Goal: Task Accomplishment & Management: Use online tool/utility

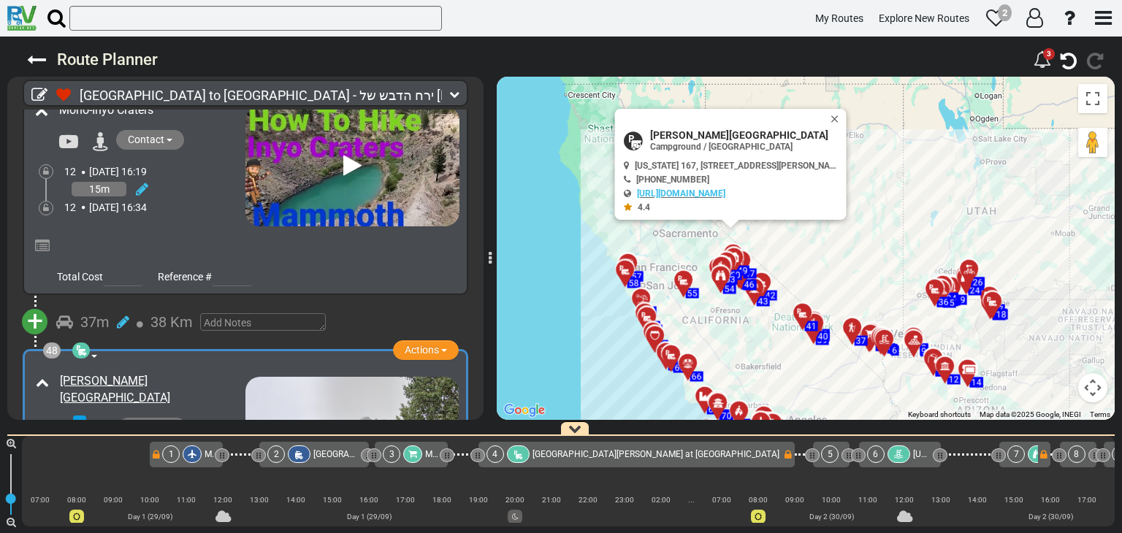
scroll to position [0, 7600]
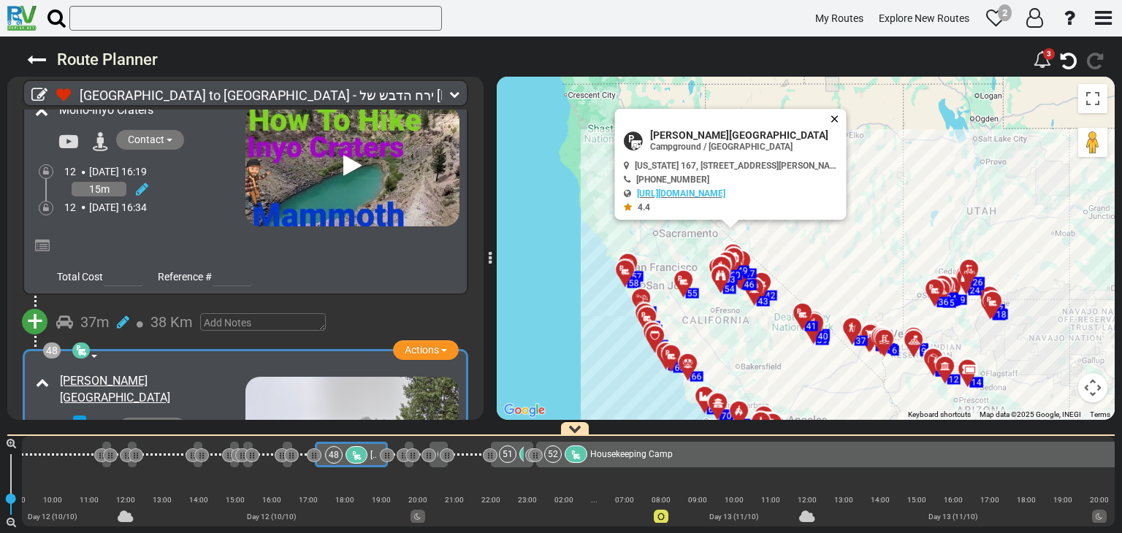
click at [834, 118] on button "Close" at bounding box center [838, 119] width 18 height 20
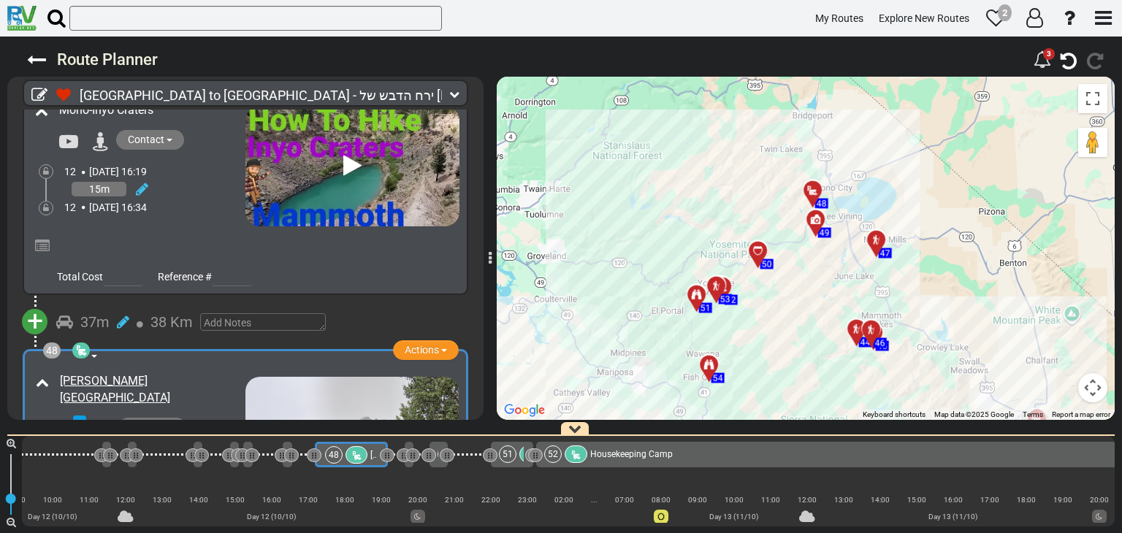
scroll to position [15193, 0]
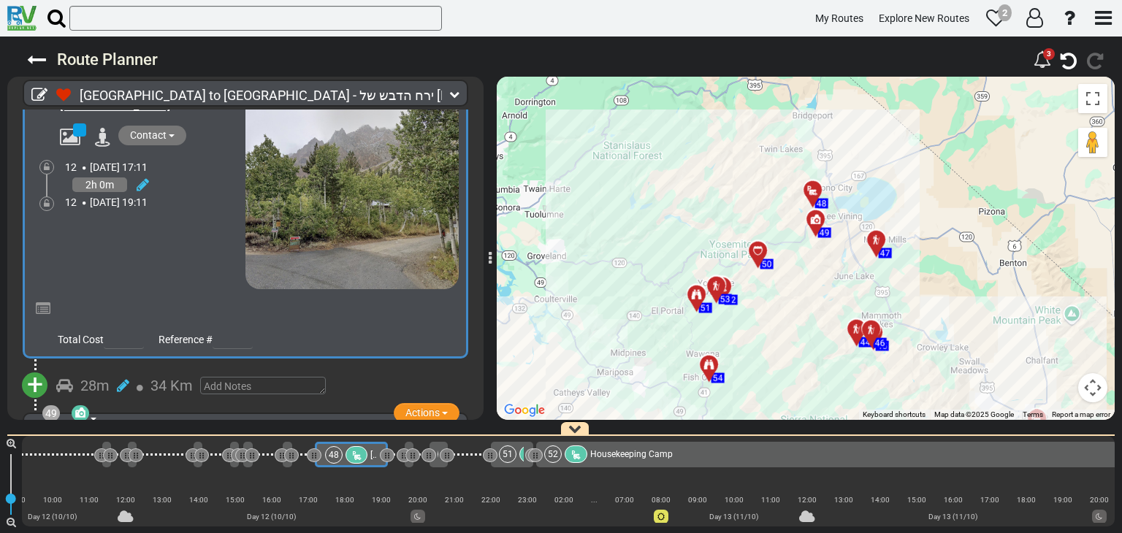
click at [211, 464] on div "Contact" at bounding box center [149, 475] width 194 height 23
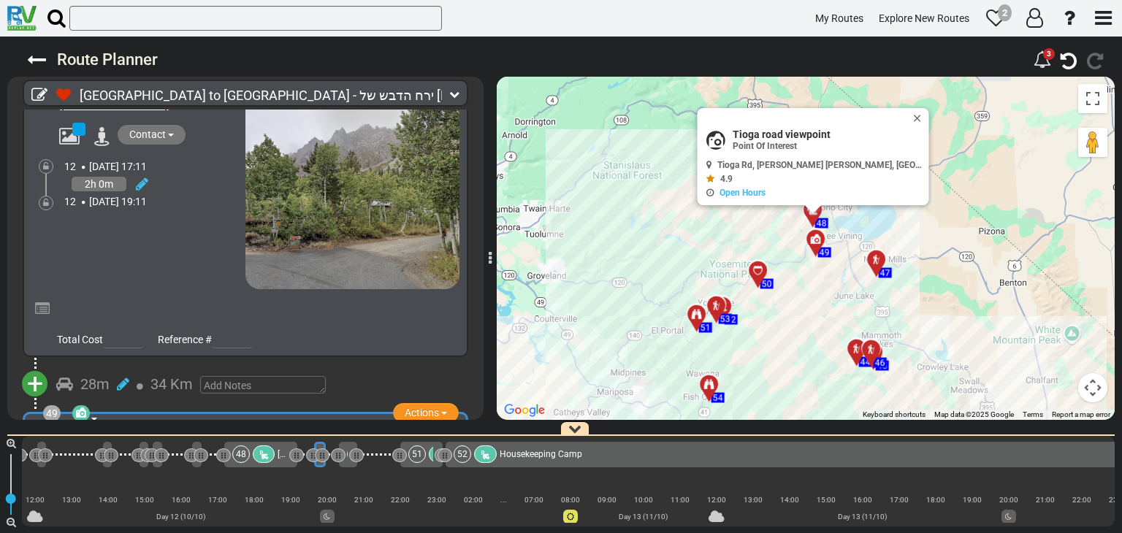
click at [202, 464] on div "Contact" at bounding box center [149, 475] width 193 height 23
drag, startPoint x: 886, startPoint y: 115, endPoint x: 839, endPoint y: 165, distance: 69.3
click at [912, 115] on button "Close" at bounding box center [921, 118] width 18 height 20
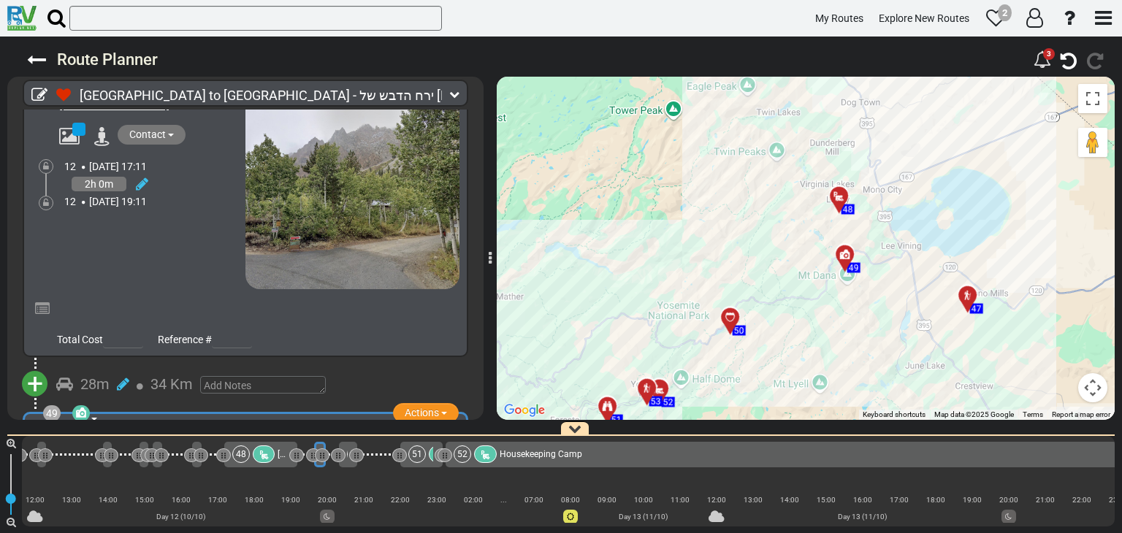
click at [159, 376] on span "34 Km" at bounding box center [172, 385] width 42 height 18
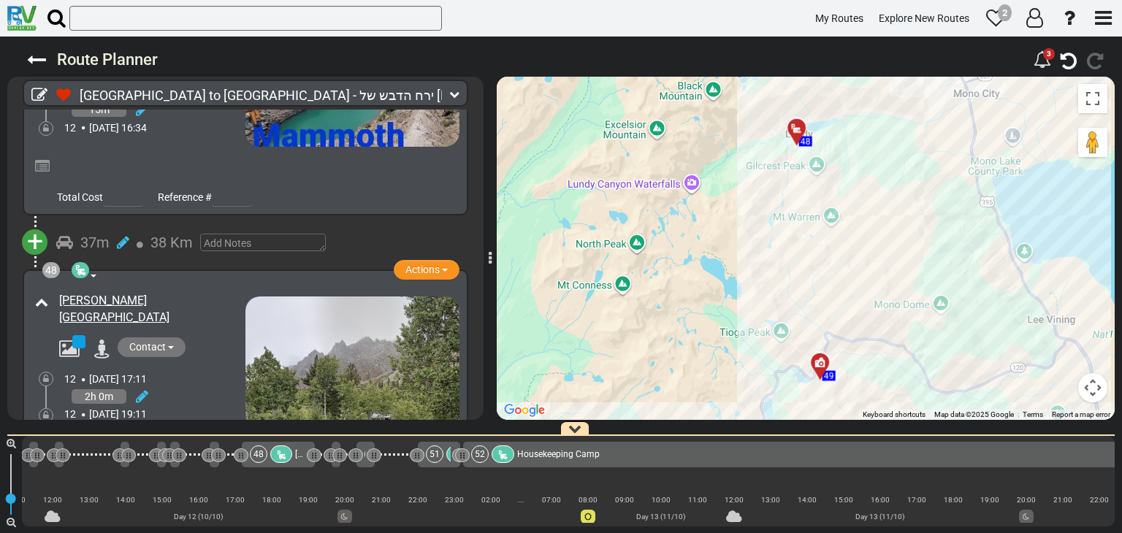
scroll to position [14973, 0]
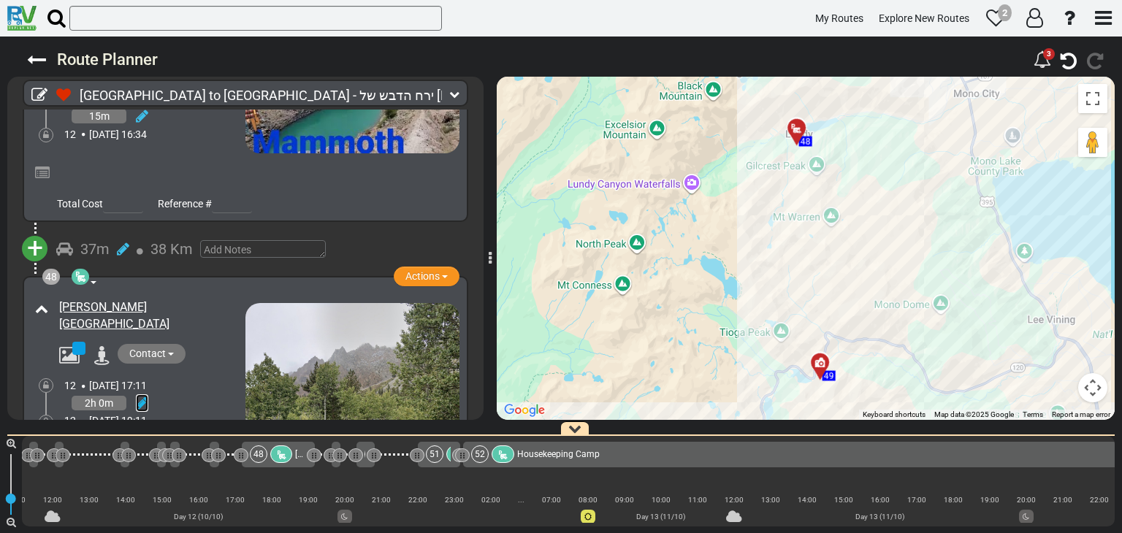
click at [140, 396] on icon at bounding box center [142, 403] width 12 height 15
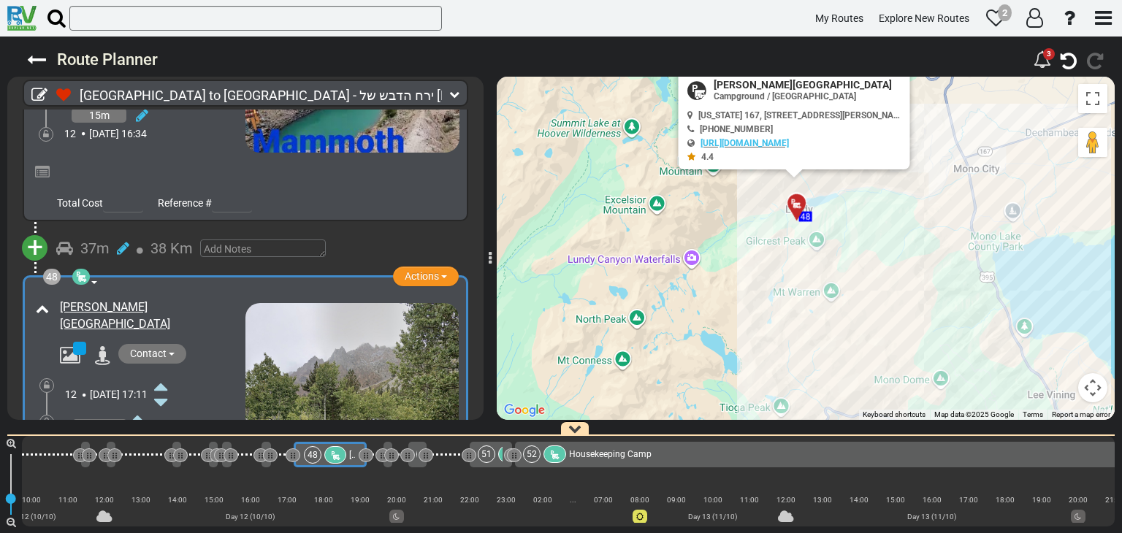
scroll to position [0, 7600]
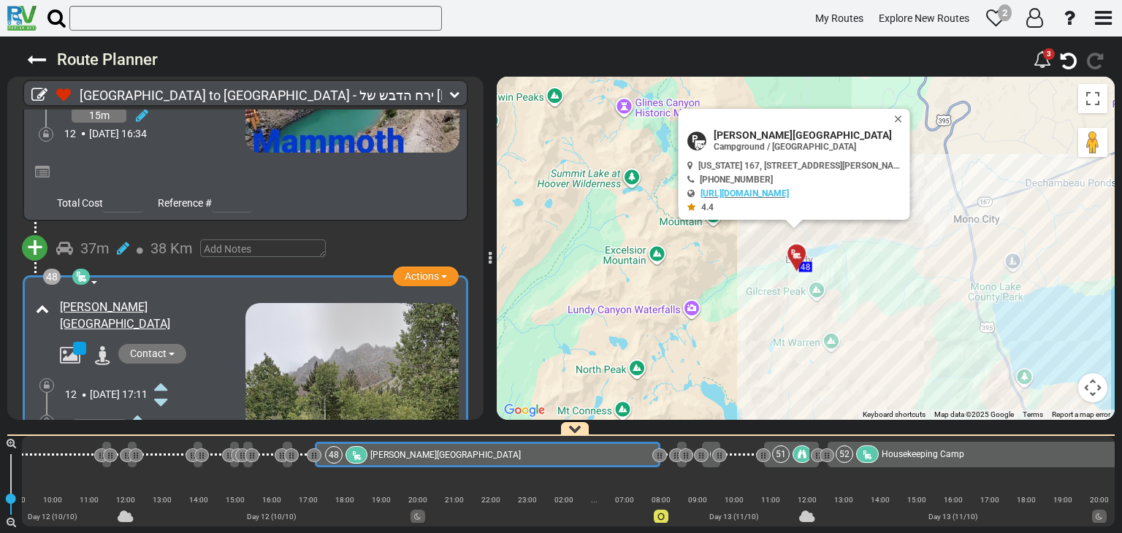
drag, startPoint x: 386, startPoint y: 452, endPoint x: 658, endPoint y: 474, distance: 273.4
click at [658, 474] on div "1 [GEOGRAPHIC_DATA] - [GEOGRAPHIC_DATA]" at bounding box center [568, 481] width 1093 height 91
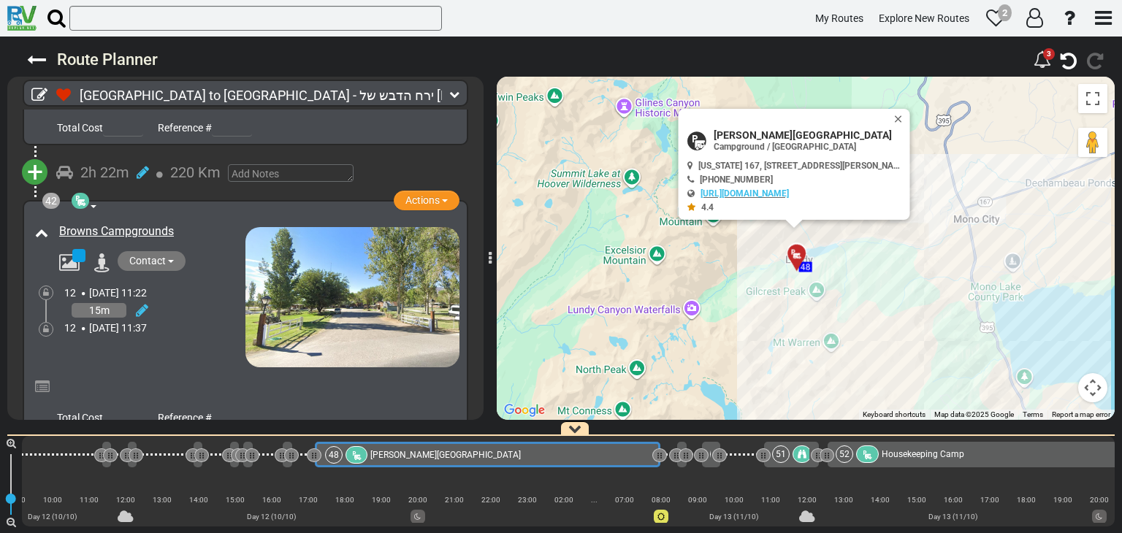
scroll to position [14900, 0]
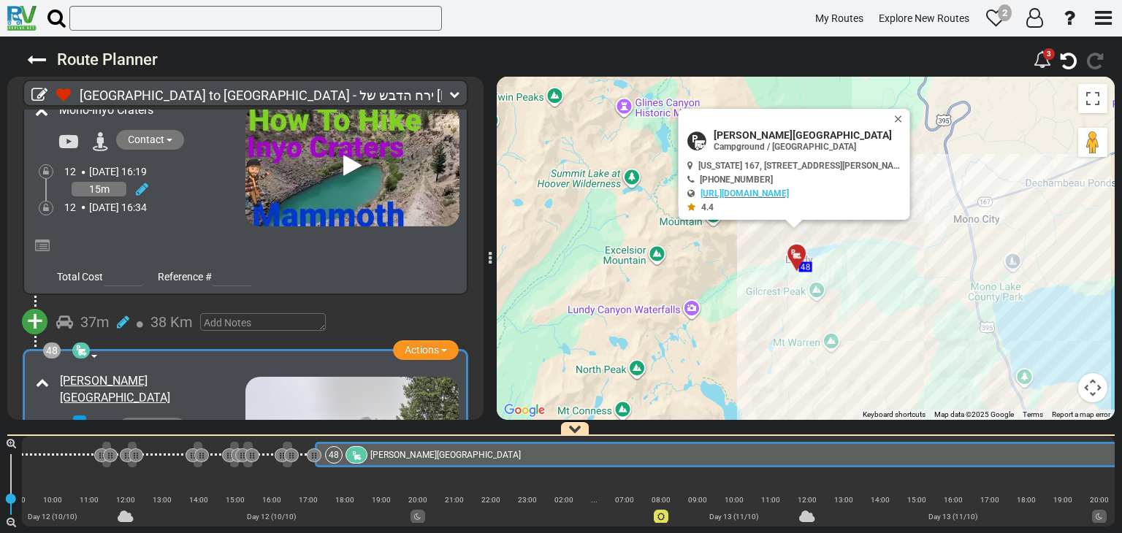
drag, startPoint x: 659, startPoint y: 455, endPoint x: 1122, endPoint y: 416, distance: 464.2
click at [1122, 416] on div "Route Planner 3 km" at bounding box center [561, 285] width 1122 height 497
click at [898, 118] on button "Close" at bounding box center [902, 119] width 18 height 20
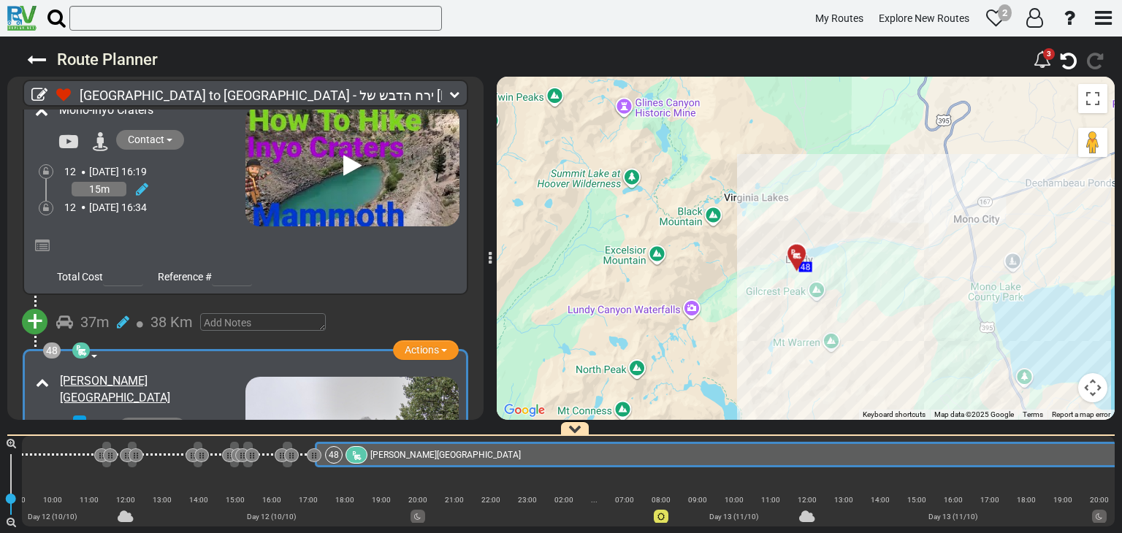
drag, startPoint x: 560, startPoint y: 523, endPoint x: 582, endPoint y: 527, distance: 22.9
click at [582, 527] on div "1 [GEOGRAPHIC_DATA] - [GEOGRAPHIC_DATA]" at bounding box center [568, 481] width 1093 height 91
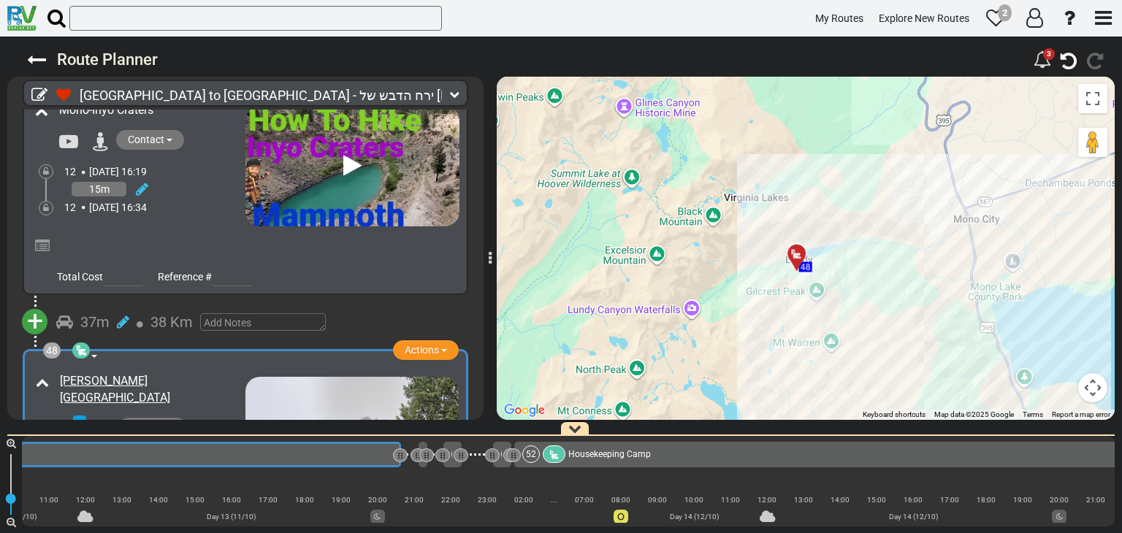
scroll to position [0, 8339]
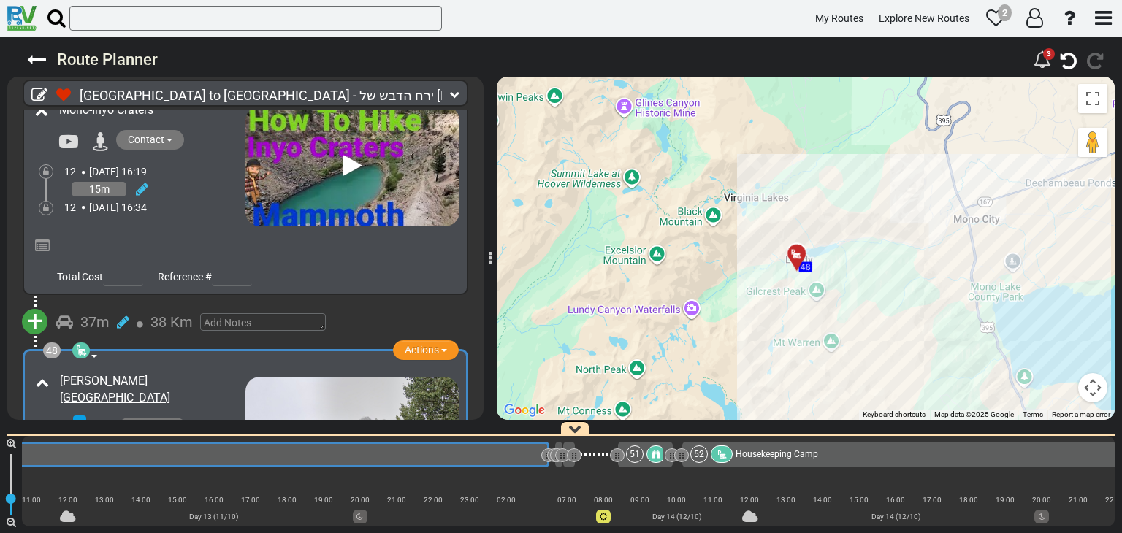
drag, startPoint x: 427, startPoint y: 437, endPoint x: 549, endPoint y: 479, distance: 128.9
click at [549, 479] on div "1 [GEOGRAPHIC_DATA] - [GEOGRAPHIC_DATA]" at bounding box center [568, 481] width 1093 height 91
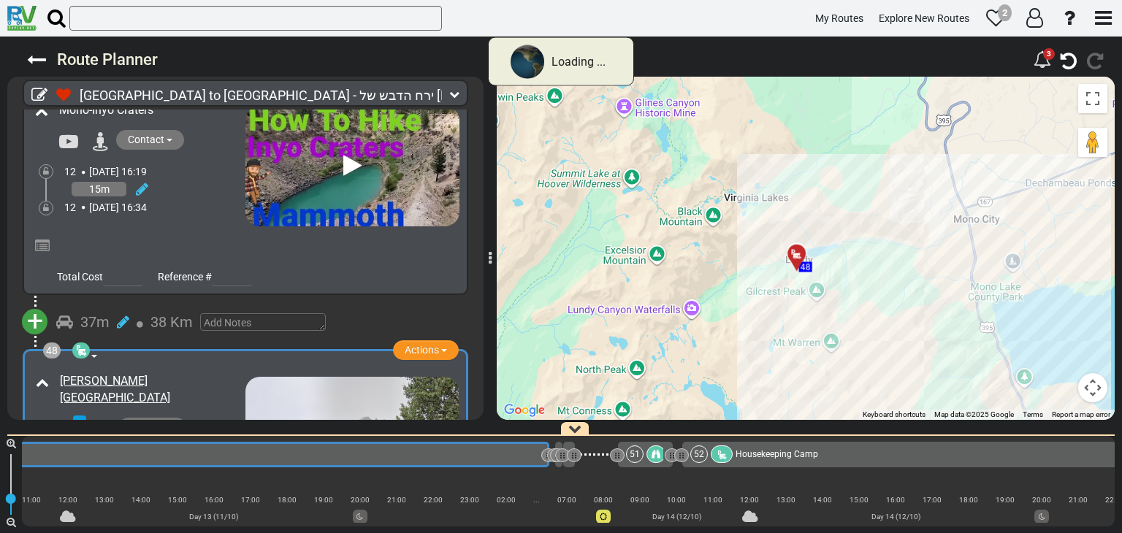
scroll to position [0, 7600]
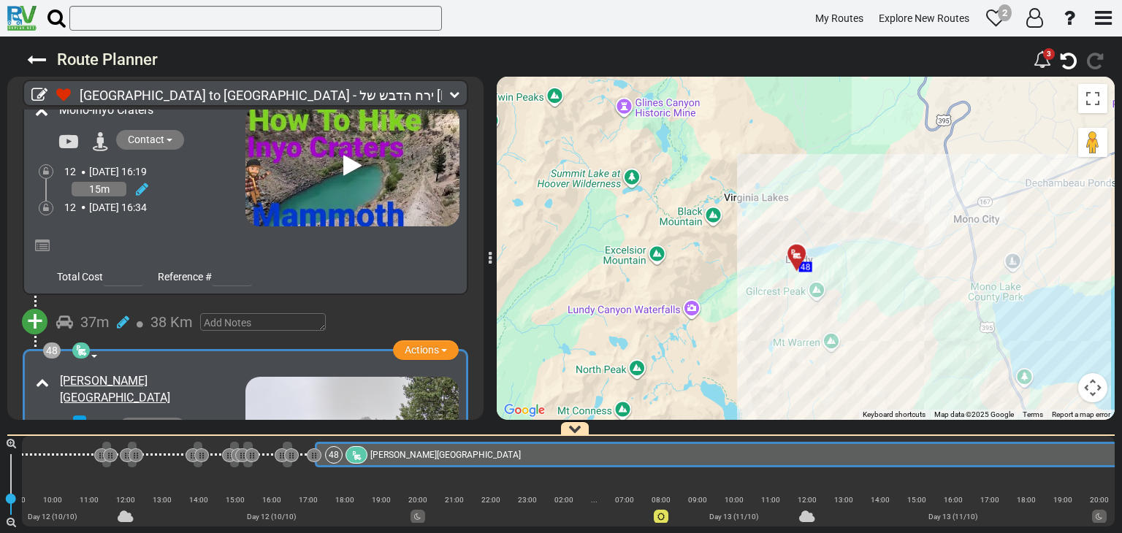
click at [145, 474] on icon at bounding box center [143, 481] width 12 height 15
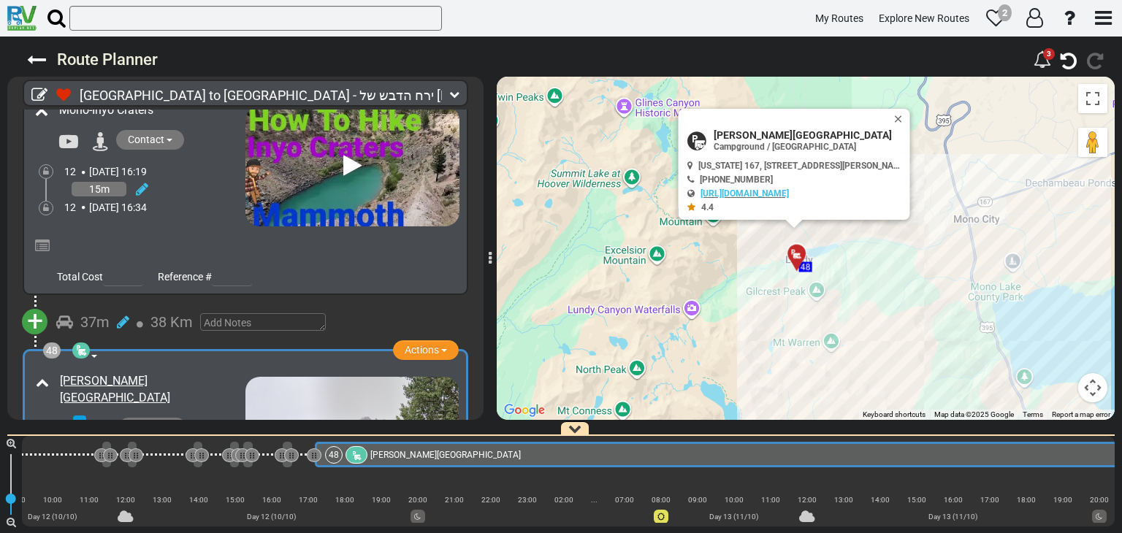
click at [137, 481] on icon at bounding box center [137, 492] width 13 height 23
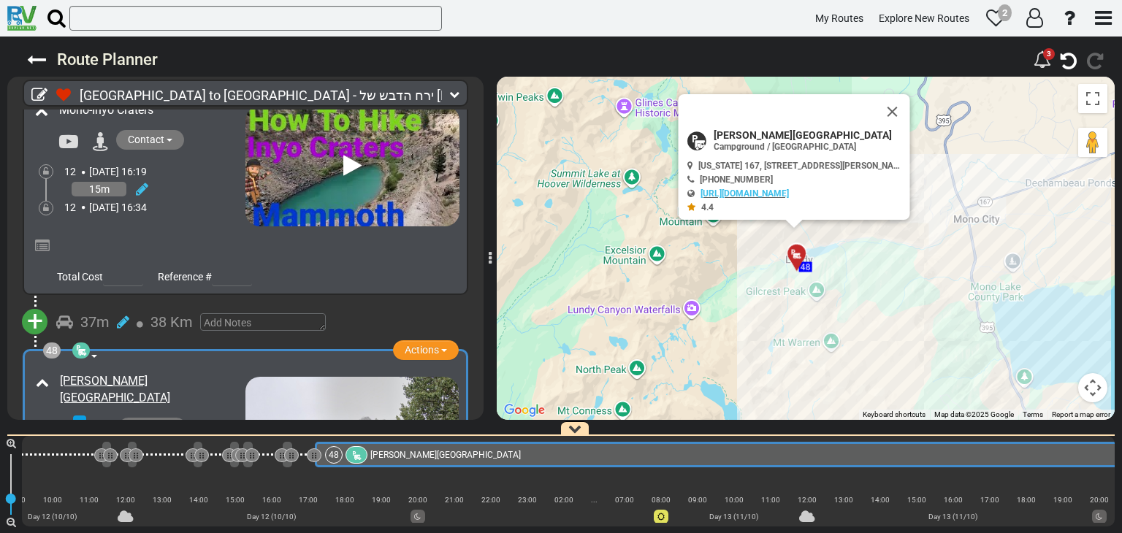
click at [137, 481] on icon at bounding box center [137, 492] width 13 height 23
click at [158, 493] on icon at bounding box center [157, 500] width 15 height 15
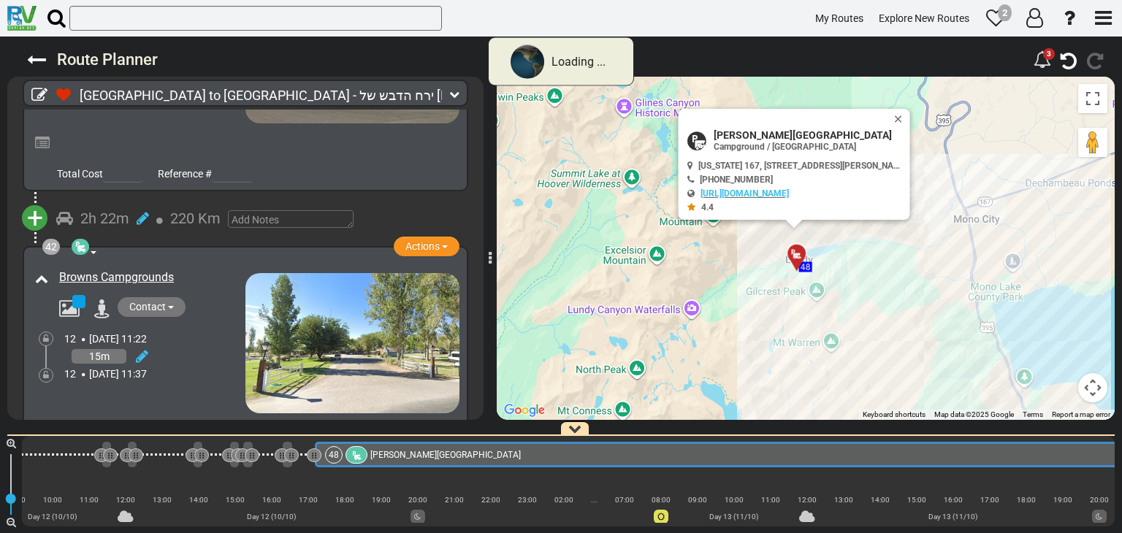
scroll to position [14900, 0]
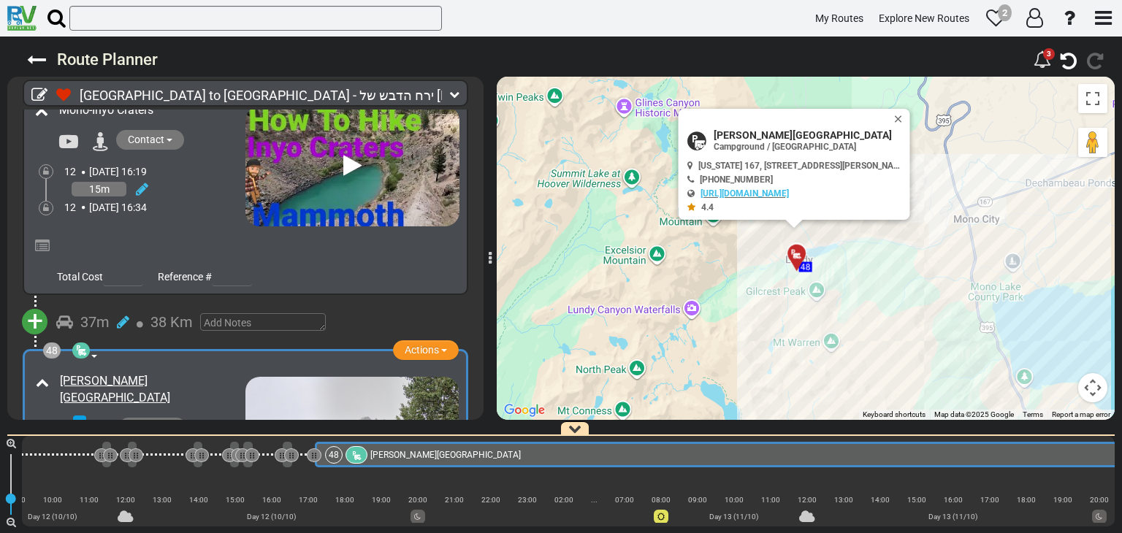
click at [47, 492] on icon at bounding box center [47, 496] width 6 height 9
click at [896, 116] on button "Close" at bounding box center [902, 119] width 18 height 20
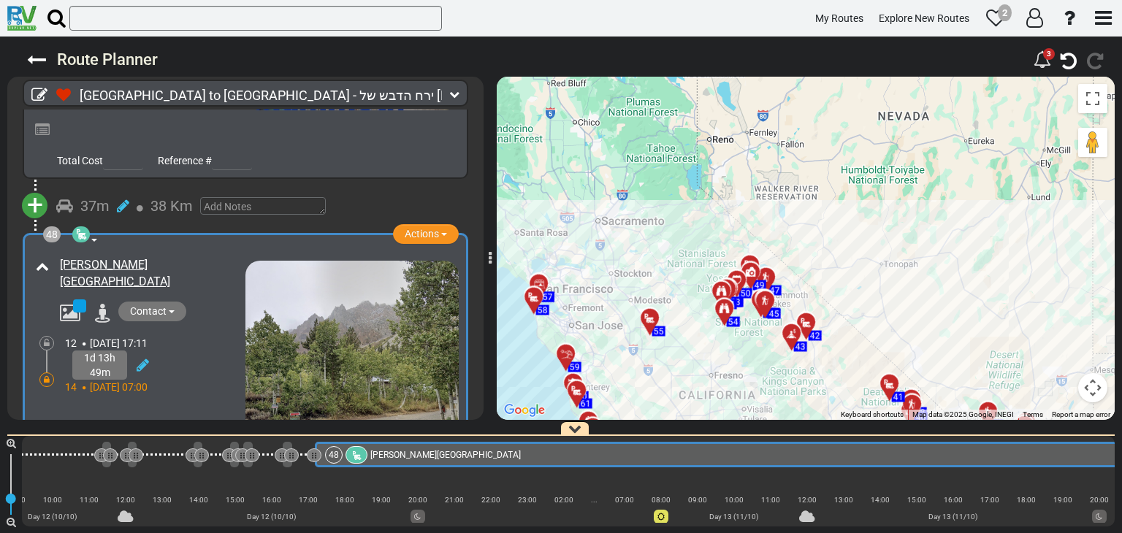
scroll to position [15119, 0]
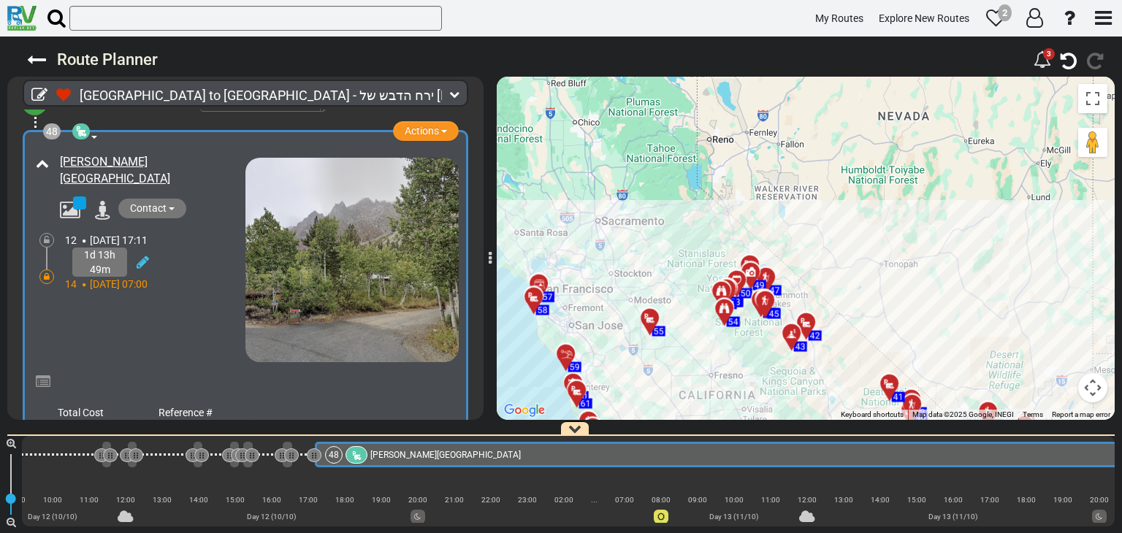
click at [172, 450] on span "34 Km" at bounding box center [172, 459] width 42 height 18
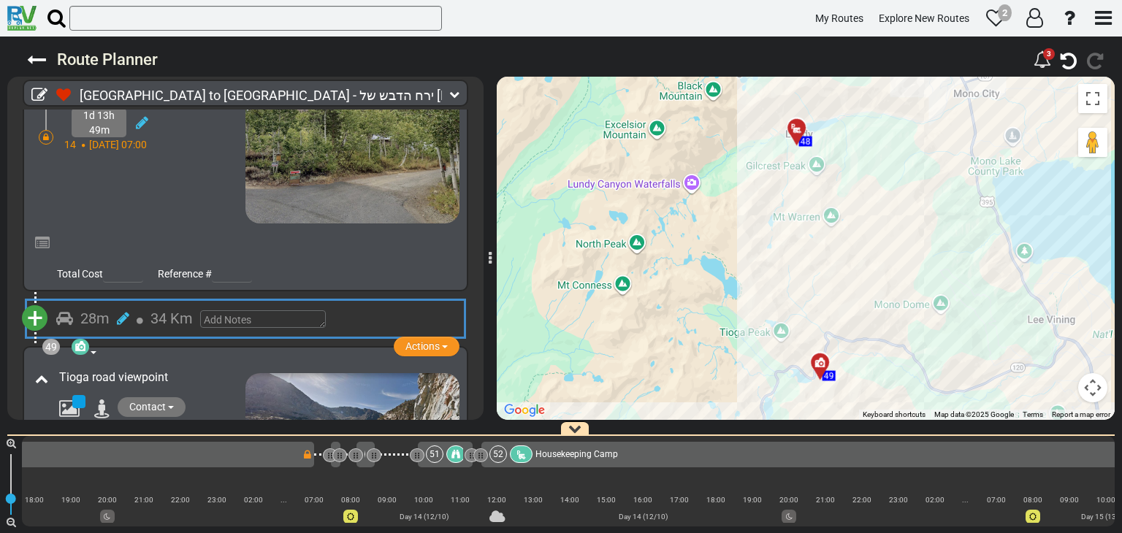
scroll to position [15265, 0]
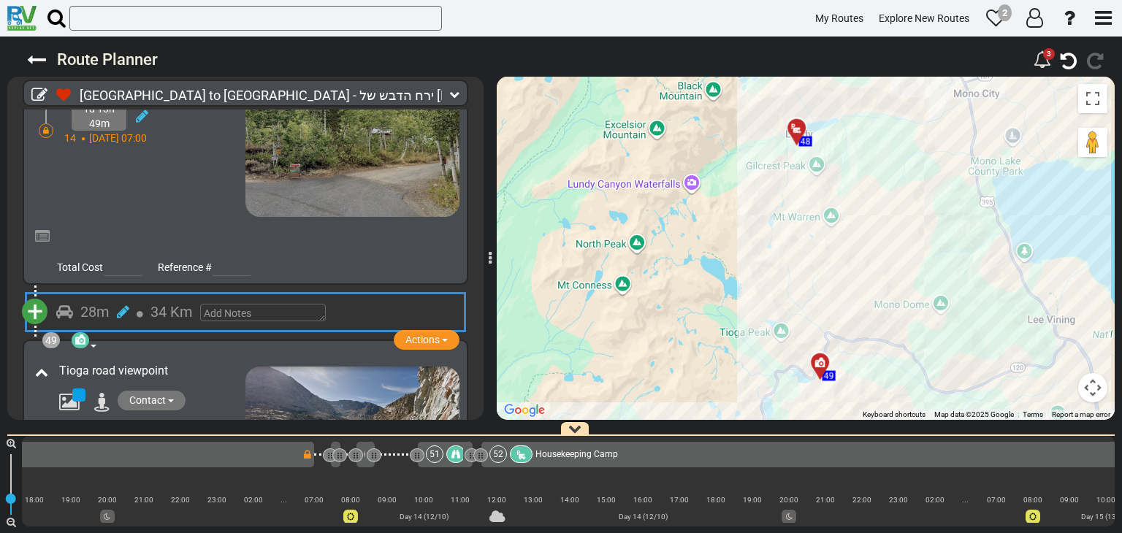
click at [224, 440] on div "15m" at bounding box center [154, 450] width 181 height 21
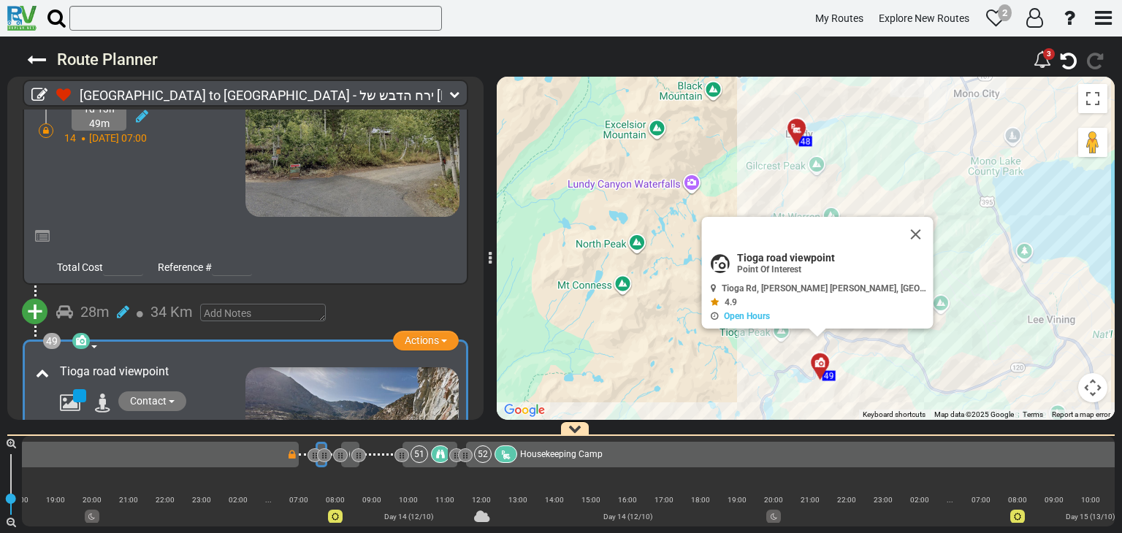
scroll to position [0, 8609]
click at [770, 319] on link "Open Hours" at bounding box center [747, 316] width 46 height 10
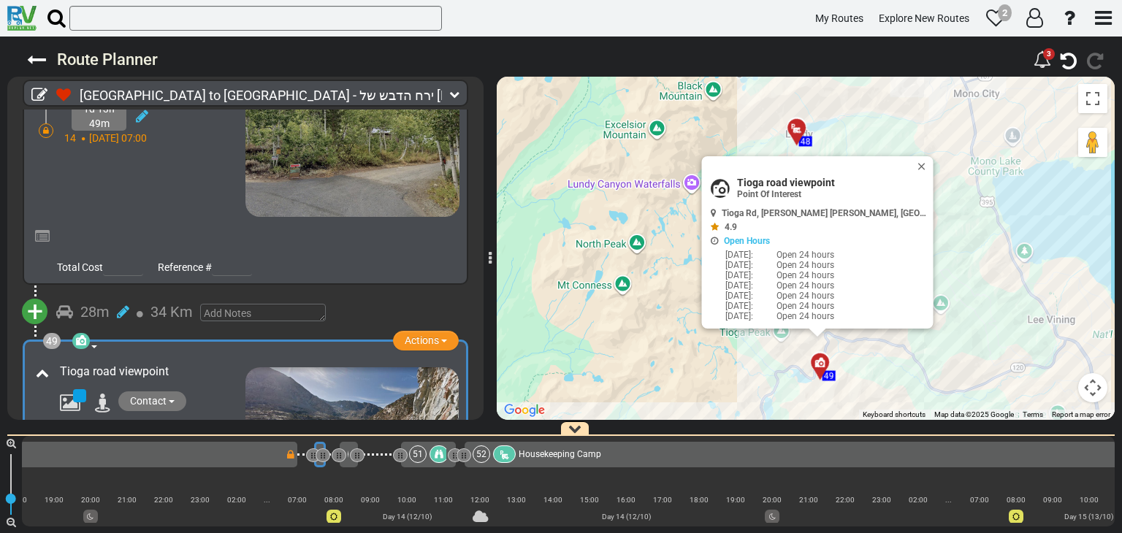
click at [313, 368] on img at bounding box center [352, 428] width 213 height 120
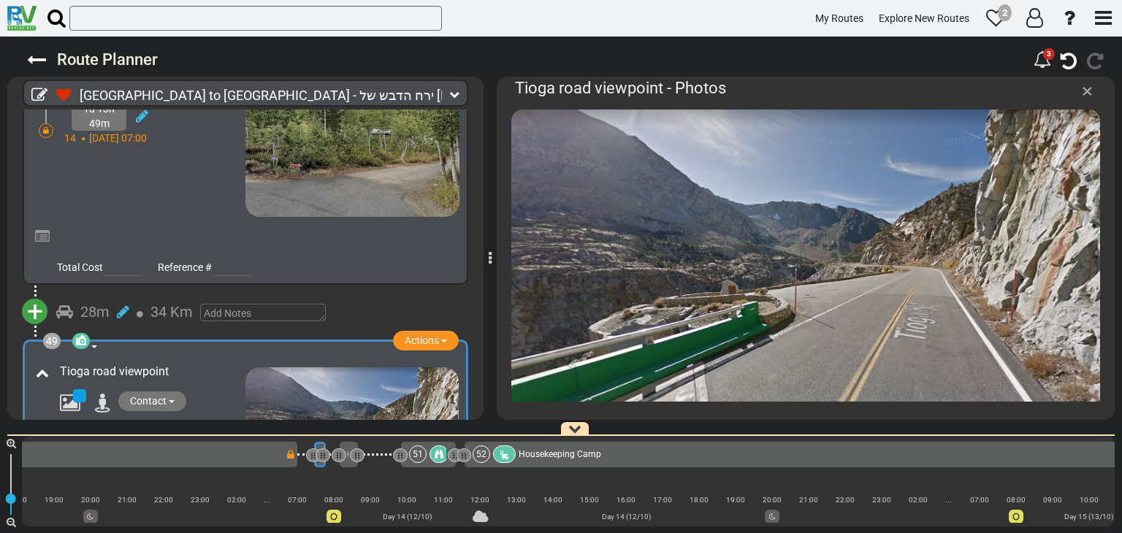
click at [1087, 96] on span "×" at bounding box center [1087, 91] width 11 height 24
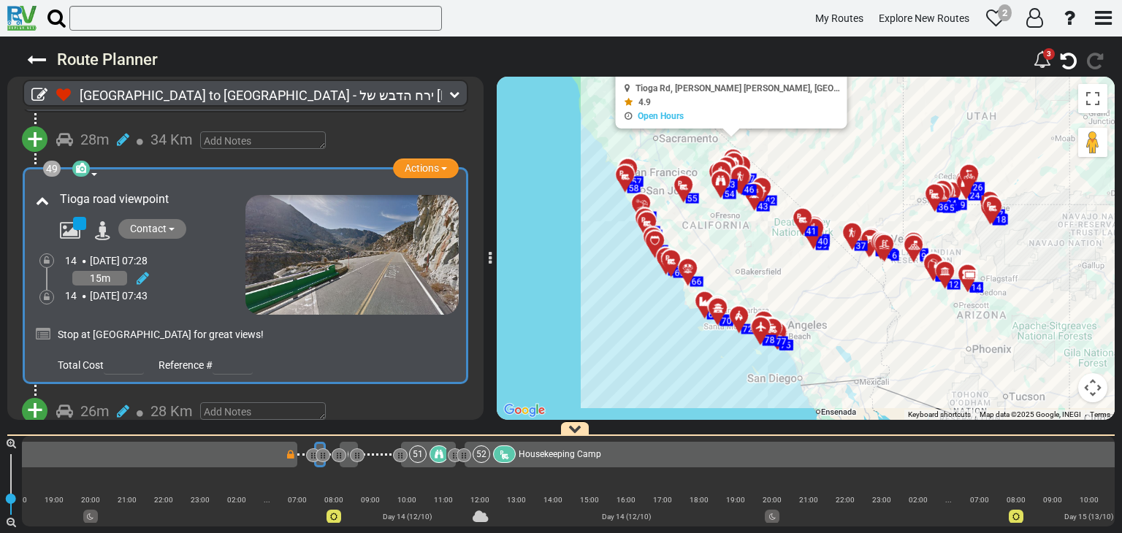
scroll to position [15484, 0]
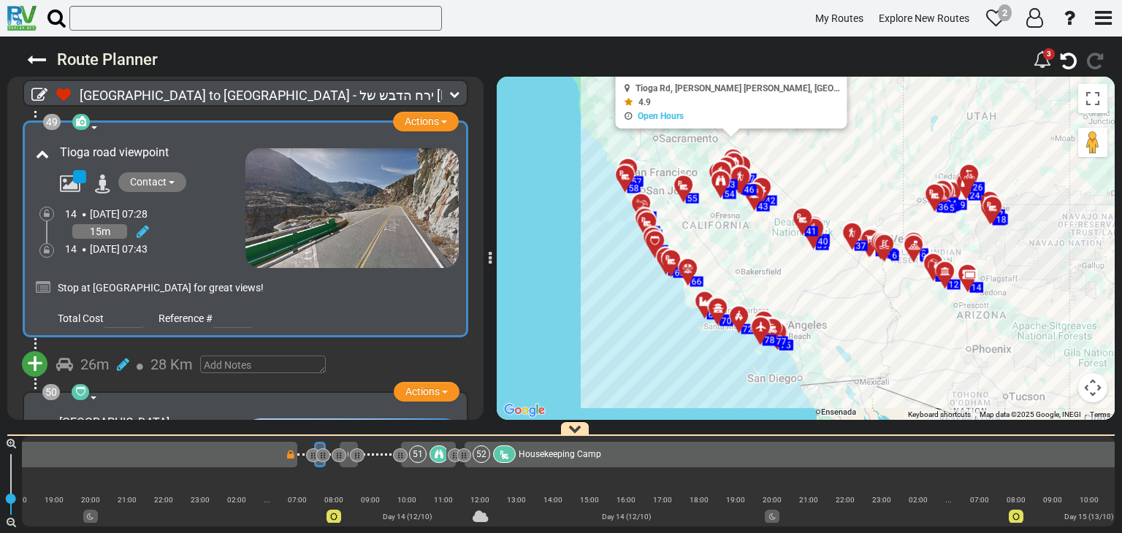
click at [169, 356] on span "28 Km" at bounding box center [172, 365] width 42 height 18
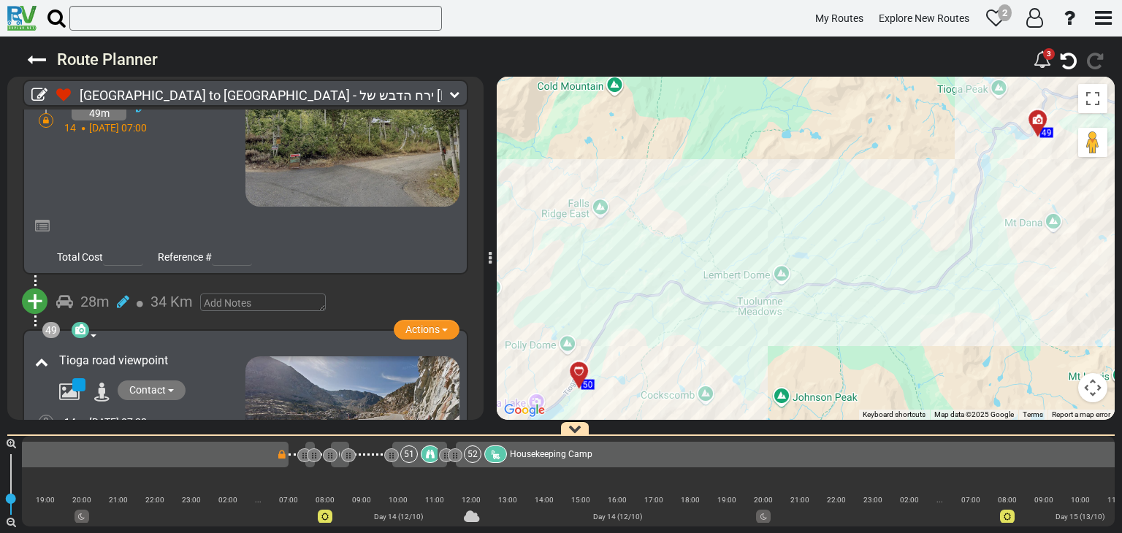
scroll to position [15264, 0]
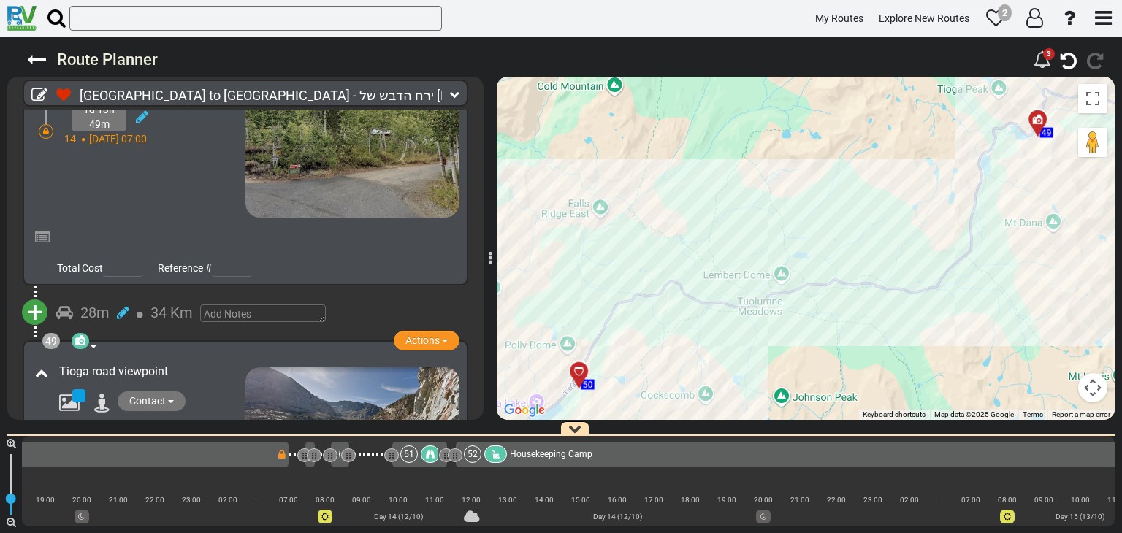
click at [208, 441] on div "15m" at bounding box center [154, 451] width 181 height 21
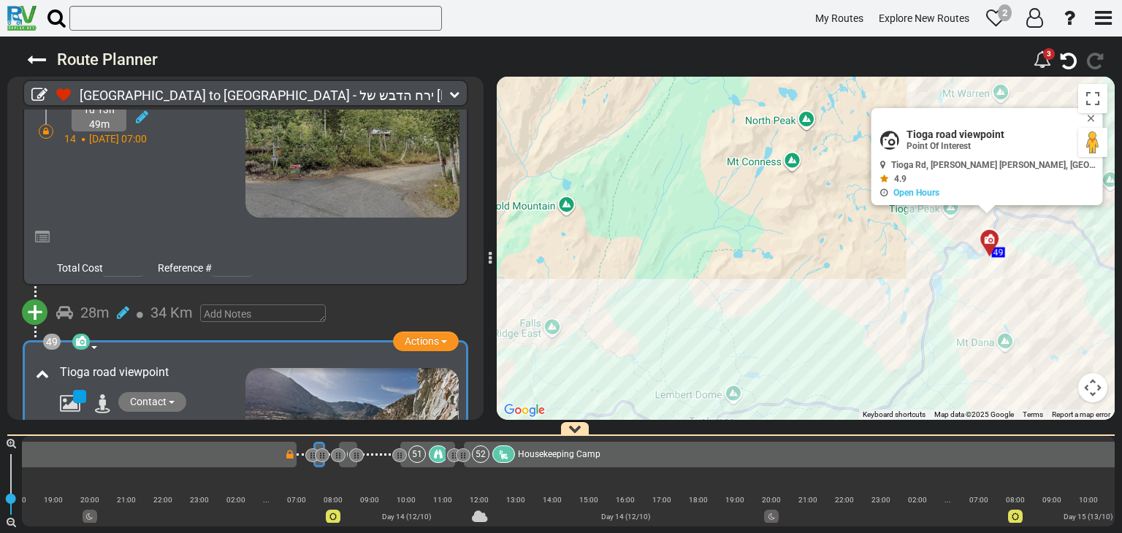
scroll to position [0, 8609]
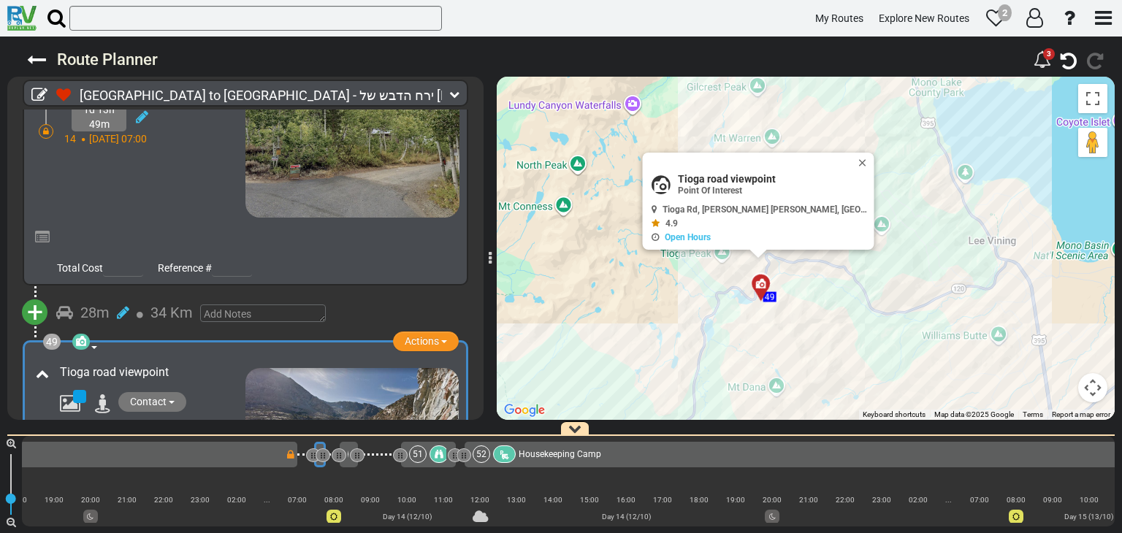
drag, startPoint x: 865, startPoint y: 250, endPoint x: 634, endPoint y: 296, distance: 235.5
click at [634, 296] on div "To activate drag with keyboard, press Alt + Enter. Once in keyboard drag state,…" at bounding box center [806, 248] width 618 height 343
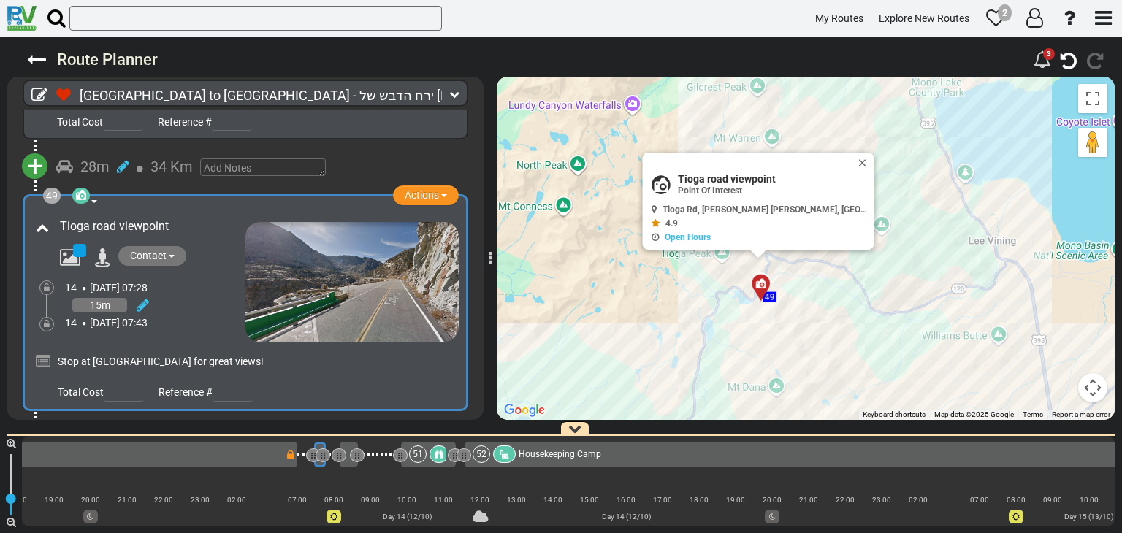
click at [217, 517] on div "Contact" at bounding box center [149, 528] width 194 height 23
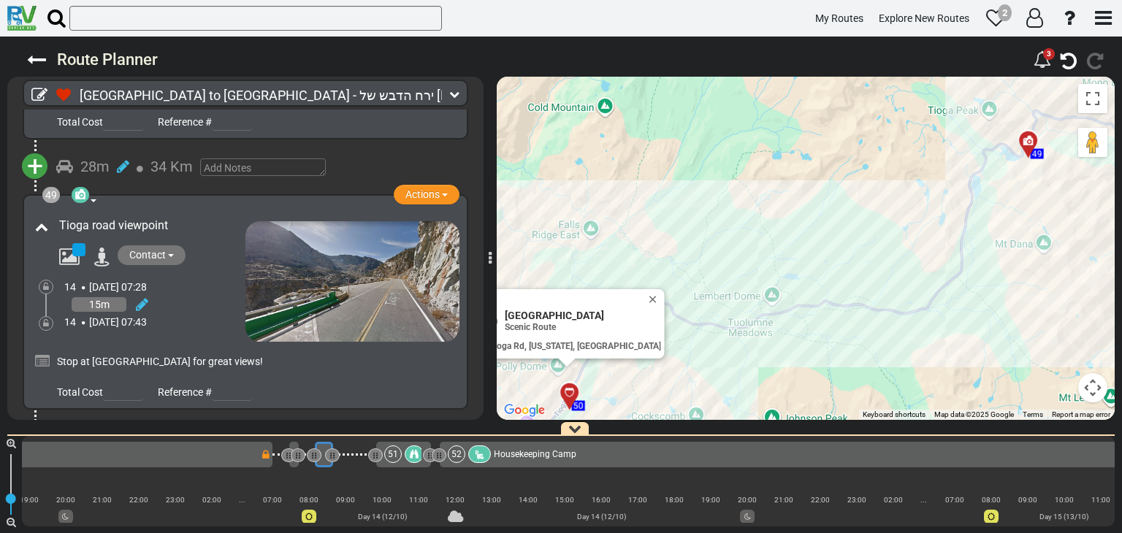
scroll to position [0, 8635]
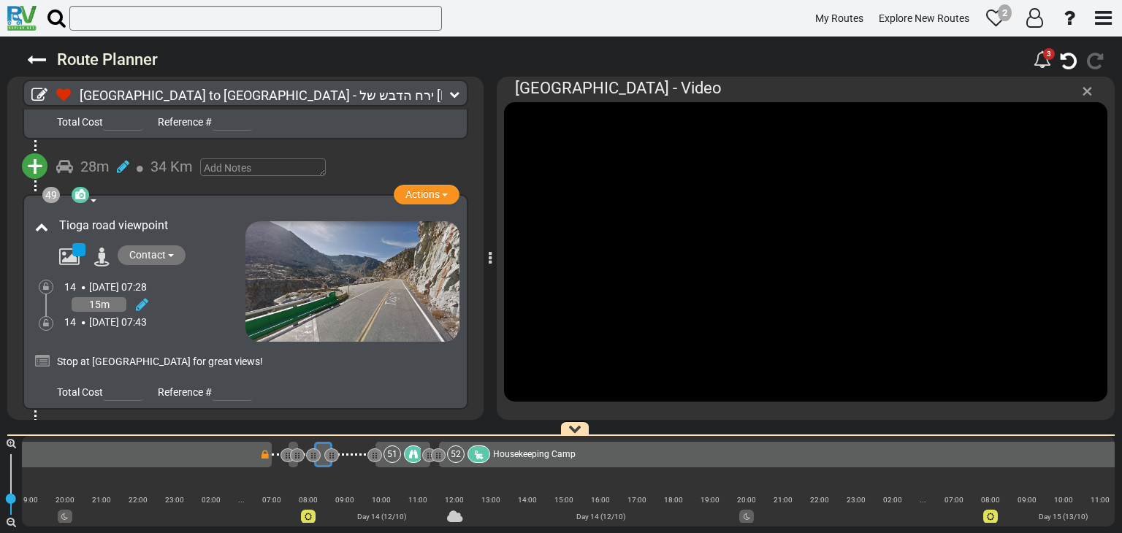
click at [1090, 91] on span "×" at bounding box center [1087, 91] width 11 height 24
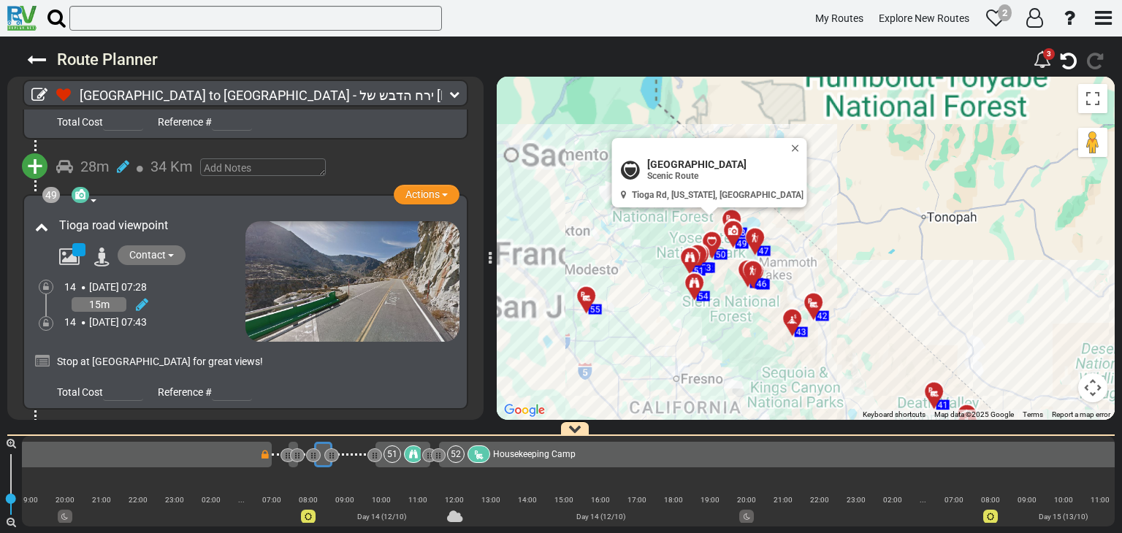
drag, startPoint x: 777, startPoint y: 297, endPoint x: 797, endPoint y: 313, distance: 26.0
click at [797, 313] on icon at bounding box center [793, 319] width 15 height 12
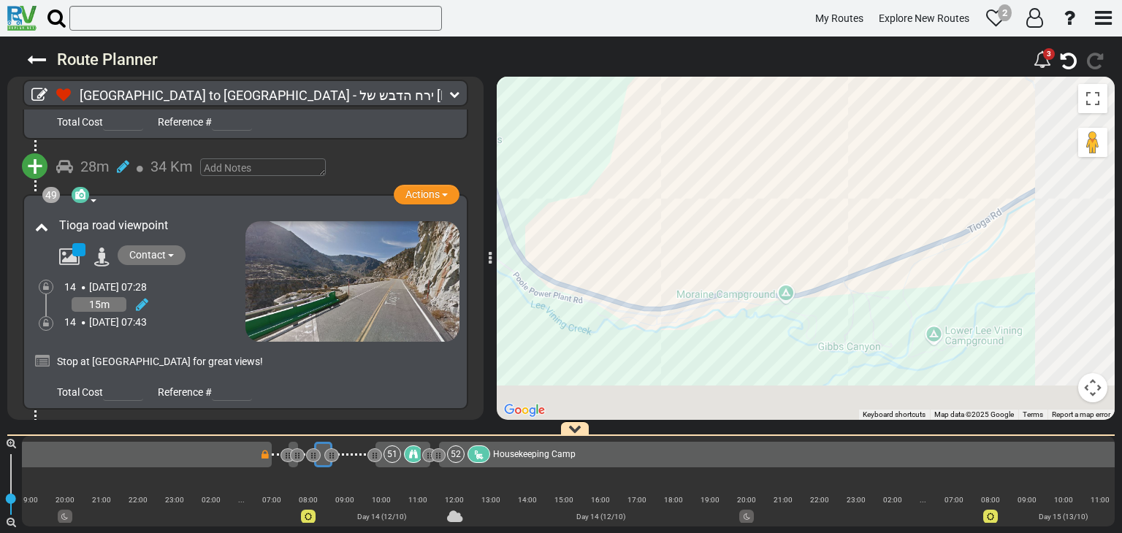
drag, startPoint x: 663, startPoint y: 120, endPoint x: 643, endPoint y: 89, distance: 36.5
click at [643, 89] on div "To activate drag with keyboard, press Alt + Enter. Once in keyboard drag state,…" at bounding box center [806, 248] width 618 height 343
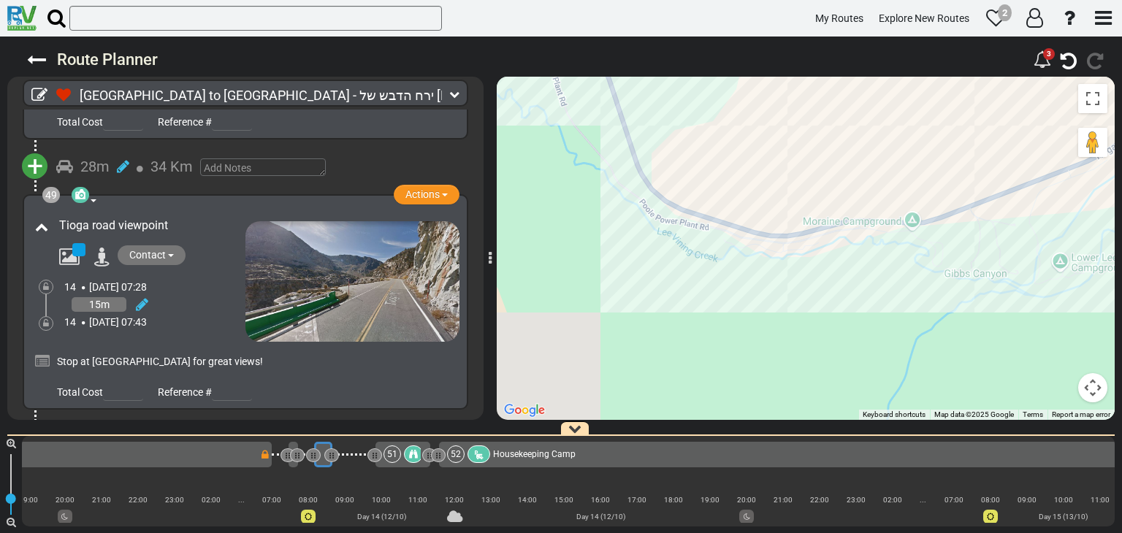
drag, startPoint x: 825, startPoint y: 208, endPoint x: 868, endPoint y: 192, distance: 46.0
click at [868, 192] on div "To activate drag with keyboard, press Alt + Enter. Once in keyboard drag state,…" at bounding box center [806, 248] width 618 height 343
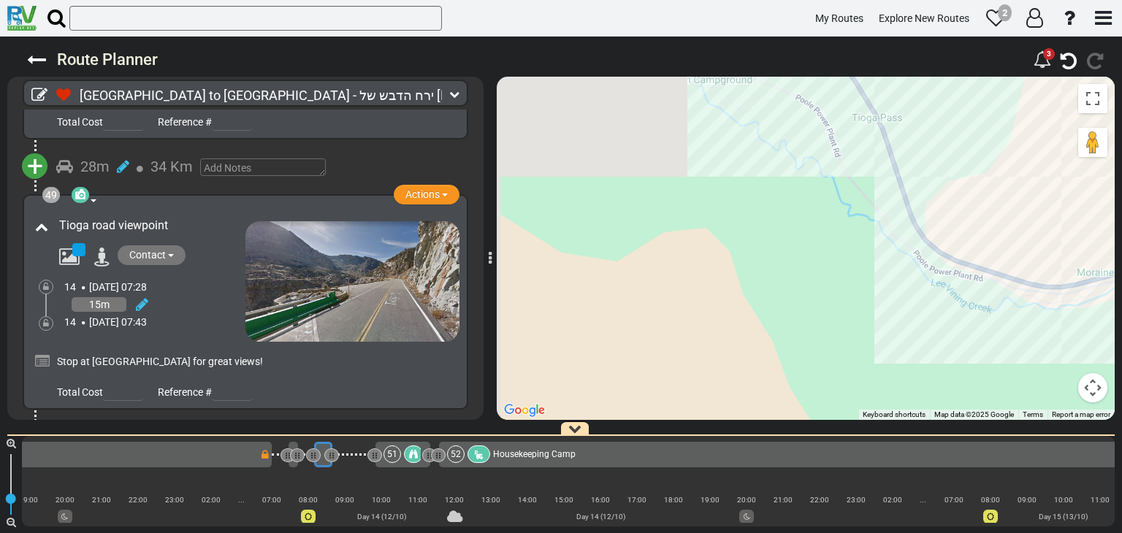
drag, startPoint x: 788, startPoint y: 229, endPoint x: 901, endPoint y: 311, distance: 140.2
click at [906, 311] on div "To activate drag with keyboard, press Alt + Enter. Once in keyboard drag state,…" at bounding box center [806, 248] width 618 height 343
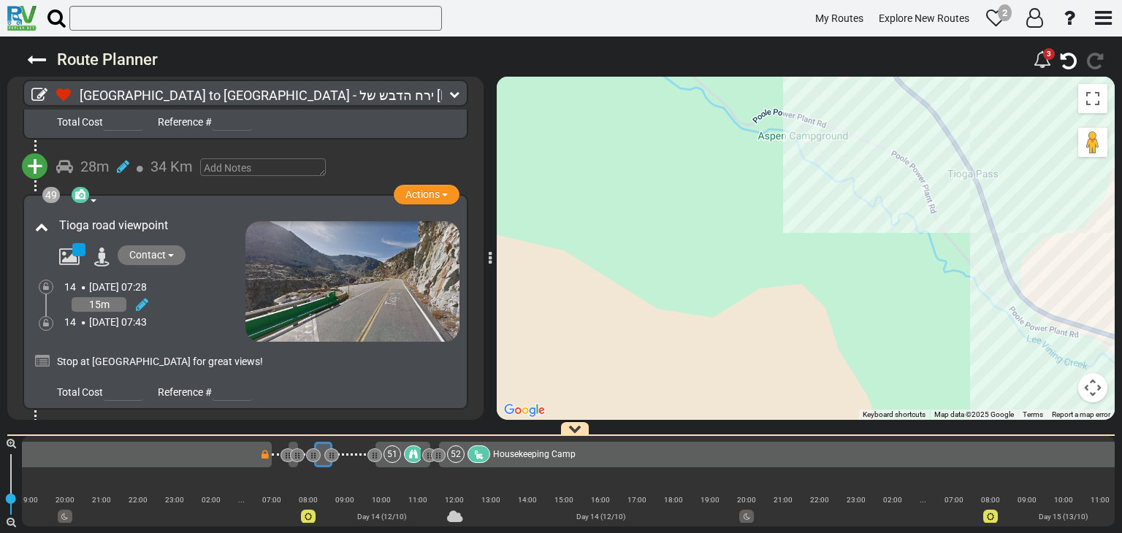
drag, startPoint x: 701, startPoint y: 191, endPoint x: 838, endPoint y: 176, distance: 138.2
click at [838, 176] on div "To activate drag with keyboard, press Alt + Enter. Once in keyboard drag state,…" at bounding box center [806, 248] width 618 height 343
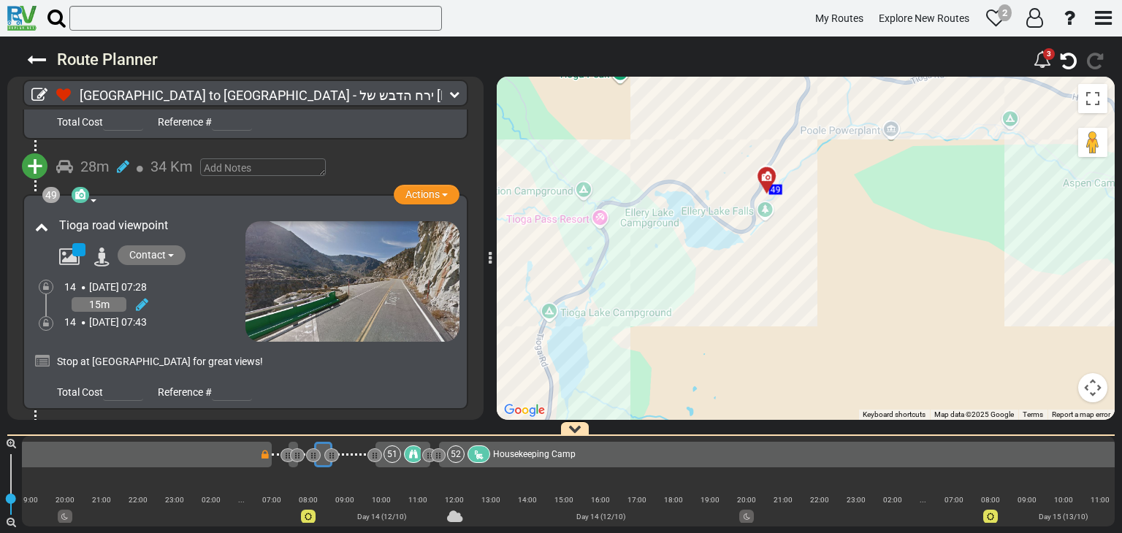
drag, startPoint x: 555, startPoint y: 178, endPoint x: 691, endPoint y: 220, distance: 142.4
click at [691, 220] on div "To activate drag with keyboard, press Alt + Enter. Once in keyboard drag state,…" at bounding box center [806, 248] width 618 height 343
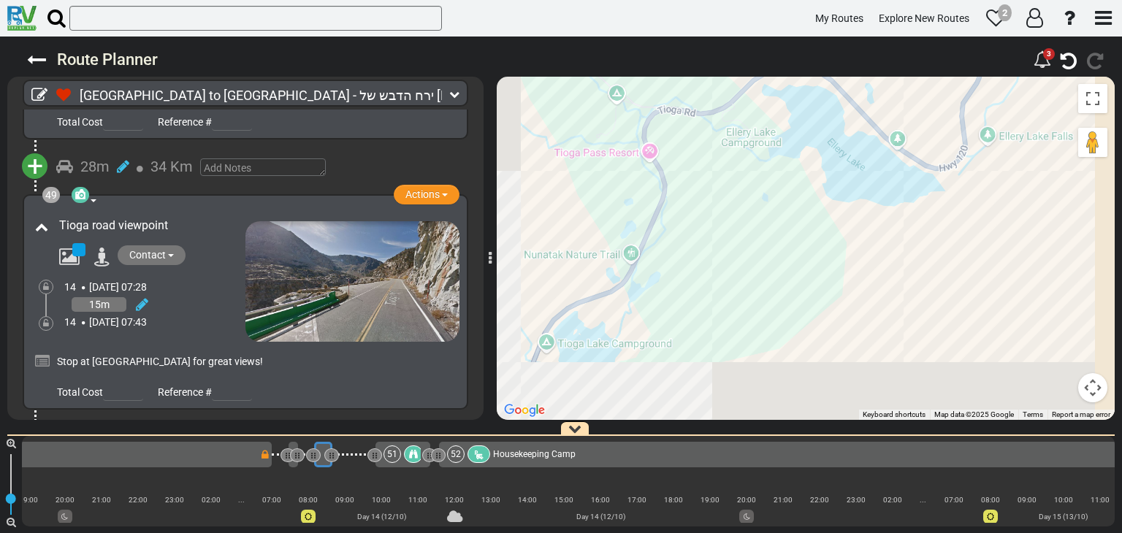
drag, startPoint x: 652, startPoint y: 216, endPoint x: 786, endPoint y: 141, distance: 153.7
click at [786, 141] on div "To activate drag with keyboard, press Alt + Enter. Once in keyboard drag state,…" at bounding box center [806, 248] width 618 height 343
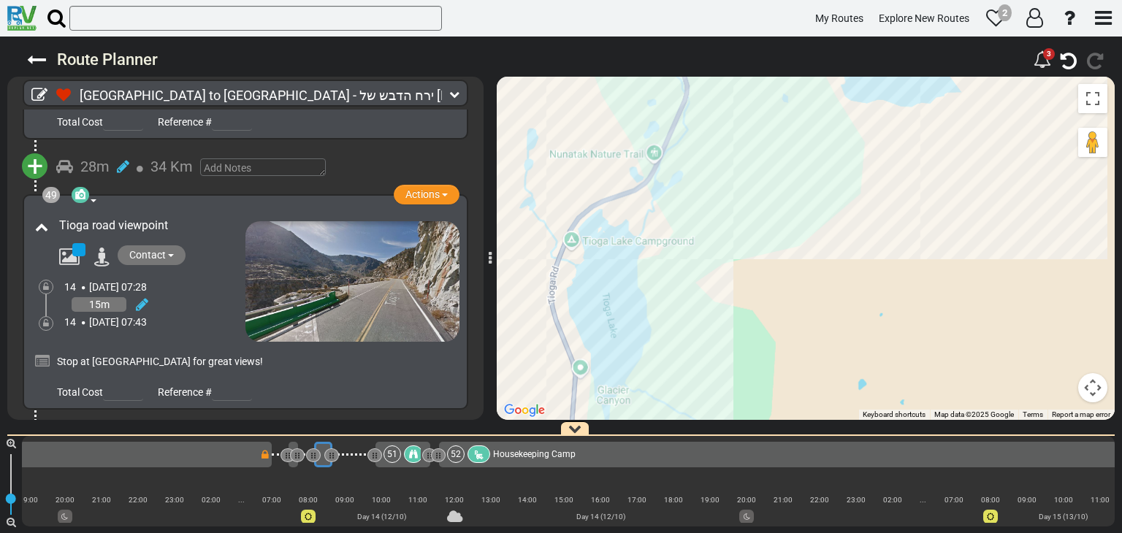
drag, startPoint x: 647, startPoint y: 224, endPoint x: 634, endPoint y: 136, distance: 88.6
click at [634, 136] on div "To activate drag with keyboard, press Alt + Enter. Once in keyboard drag state,…" at bounding box center [806, 248] width 618 height 343
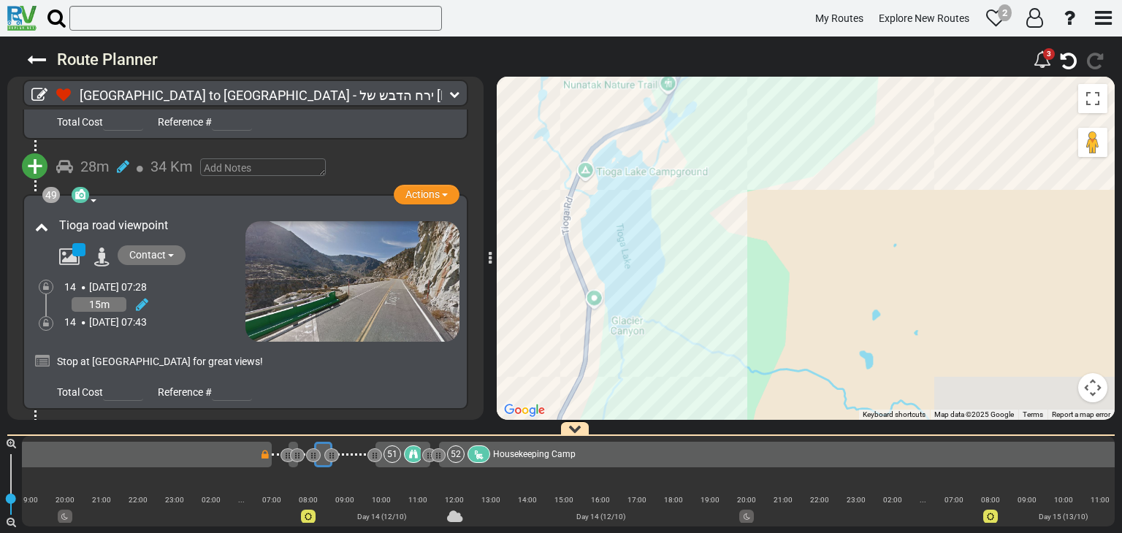
drag, startPoint x: 613, startPoint y: 308, endPoint x: 628, endPoint y: 240, distance: 69.7
click at [628, 240] on div "To activate drag with keyboard, press Alt + Enter. Once in keyboard drag state,…" at bounding box center [806, 248] width 618 height 343
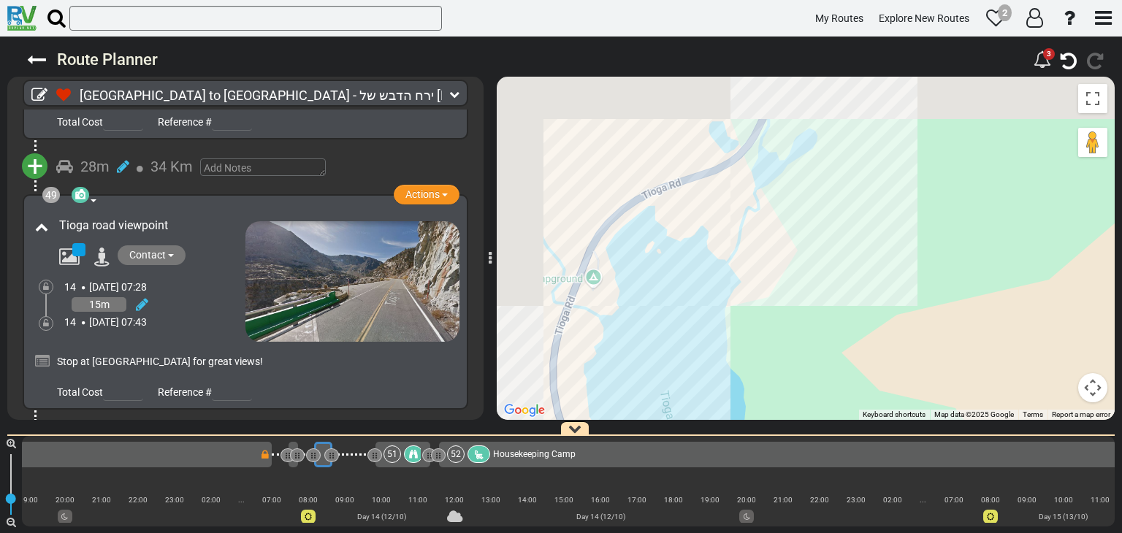
drag, startPoint x: 591, startPoint y: 153, endPoint x: 646, endPoint y: 296, distance: 153.4
click at [642, 298] on div "To activate drag with keyboard, press Alt + Enter. Once in keyboard drag state,…" at bounding box center [806, 248] width 618 height 343
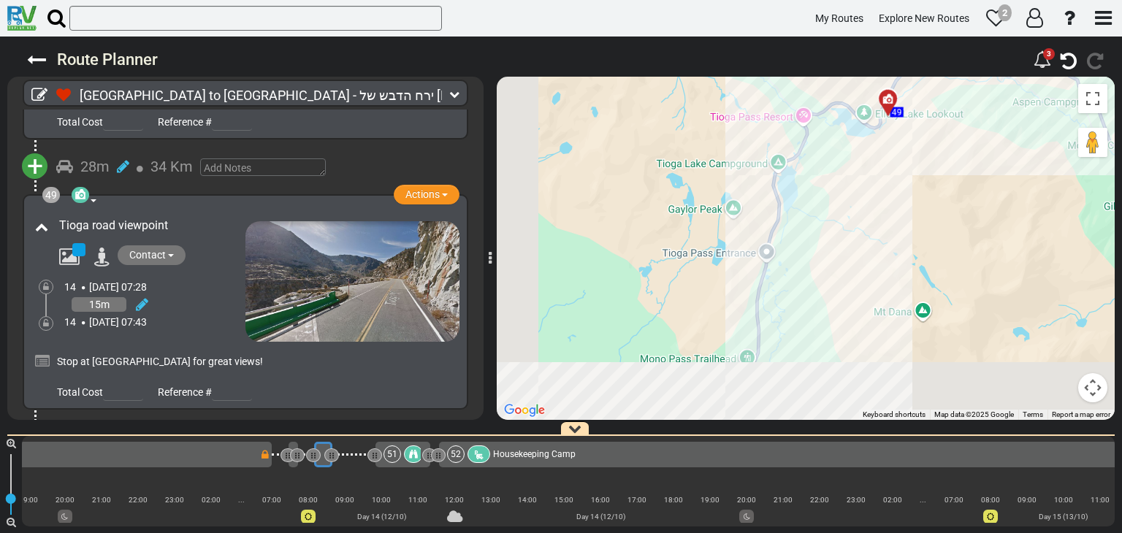
drag, startPoint x: 628, startPoint y: 293, endPoint x: 787, endPoint y: 182, distance: 194.2
click at [787, 187] on div "To activate drag with keyboard, press Alt + Enter. Once in keyboard drag state,…" at bounding box center [806, 248] width 618 height 343
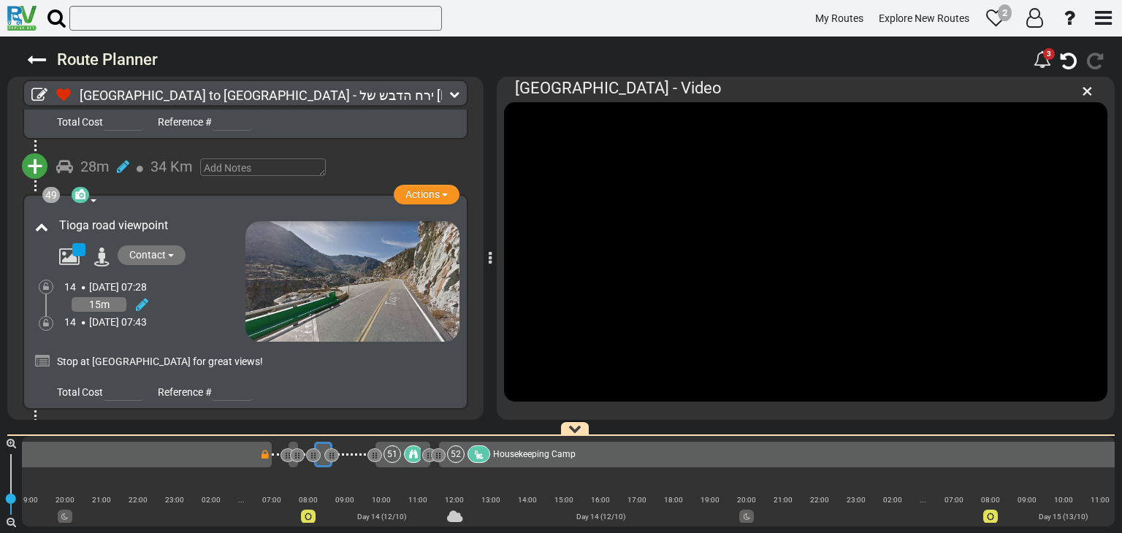
drag, startPoint x: 1090, startPoint y: 96, endPoint x: 1026, endPoint y: 132, distance: 73.6
click at [1090, 96] on span "×" at bounding box center [1087, 91] width 11 height 24
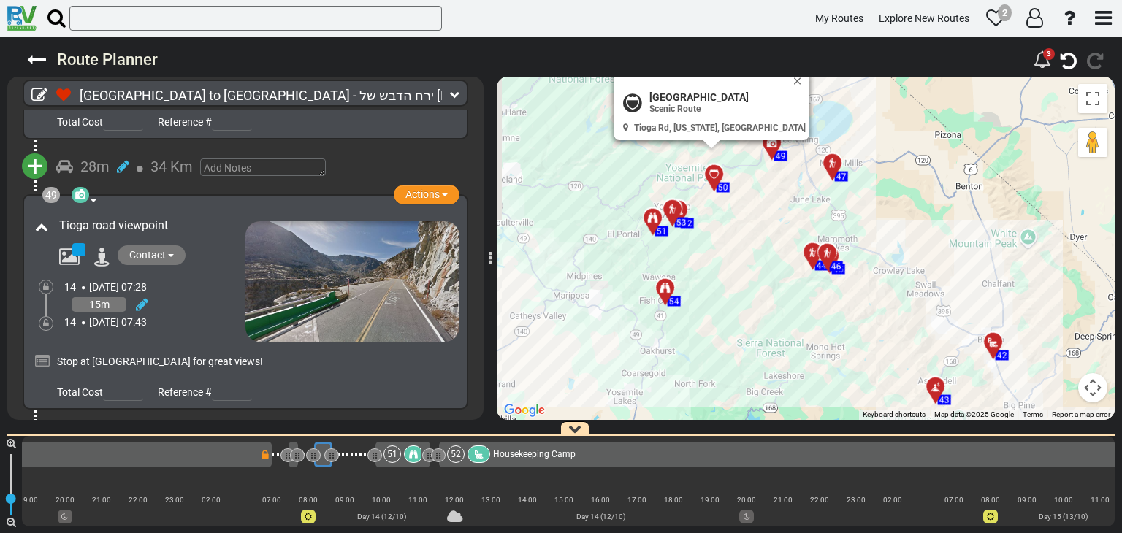
drag, startPoint x: 707, startPoint y: 176, endPoint x: 727, endPoint y: 250, distance: 76.4
click at [727, 250] on div "To activate drag with keyboard, press Alt + Enter. Once in keyboard drag state,…" at bounding box center [806, 248] width 618 height 343
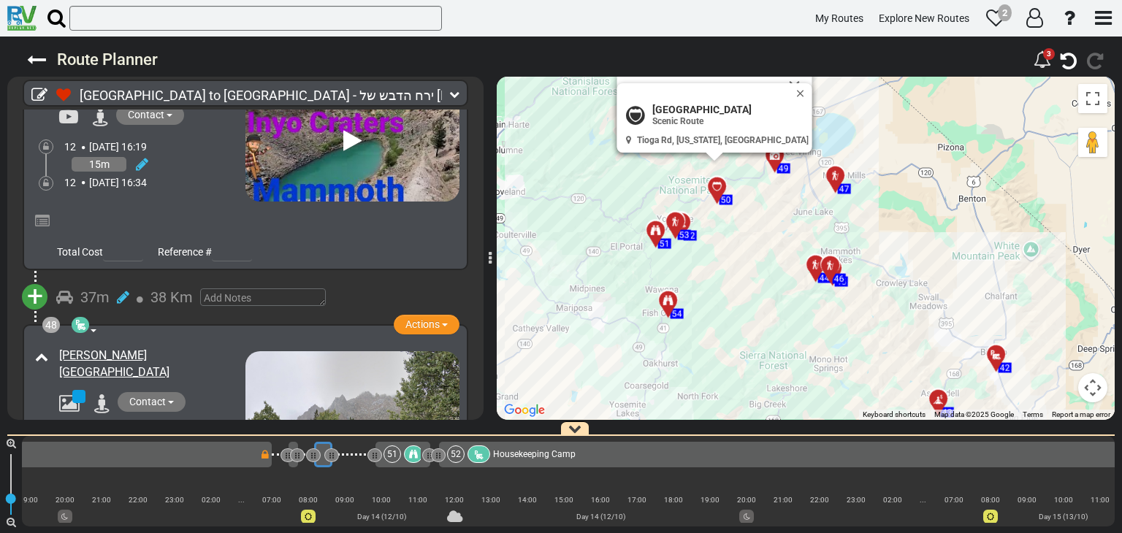
scroll to position [14972, 0]
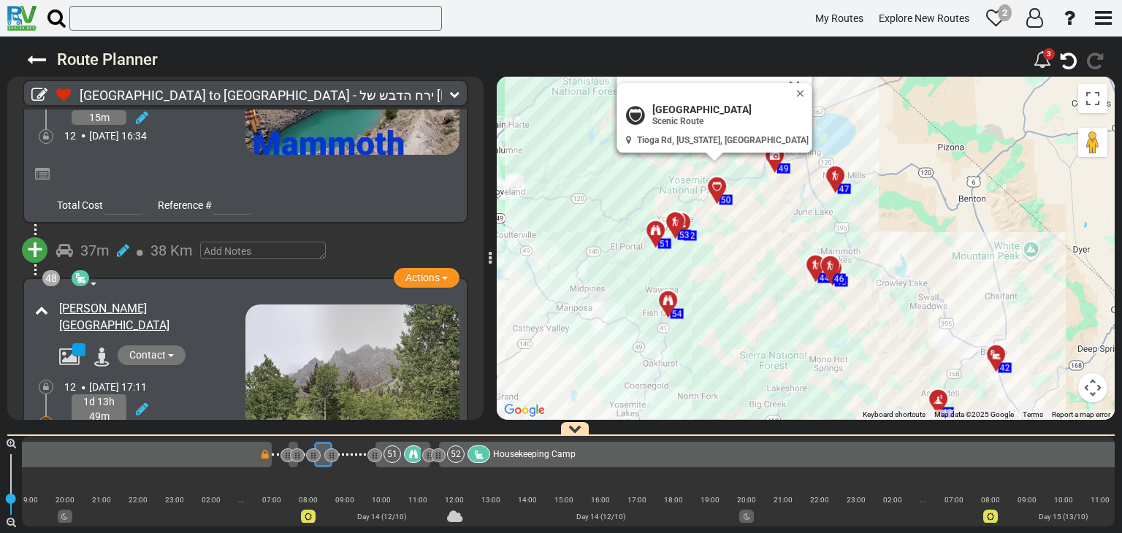
click at [41, 522] on icon at bounding box center [42, 529] width 15 height 15
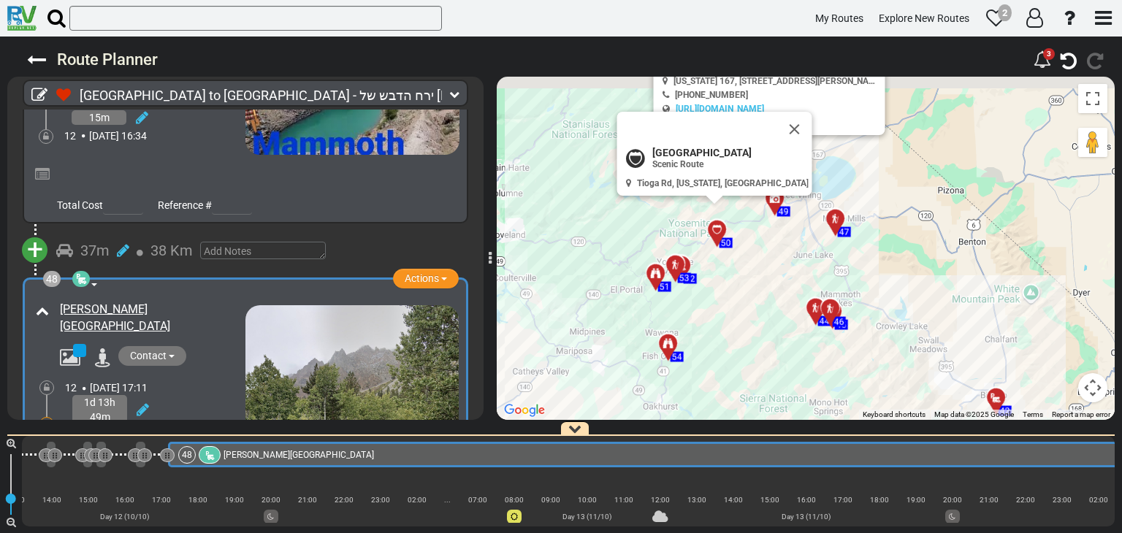
click at [112, 522] on textarea at bounding box center [257, 541] width 398 height 39
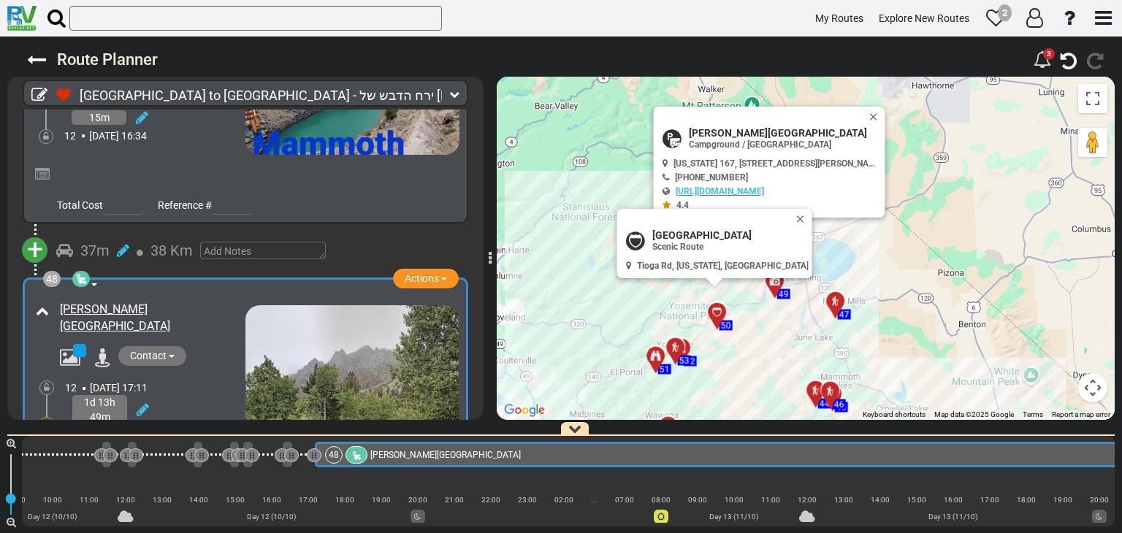
scroll to position [0, 7600]
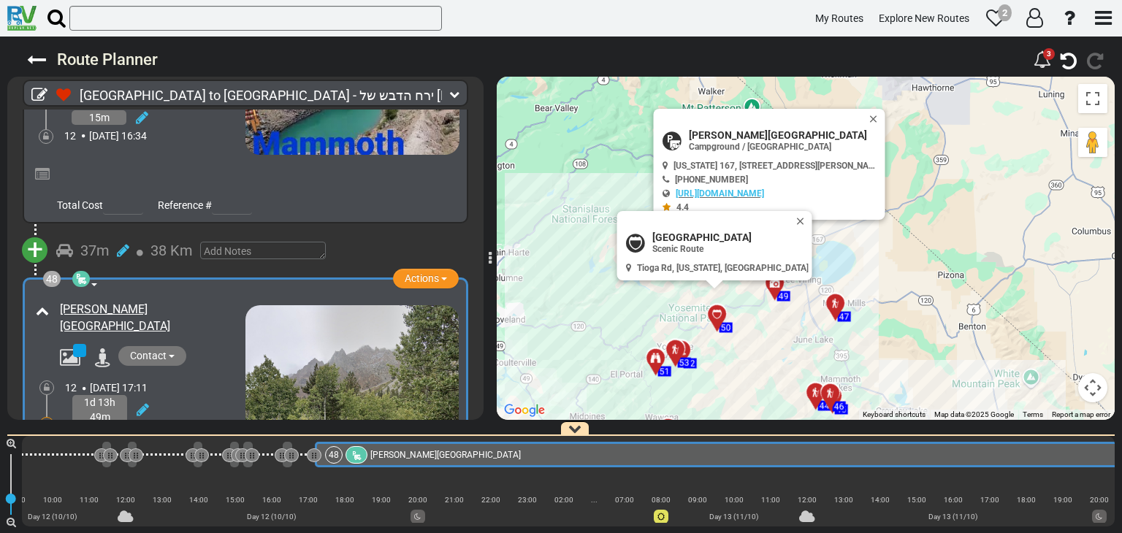
type textarea "ש"
type textarea "חניון לילה לשישי שבת שולם"
click at [137, 287] on div "48 Campground / [GEOGRAPHIC_DATA] Actions Add Activity Replace Set as Booked Re…" at bounding box center [245, 439] width 427 height 304
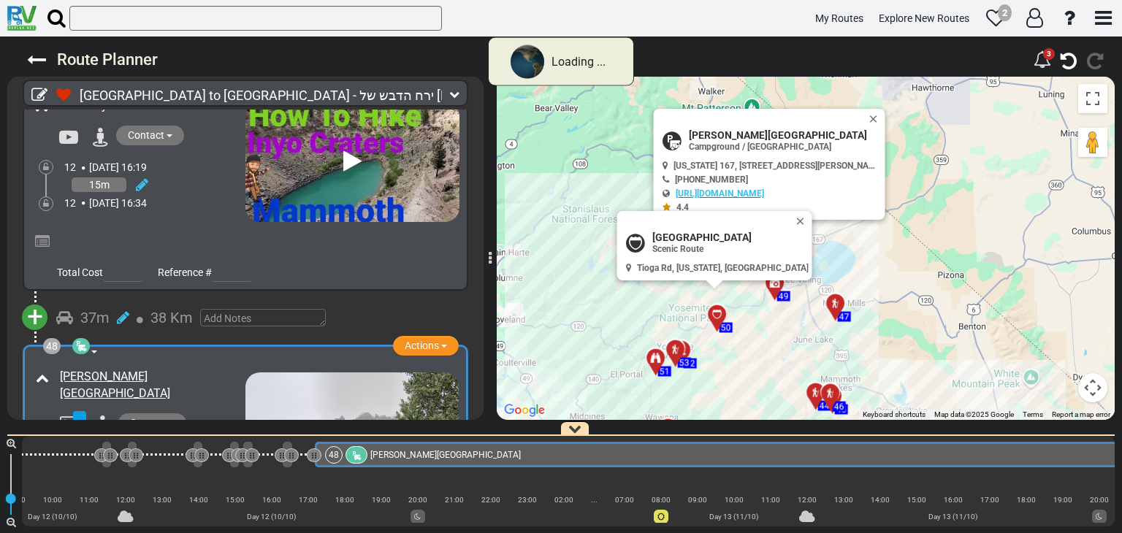
scroll to position [14900, 0]
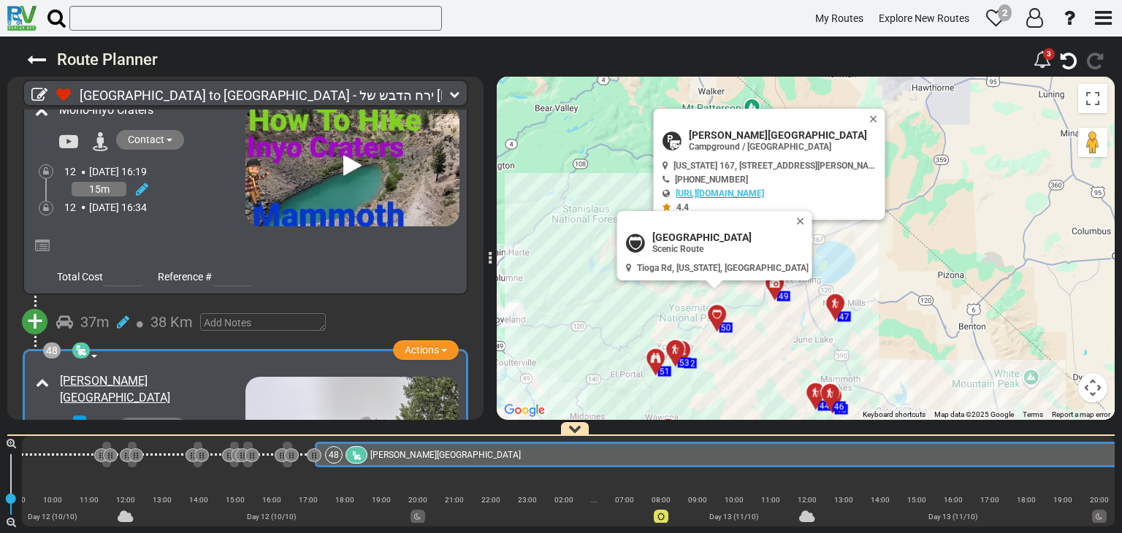
drag, startPoint x: 764, startPoint y: 222, endPoint x: 772, endPoint y: 211, distance: 13.6
click at [795, 222] on button "Close" at bounding box center [804, 221] width 18 height 20
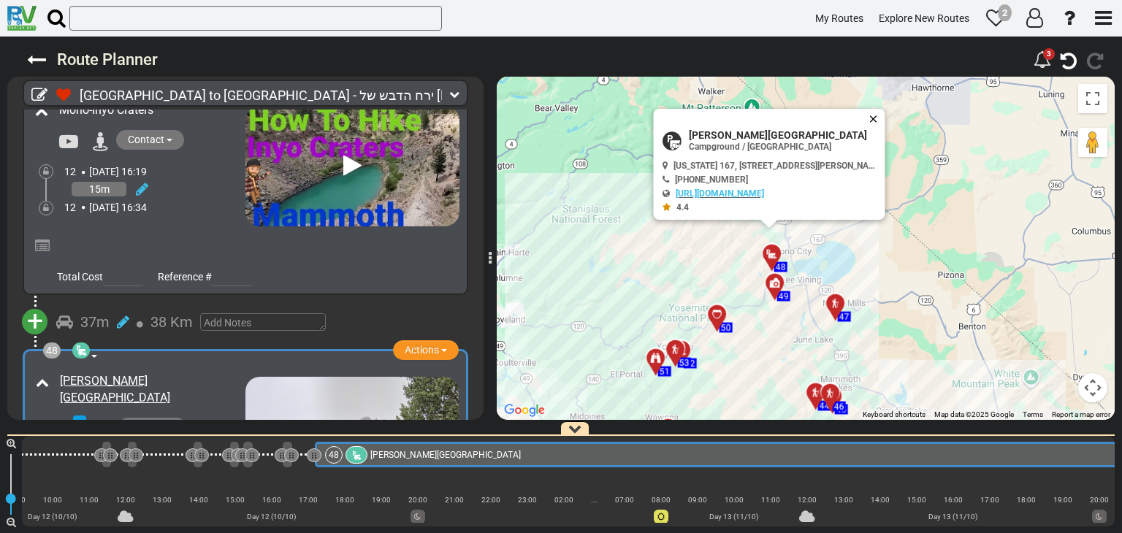
click at [877, 120] on button "Close" at bounding box center [877, 119] width 18 height 20
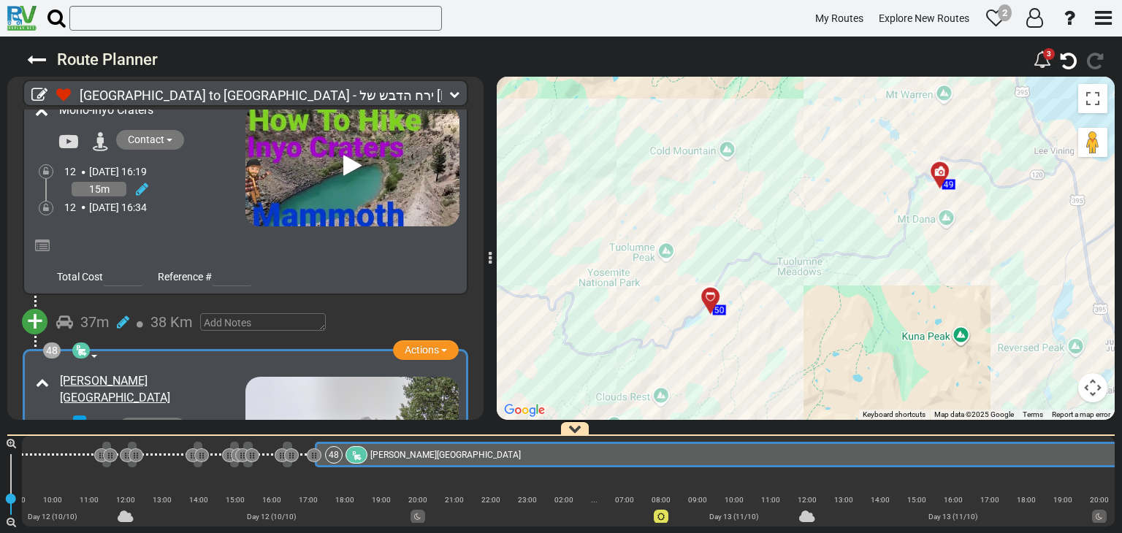
drag, startPoint x: 836, startPoint y: 244, endPoint x: 797, endPoint y: 164, distance: 89.5
click at [797, 164] on div "To activate drag with keyboard, press Alt + Enter. Once in keyboard drag state,…" at bounding box center [806, 248] width 618 height 343
click at [941, 172] on div at bounding box center [943, 179] width 24 height 23
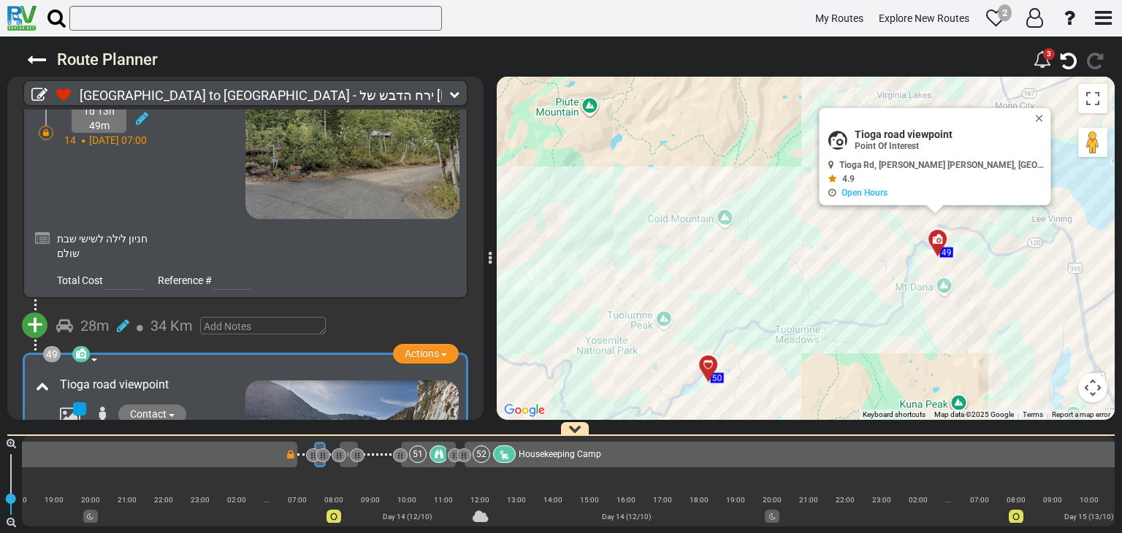
scroll to position [15117, 0]
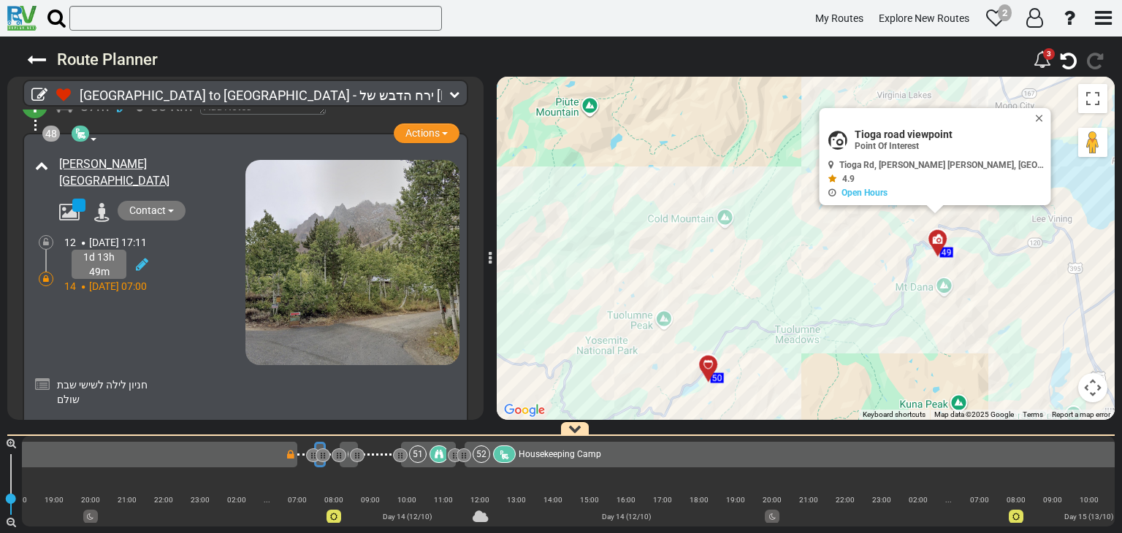
click at [186, 463] on span "34 Km" at bounding box center [172, 472] width 42 height 18
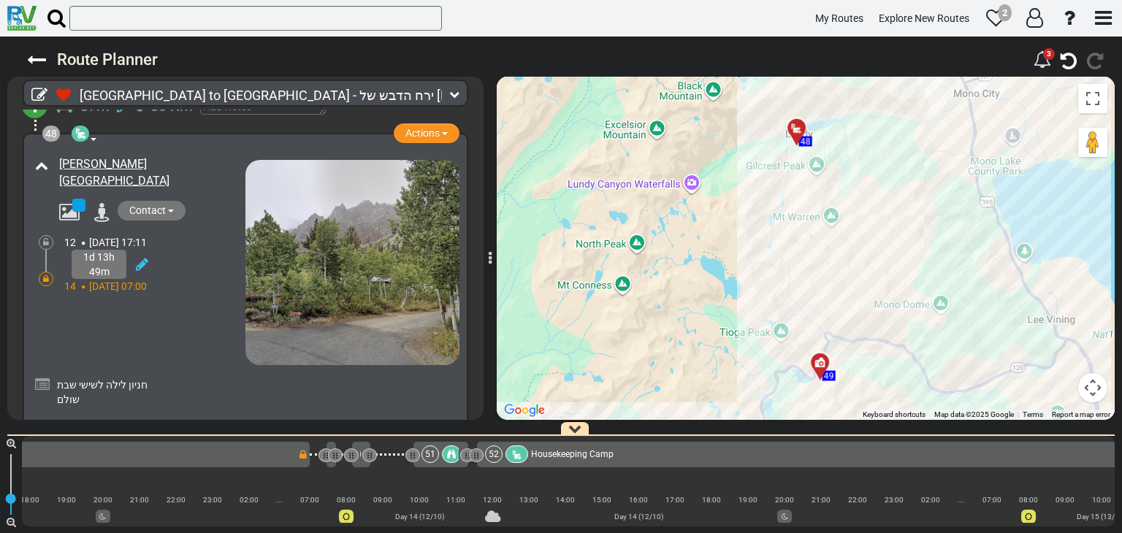
scroll to position [0, 8592]
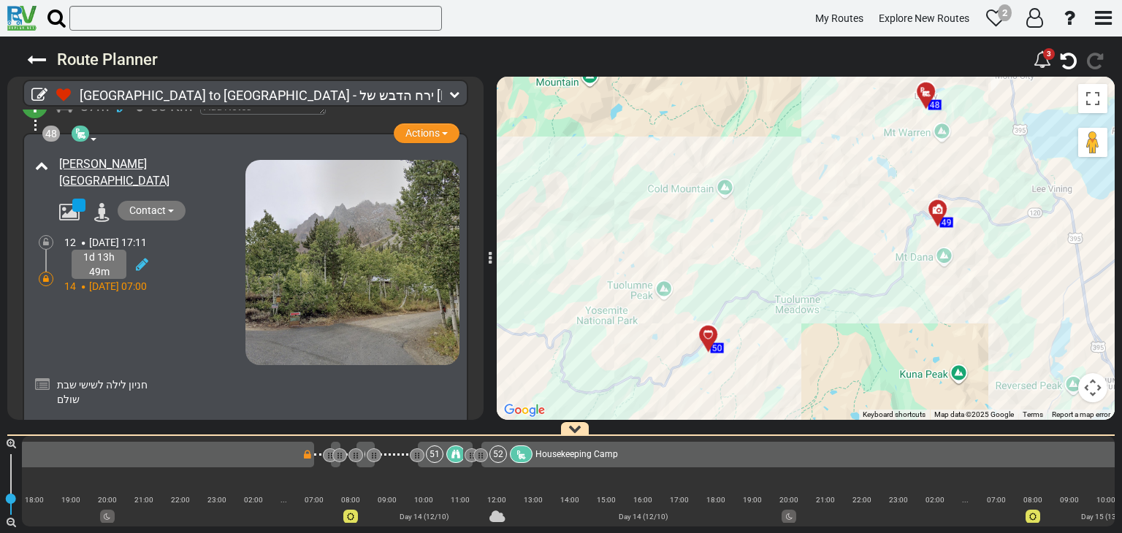
drag, startPoint x: 658, startPoint y: 299, endPoint x: 856, endPoint y: 202, distance: 221.3
click at [856, 202] on div "To activate drag with keyboard, press Alt + Enter. Once in keyboard drag state,…" at bounding box center [806, 248] width 618 height 343
click at [886, 294] on div "To activate drag with keyboard, press Alt + Enter. Once in keyboard drag state,…" at bounding box center [806, 248] width 618 height 343
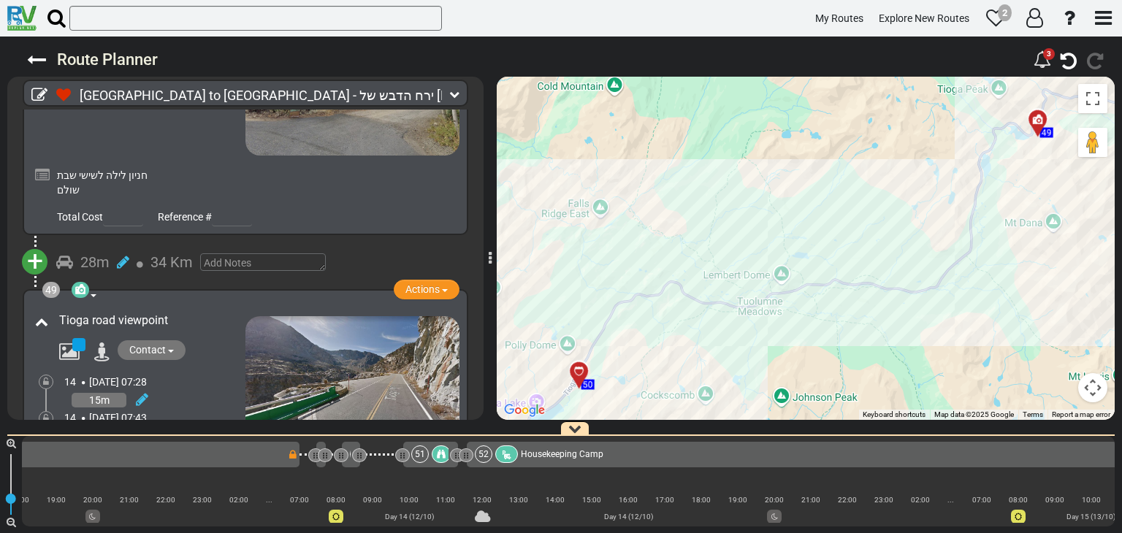
scroll to position [0, 8618]
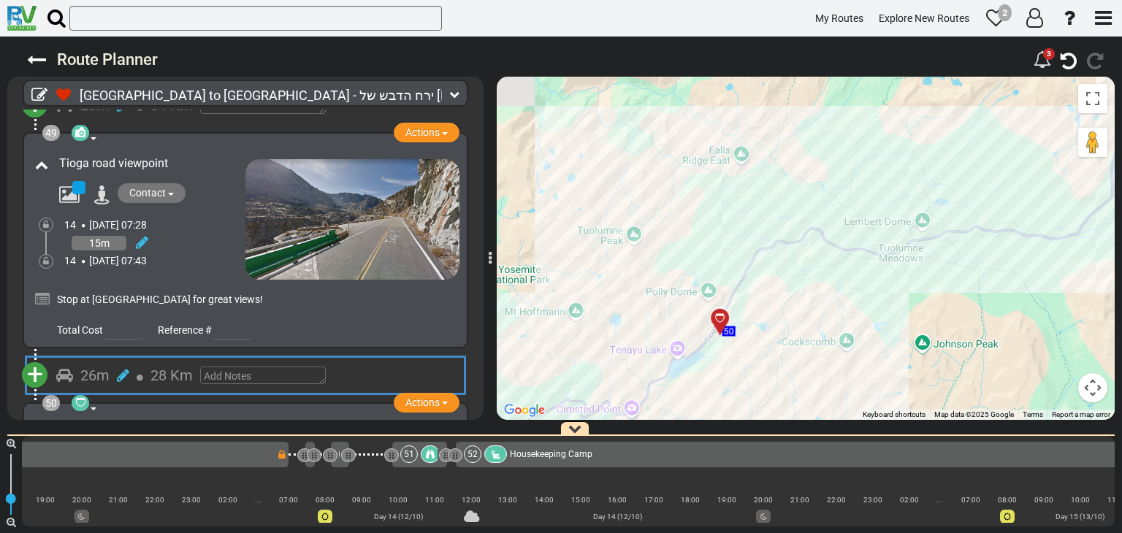
drag, startPoint x: 694, startPoint y: 180, endPoint x: 743, endPoint y: 176, distance: 49.1
click at [743, 176] on div "To activate drag with keyboard, press Alt + Enter. Once in keyboard drag state,…" at bounding box center [806, 248] width 618 height 343
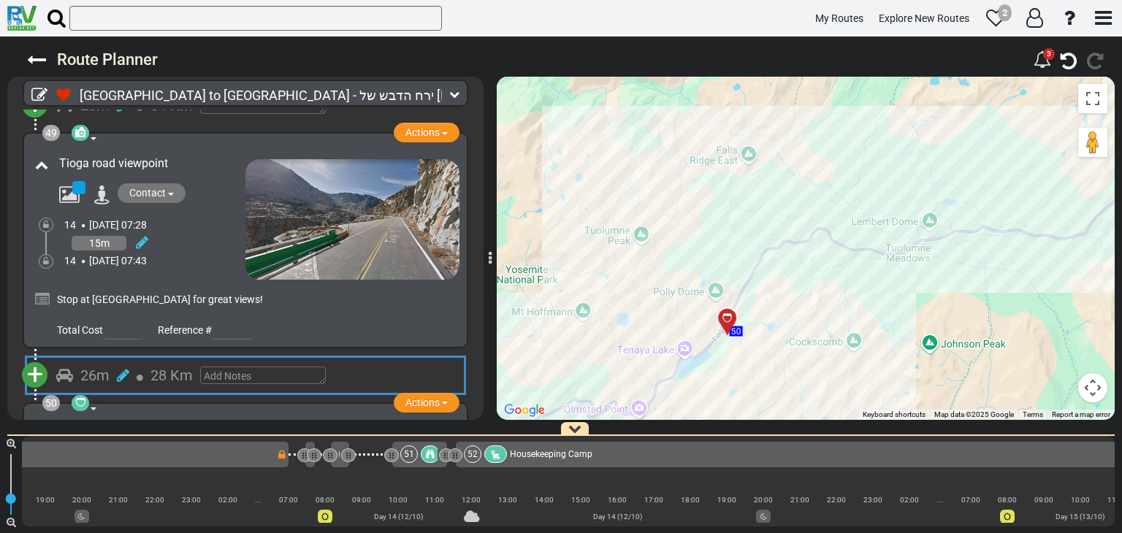
click at [228, 454] on div "Contact" at bounding box center [149, 465] width 194 height 23
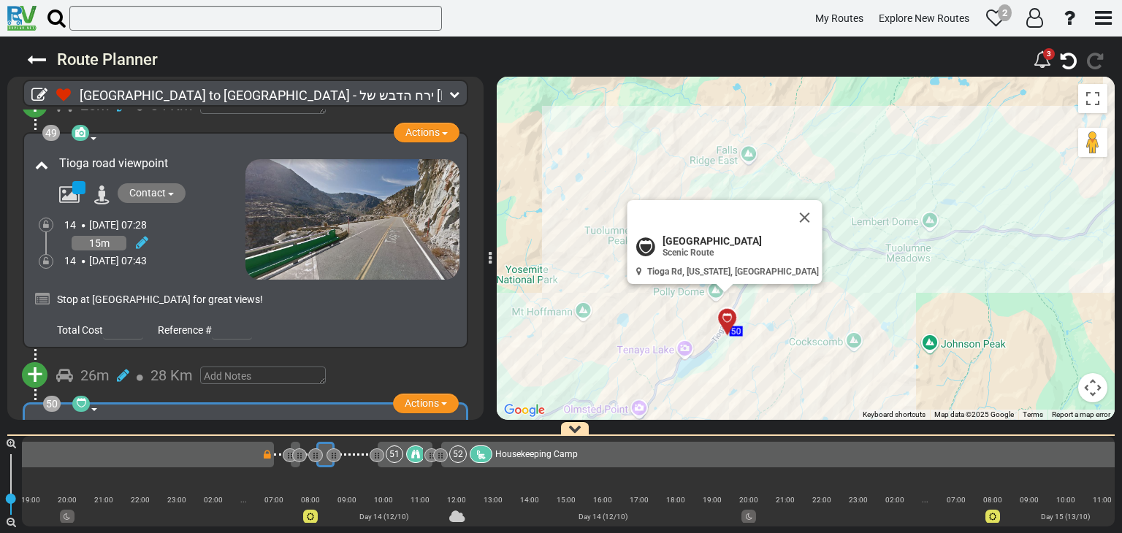
scroll to position [0, 8635]
click at [805, 227] on button "Close" at bounding box center [814, 225] width 18 height 20
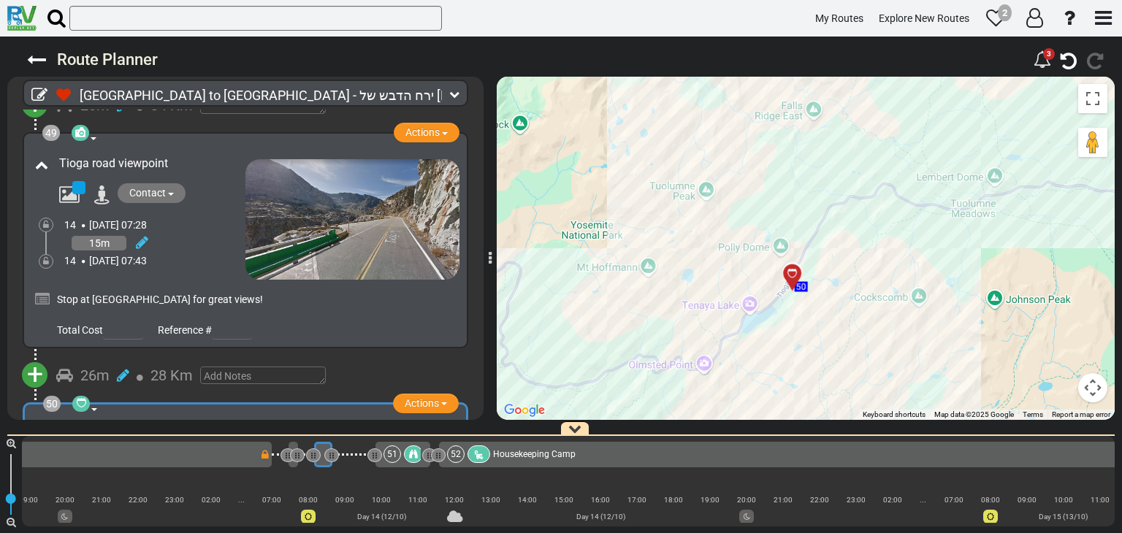
drag, startPoint x: 780, startPoint y: 178, endPoint x: 794, endPoint y: 167, distance: 18.7
click at [794, 167] on div "To activate drag with keyboard, press Alt + Enter. Once in keyboard drag state,…" at bounding box center [806, 248] width 618 height 343
click at [794, 275] on div at bounding box center [798, 280] width 24 height 23
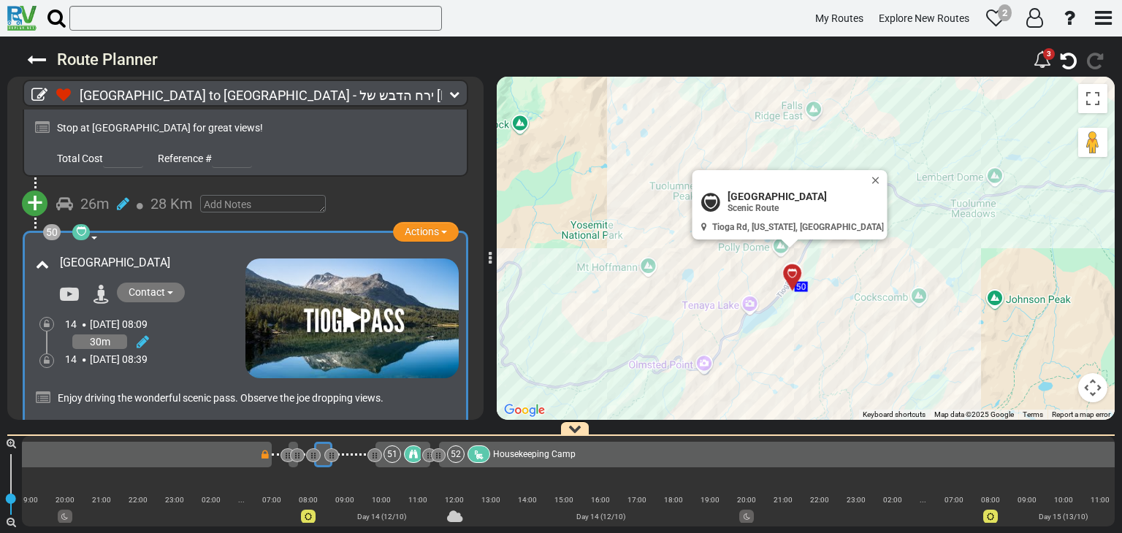
scroll to position [15676, 0]
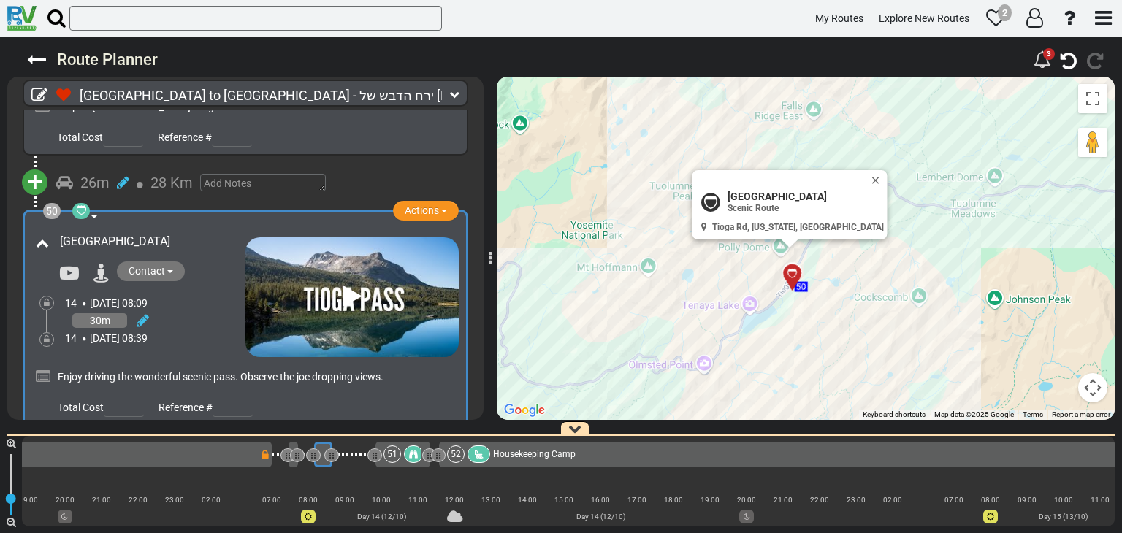
click at [202, 504] on div "Yosemite, Tunnel View" at bounding box center [150, 512] width 183 height 17
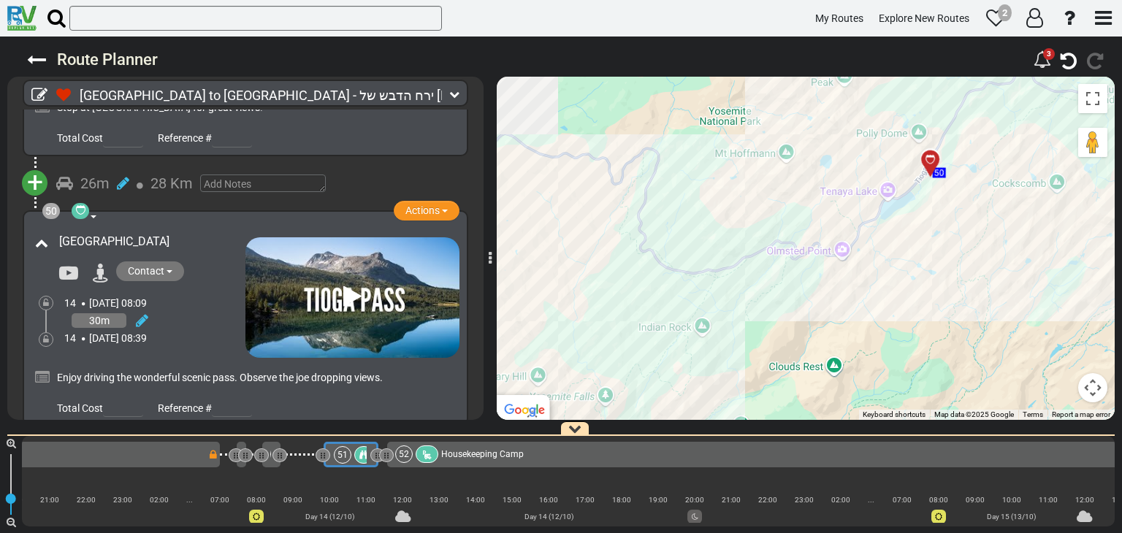
scroll to position [0, 8696]
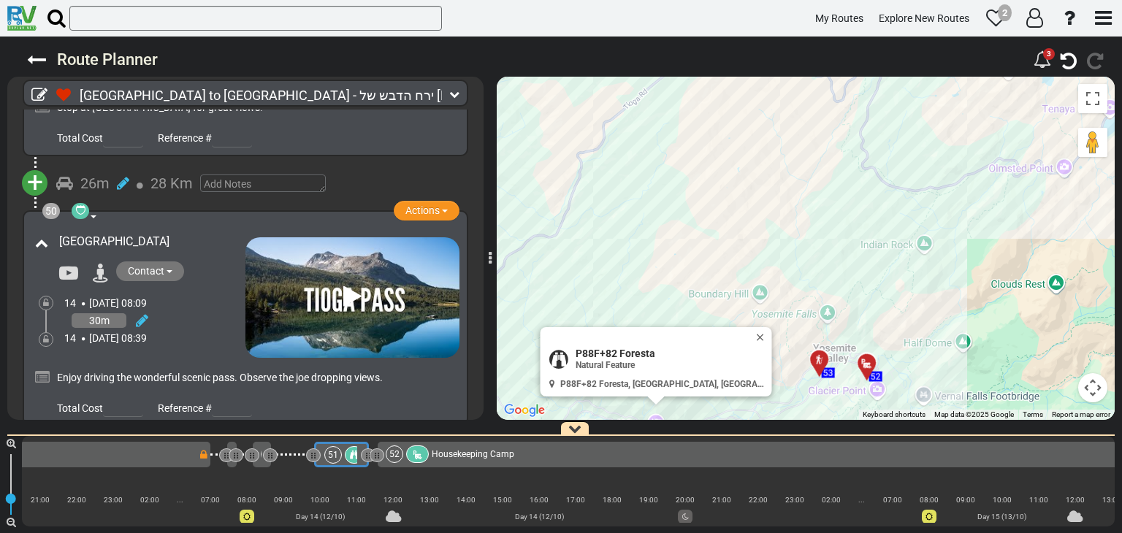
drag, startPoint x: 728, startPoint y: 163, endPoint x: 763, endPoint y: 151, distance: 37.0
click at [785, 220] on div "To activate drag with keyboard, press Alt + Enter. Once in keyboard drag state,…" at bounding box center [806, 248] width 618 height 343
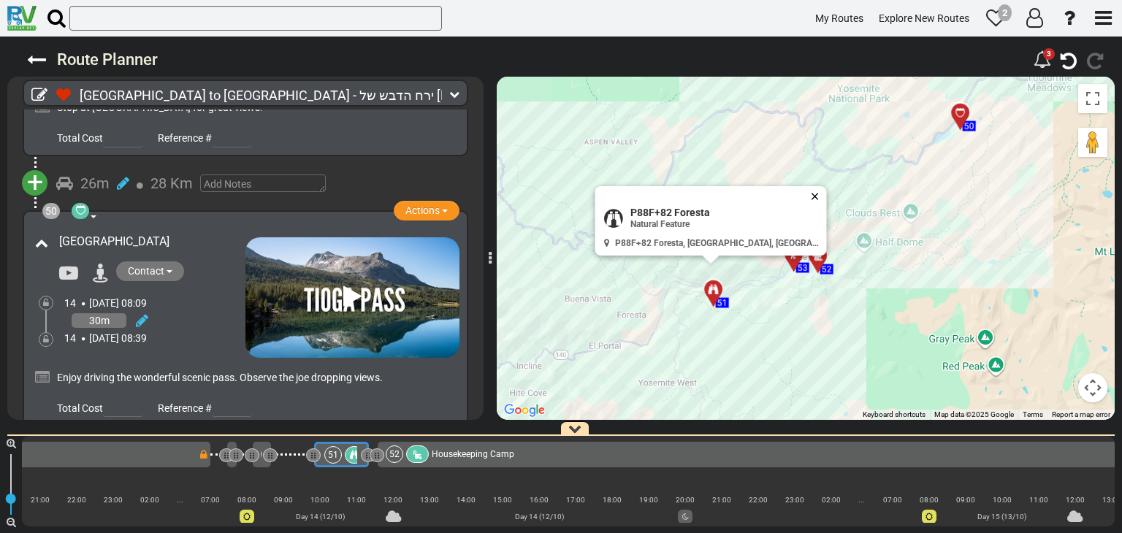
click at [810, 199] on button "Close" at bounding box center [819, 196] width 18 height 20
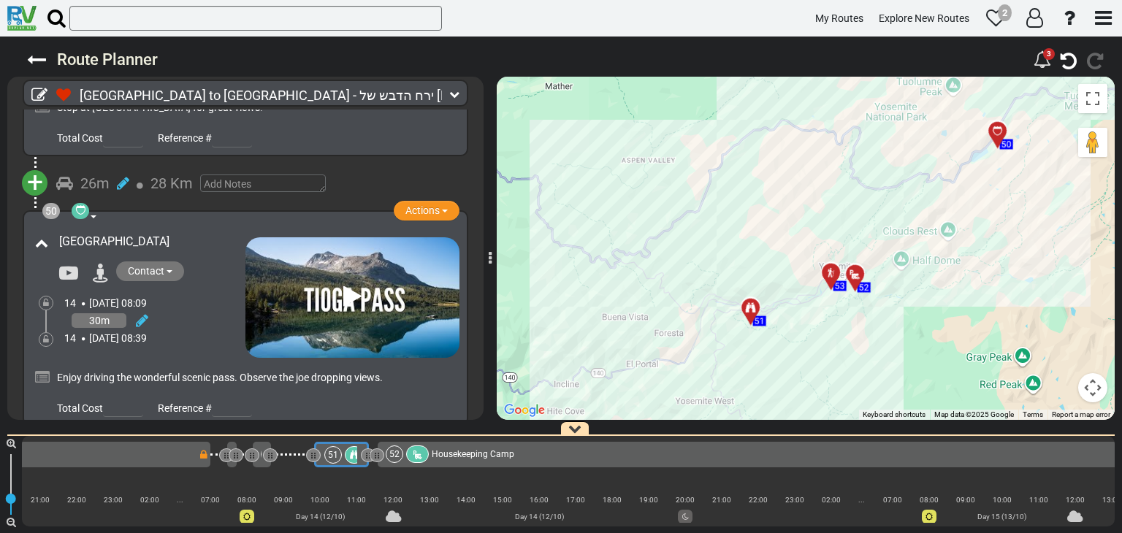
drag, startPoint x: 692, startPoint y: 208, endPoint x: 732, endPoint y: 226, distance: 44.1
click at [732, 226] on div "To activate drag with keyboard, press Alt + Enter. Once in keyboard drag state,…" at bounding box center [806, 248] width 618 height 343
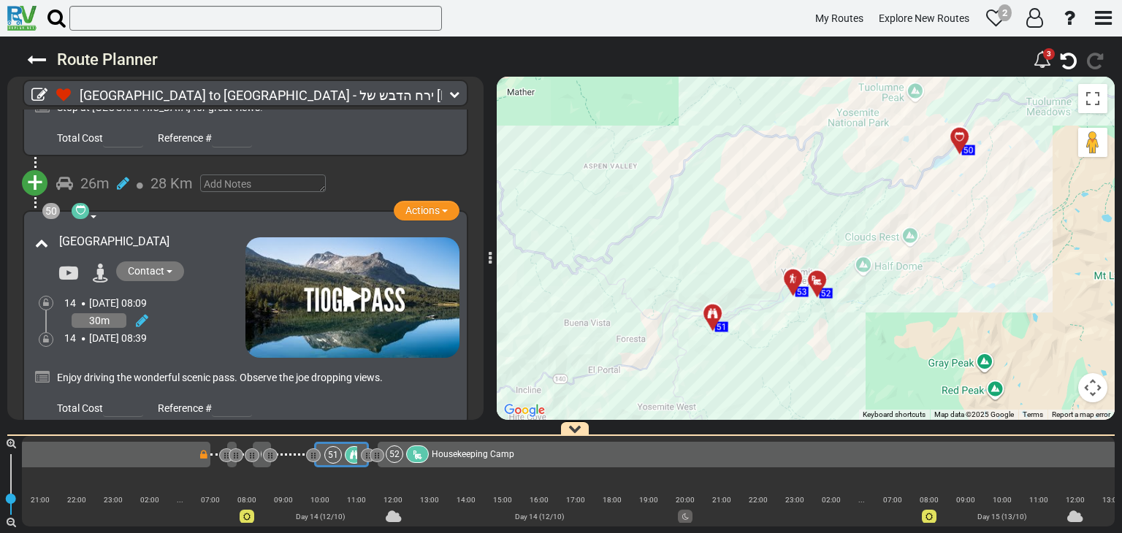
drag, startPoint x: 620, startPoint y: 171, endPoint x: 743, endPoint y: 231, distance: 137.3
click at [743, 231] on div "To activate drag with keyboard, press Alt + Enter. Once in keyboard drag state,…" at bounding box center [806, 248] width 618 height 343
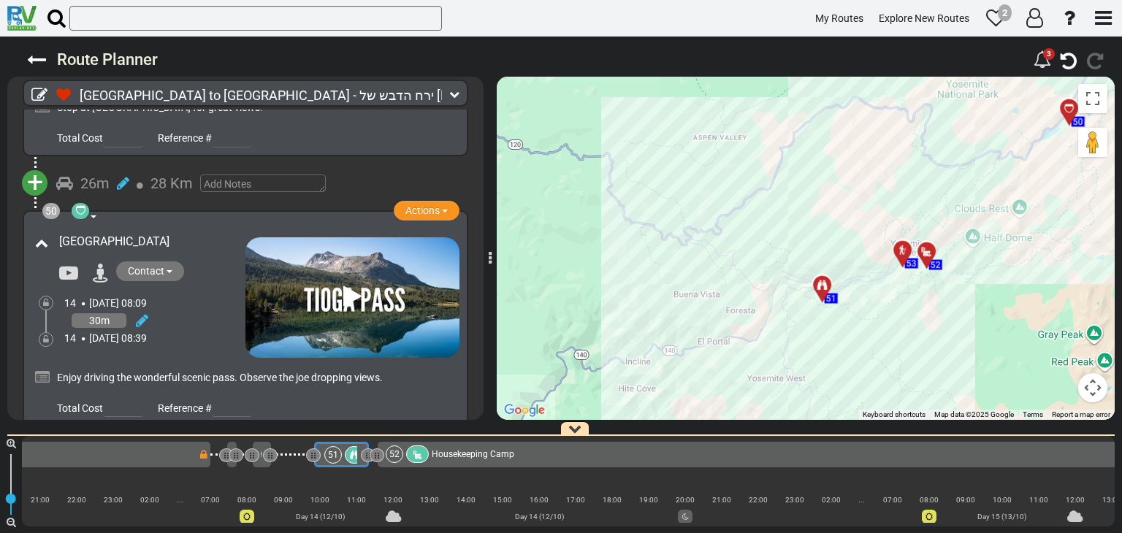
drag, startPoint x: 576, startPoint y: 237, endPoint x: 684, endPoint y: 205, distance: 112.8
click at [684, 205] on div "To activate drag with keyboard, press Alt + Enter. Once in keyboard drag state,…" at bounding box center [806, 248] width 618 height 343
click at [715, 223] on div "To activate drag with keyboard, press Alt + Enter. Once in keyboard drag state,…" at bounding box center [806, 248] width 618 height 343
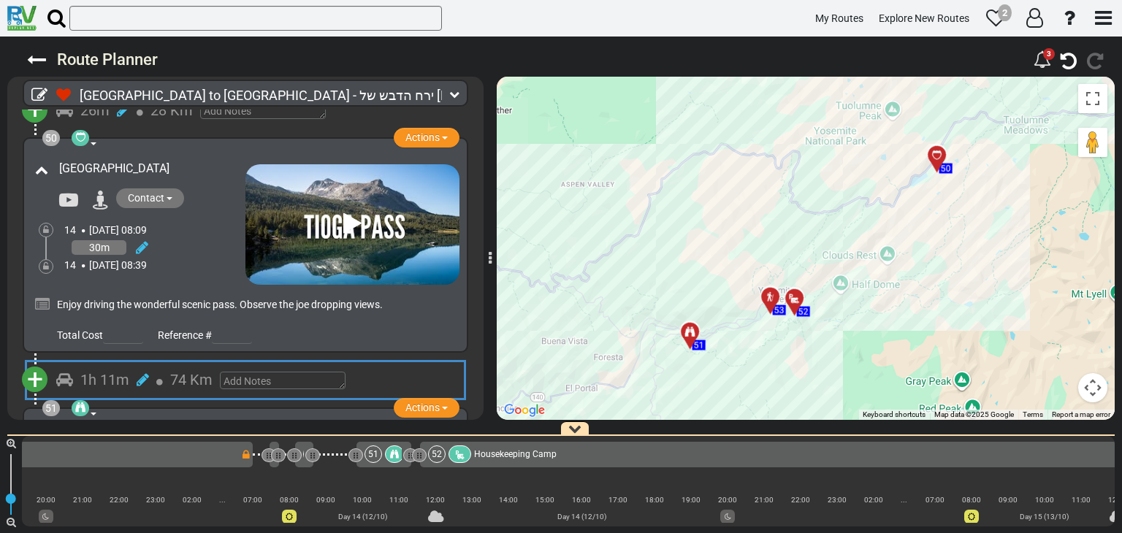
scroll to position [0, 8652]
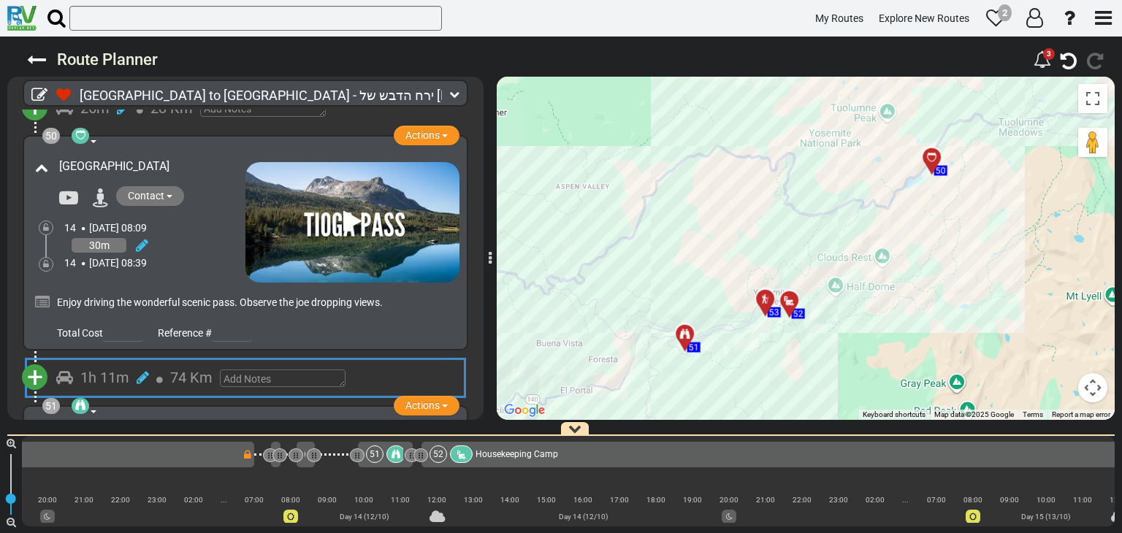
click at [39, 361] on span "+" at bounding box center [35, 378] width 16 height 34
click at [104, 414] on li "Add Campground" at bounding box center [80, 423] width 115 height 19
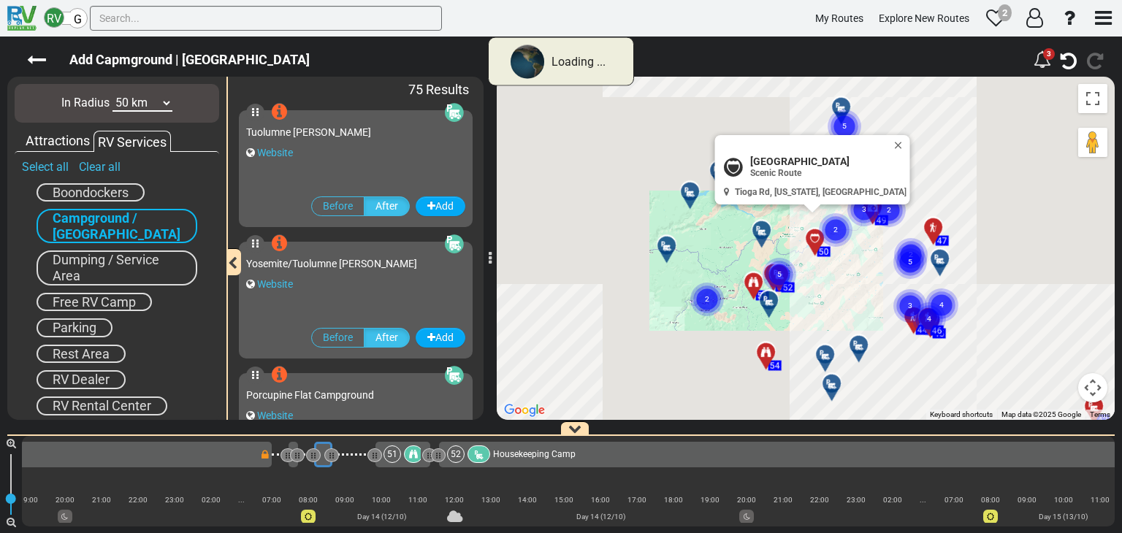
scroll to position [0, 8635]
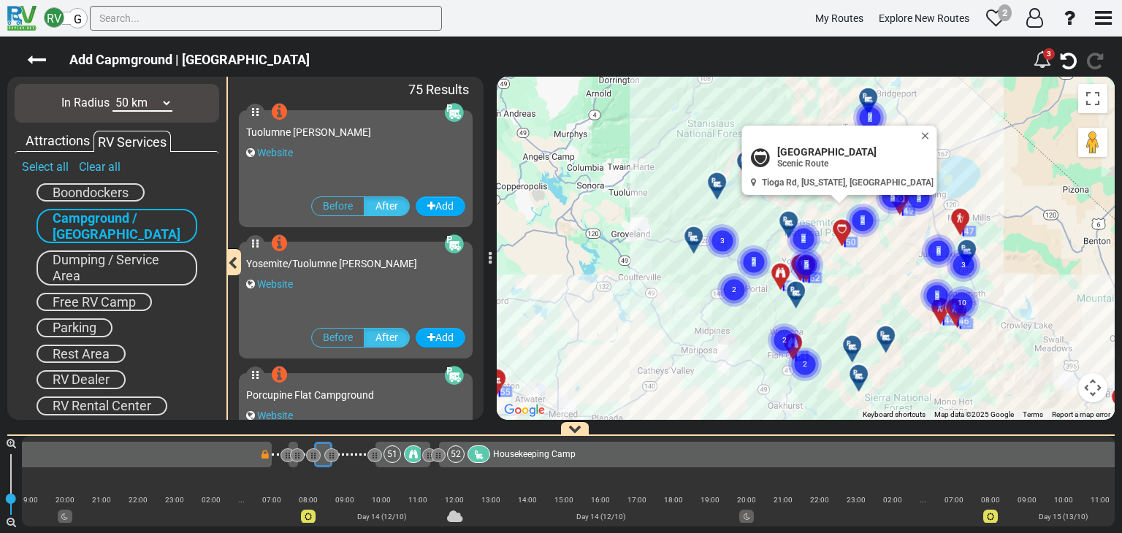
drag, startPoint x: 757, startPoint y: 210, endPoint x: 767, endPoint y: 205, distance: 10.5
click at [767, 205] on div "To activate drag with keyboard, press Alt + Enter. Once in keyboard drag state,…" at bounding box center [806, 248] width 618 height 343
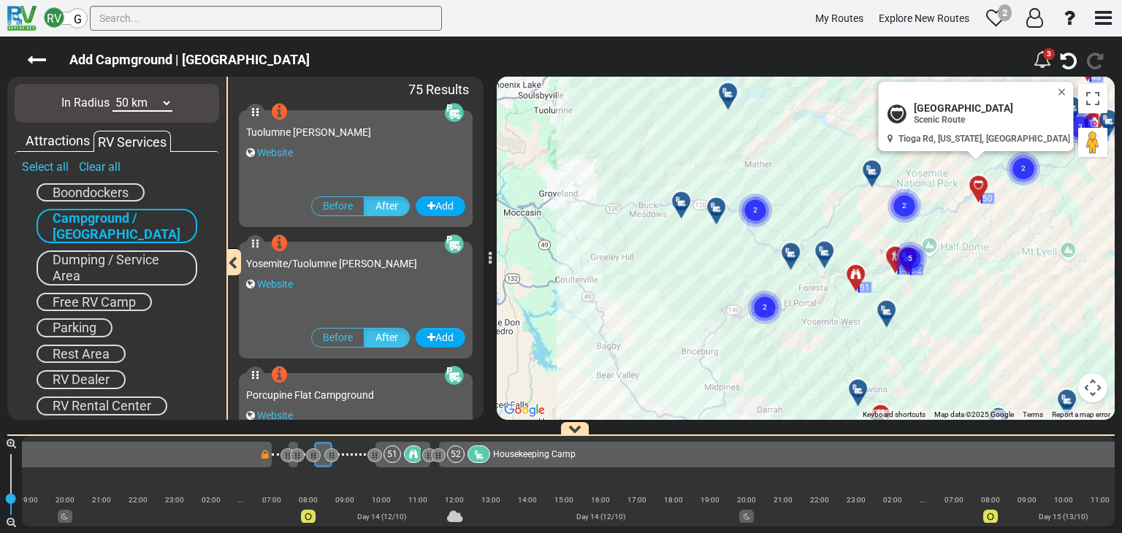
drag, startPoint x: 718, startPoint y: 252, endPoint x: 785, endPoint y: 186, distance: 94.0
click at [785, 186] on div "To activate drag with keyboard, press Alt + Enter. Once in keyboard drag state,…" at bounding box center [806, 248] width 618 height 343
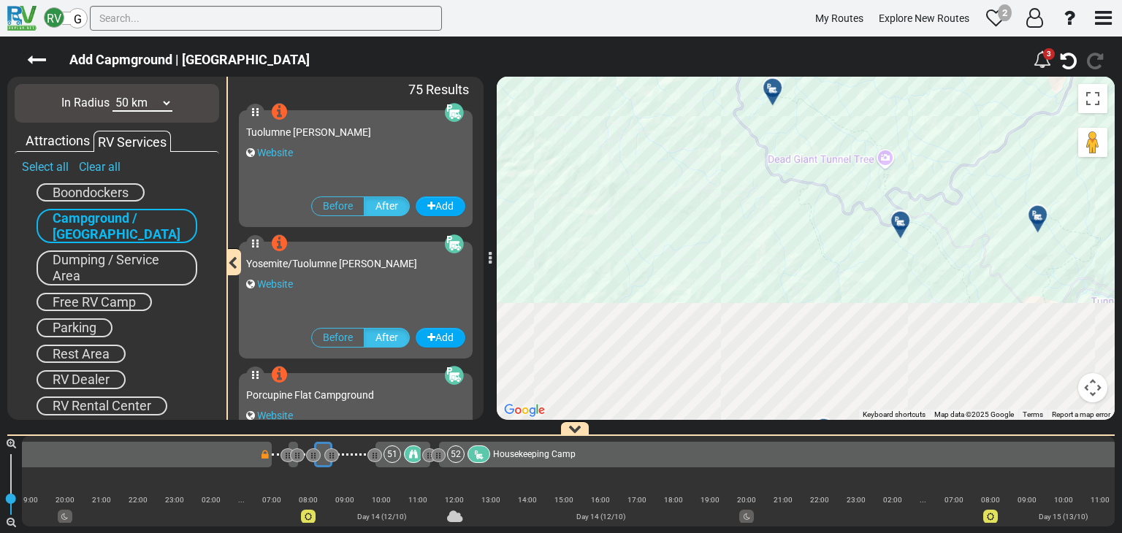
drag, startPoint x: 799, startPoint y: 129, endPoint x: 790, endPoint y: 47, distance: 83.0
click at [790, 47] on div "Add Capmground | [GEOGRAPHIC_DATA] 3" at bounding box center [561, 285] width 1122 height 497
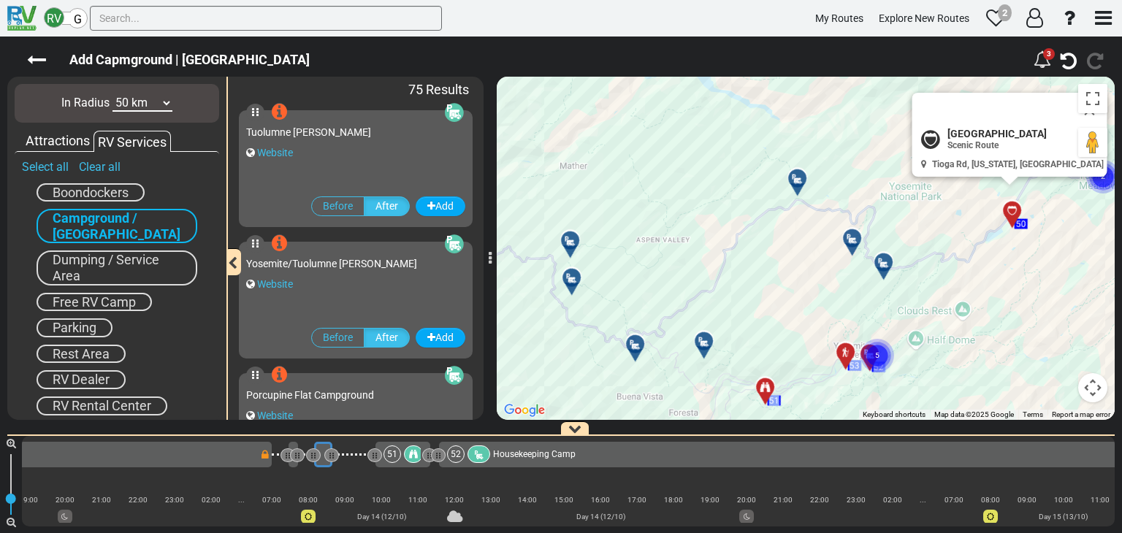
click at [818, 372] on div "To activate drag with keyboard, press Alt + Enter. Once in keyboard drag state,…" at bounding box center [806, 248] width 618 height 343
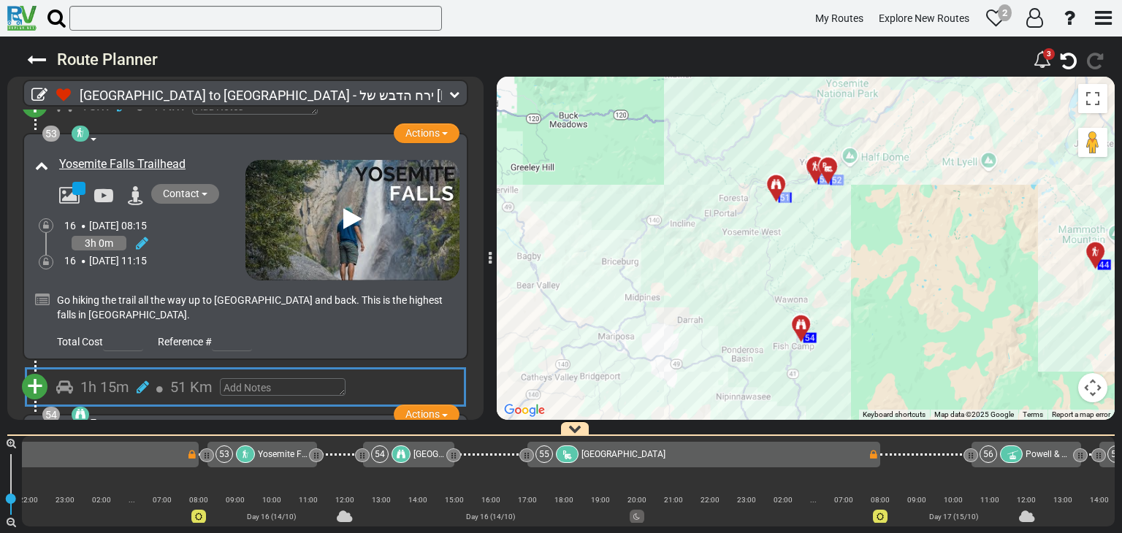
scroll to position [0, 10112]
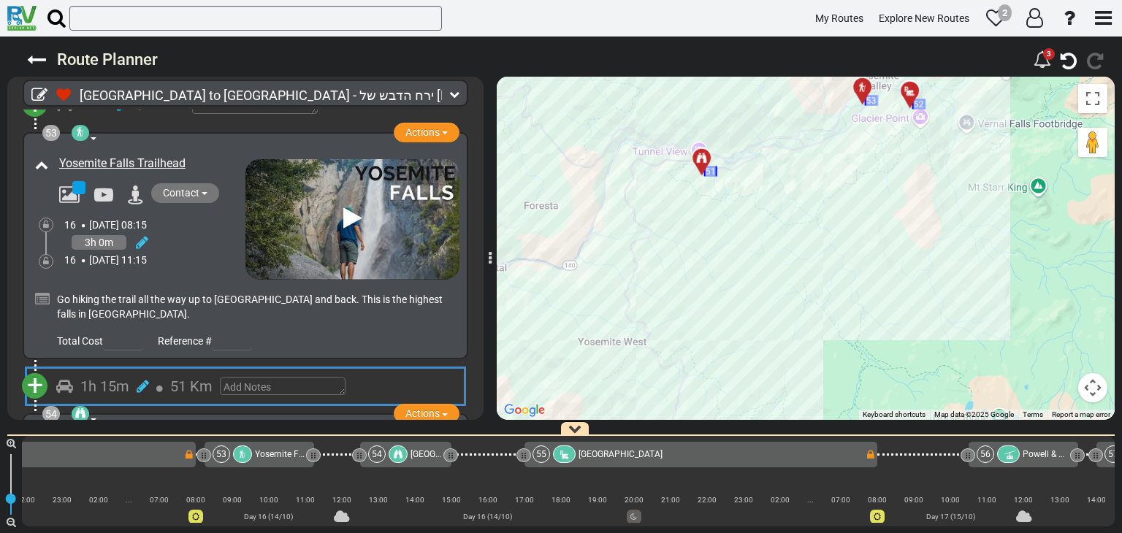
click at [816, 147] on div "To activate drag with keyboard, press Alt + Enter. Once in keyboard drag state,…" at bounding box center [806, 248] width 618 height 343
click at [818, 144] on div "To activate drag with keyboard, press Alt + Enter. Once in keyboard drag state,…" at bounding box center [806, 248] width 618 height 343
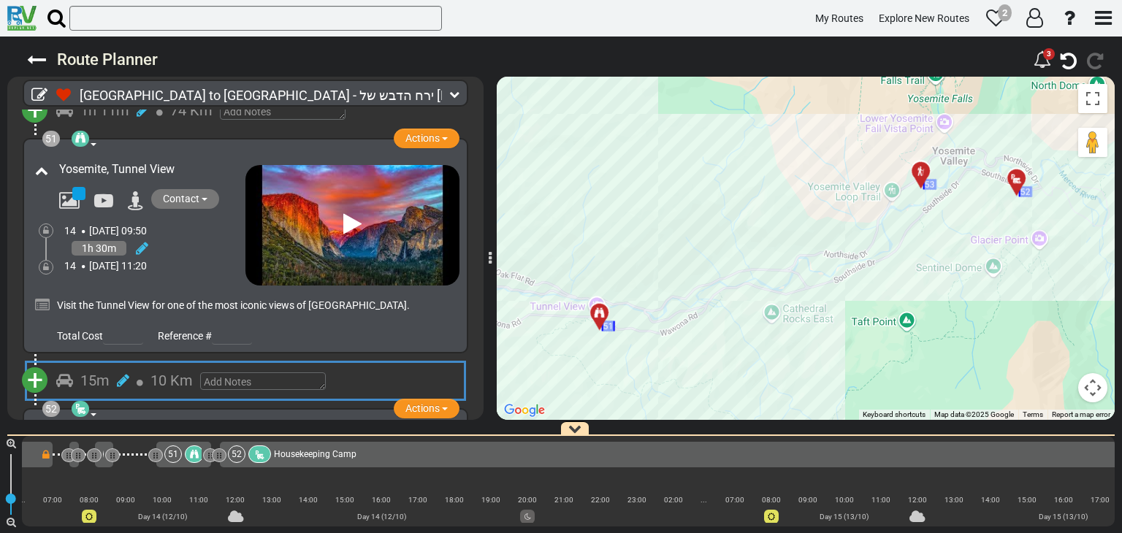
scroll to position [0, 8751]
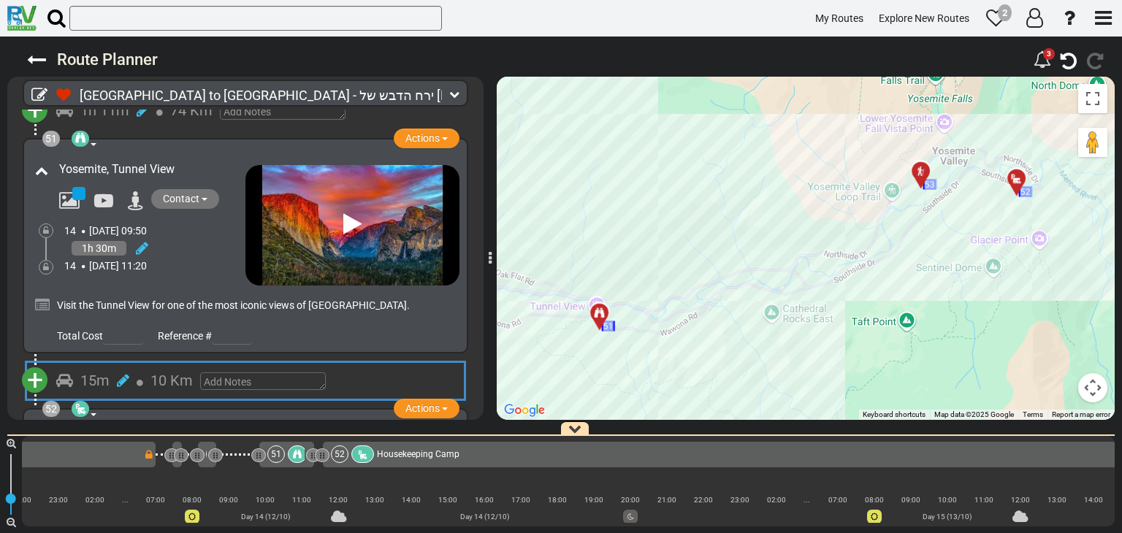
click at [37, 364] on span "+" at bounding box center [35, 381] width 16 height 34
click at [103, 417] on li "Add Campground" at bounding box center [80, 426] width 115 height 19
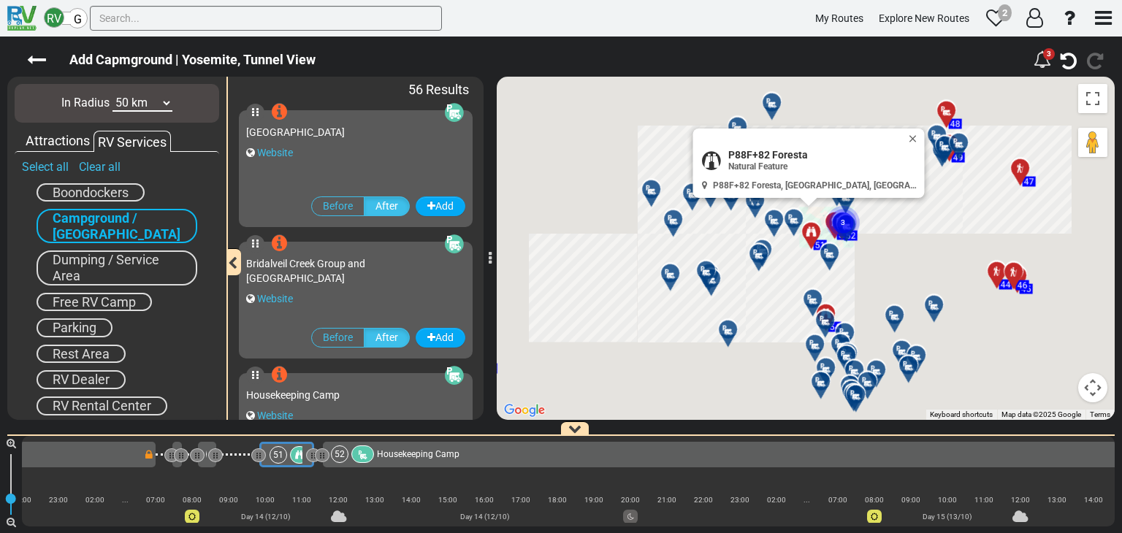
scroll to position [0, 8696]
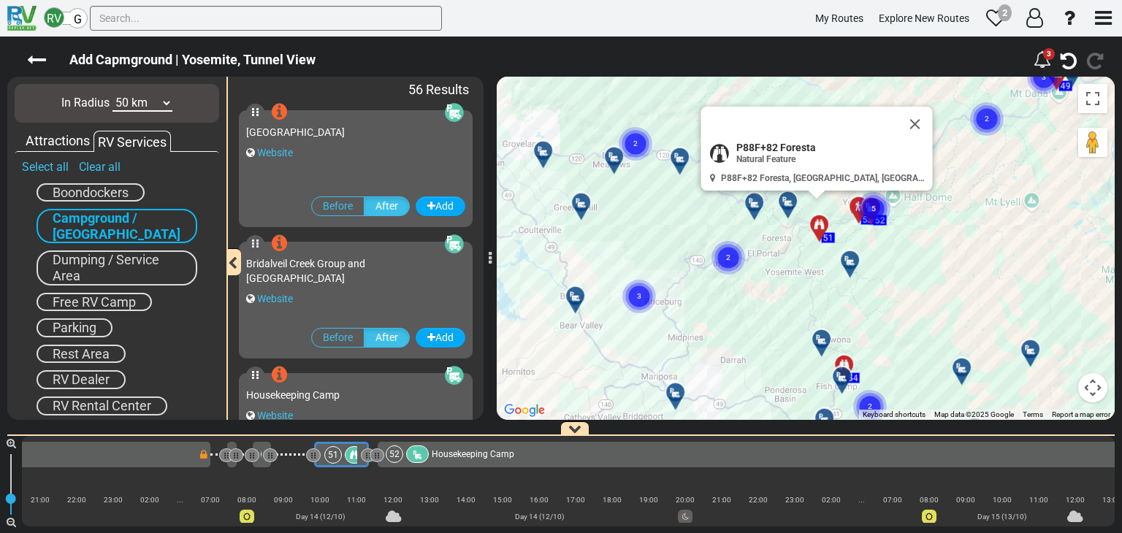
click at [124, 106] on select "10 km 50 km 100 km 250 km 500 km 1000 km" at bounding box center [143, 103] width 60 height 17
click at [113, 95] on select "10 km 50 km 100 km 250 km 500 km 1000 km" at bounding box center [143, 103] width 60 height 17
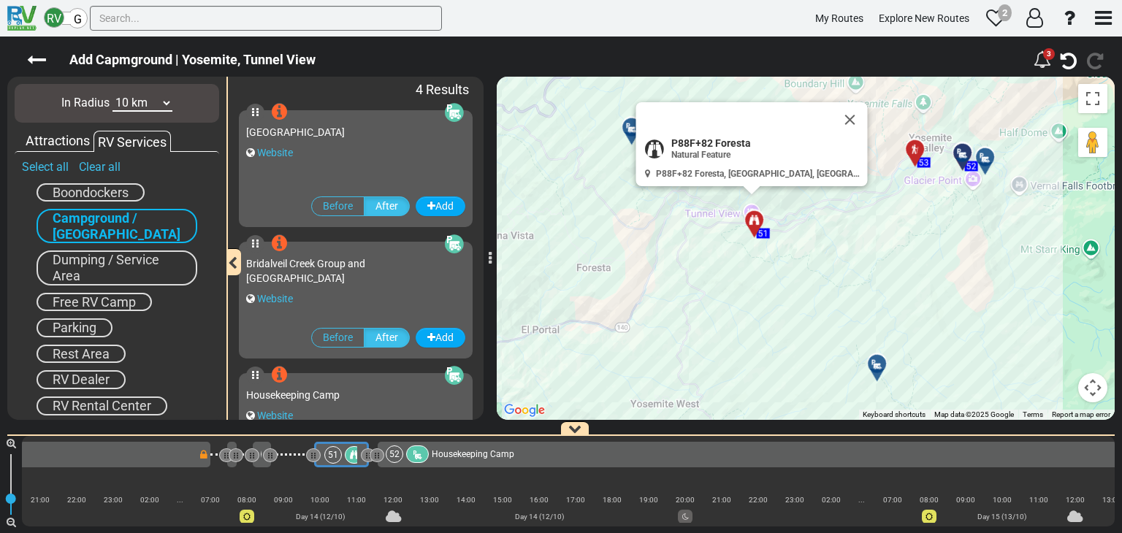
click at [157, 104] on select "10 km 50 km 100 km 250 km 500 km 1000 km" at bounding box center [143, 103] width 60 height 17
select select "number:50"
click at [113, 95] on select "10 km 50 km 100 km 250 km 500 km 1000 km" at bounding box center [143, 103] width 60 height 17
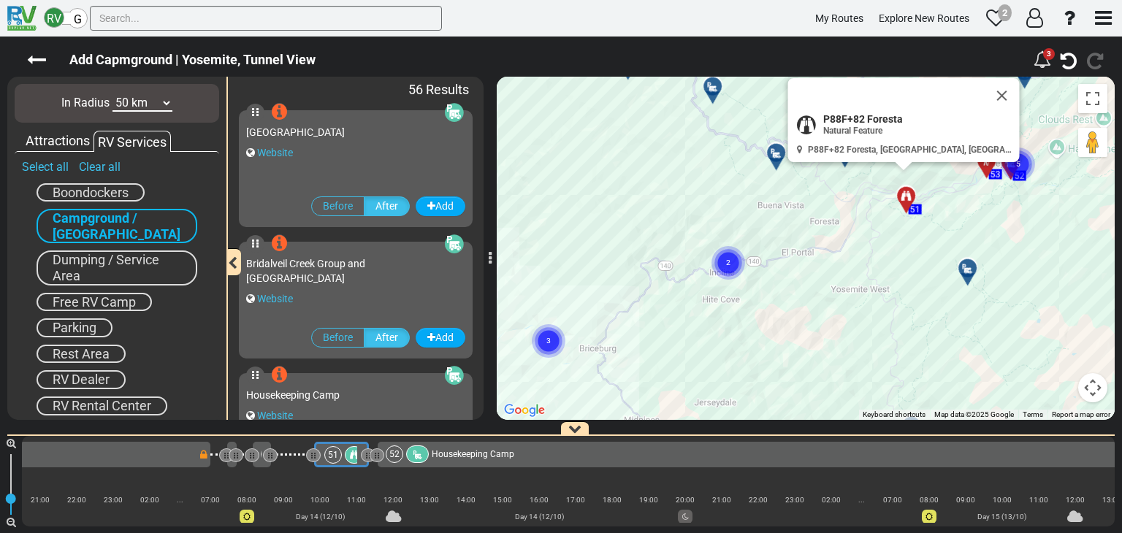
drag, startPoint x: 853, startPoint y: 279, endPoint x: 748, endPoint y: 191, distance: 137.4
click at [748, 191] on div "To activate drag with keyboard, press Alt + Enter. Once in keyboard drag state,…" at bounding box center [806, 248] width 618 height 343
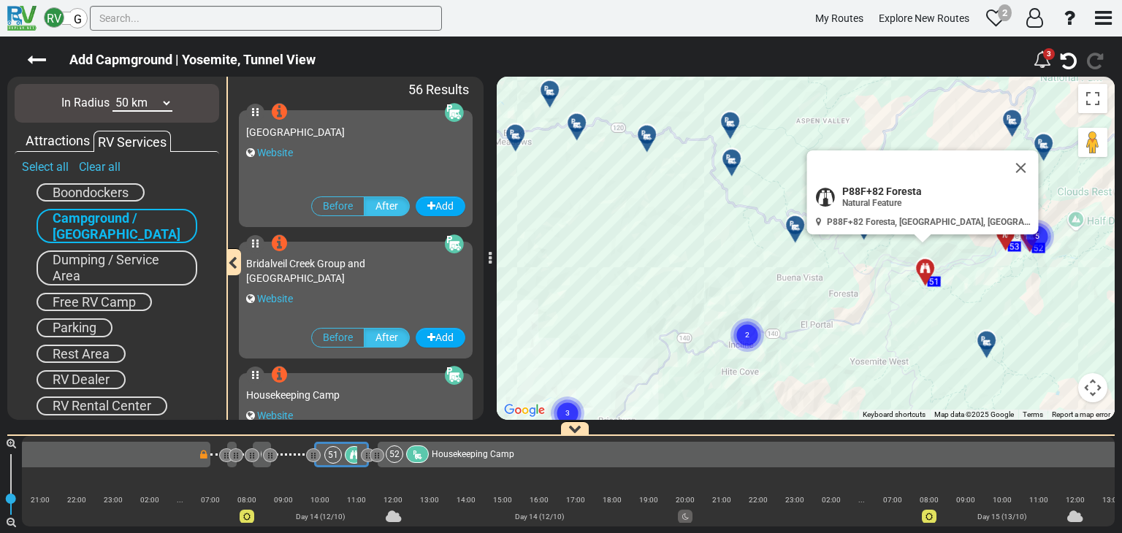
drag, startPoint x: 726, startPoint y: 193, endPoint x: 750, endPoint y: 316, distance: 126.0
click at [750, 316] on div "To activate drag with keyboard, press Alt + Enter. Once in keyboard drag state,…" at bounding box center [806, 248] width 618 height 343
click at [728, 159] on icon at bounding box center [732, 159] width 15 height 12
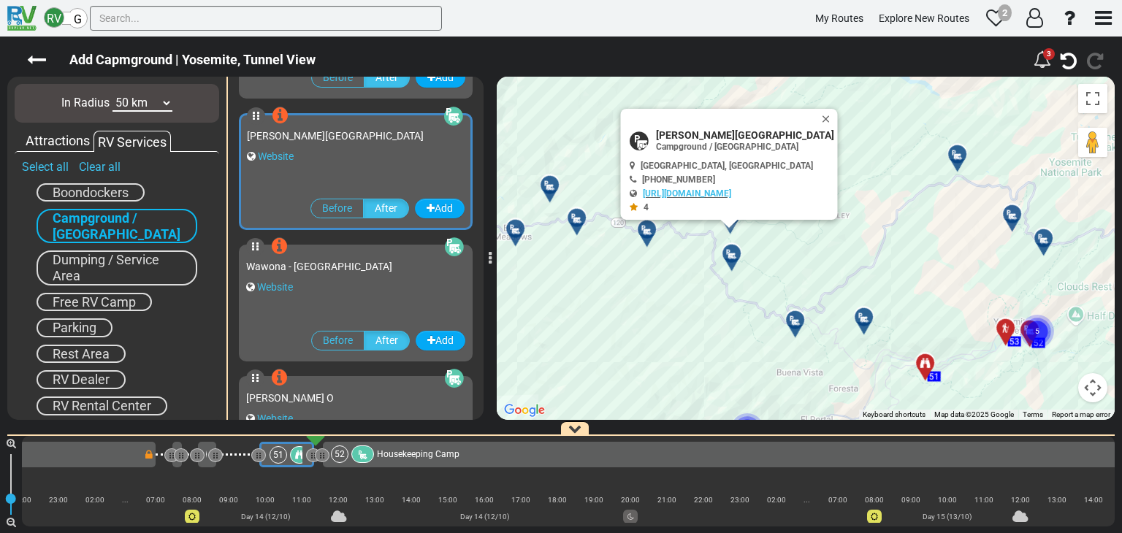
scroll to position [1707, 0]
click at [821, 120] on button "Close" at bounding box center [830, 119] width 18 height 20
click at [813, 118] on div "To activate drag with keyboard, press Alt + Enter. Once in keyboard drag state,…" at bounding box center [806, 248] width 618 height 343
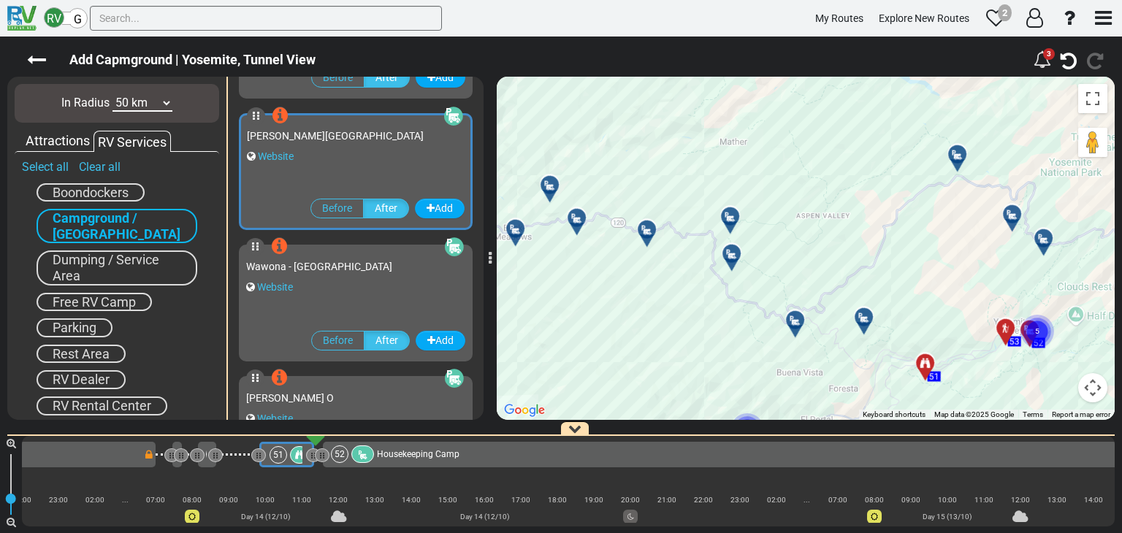
drag, startPoint x: 793, startPoint y: 229, endPoint x: 754, endPoint y: 161, distance: 78.2
click at [754, 161] on div "To activate drag with keyboard, press Alt + Enter. Once in keyboard drag state,…" at bounding box center [806, 248] width 618 height 343
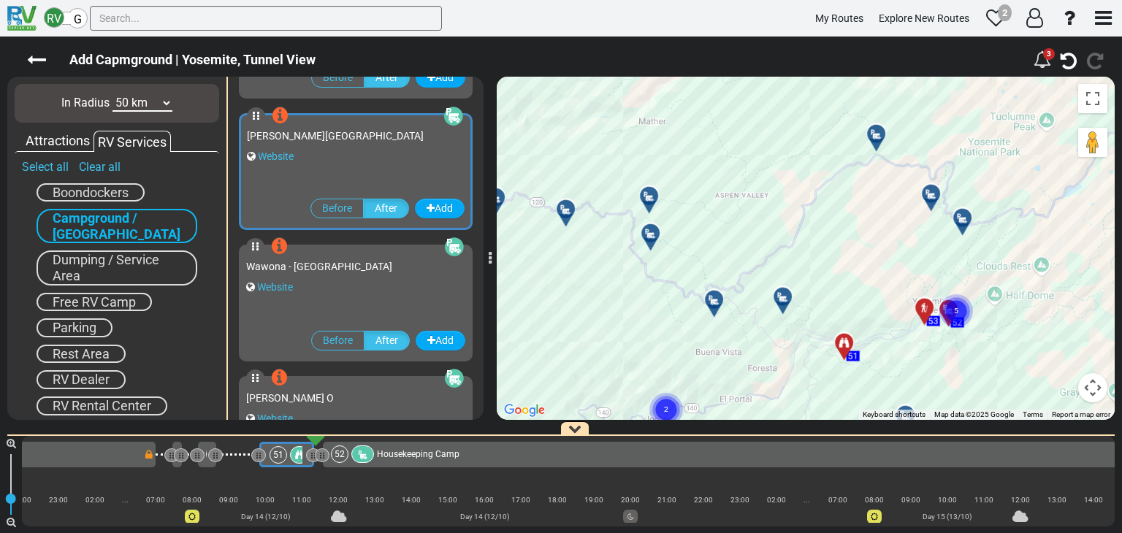
click at [802, 256] on div "To activate drag with keyboard, press Alt + Enter. Once in keyboard drag state,…" at bounding box center [806, 248] width 618 height 343
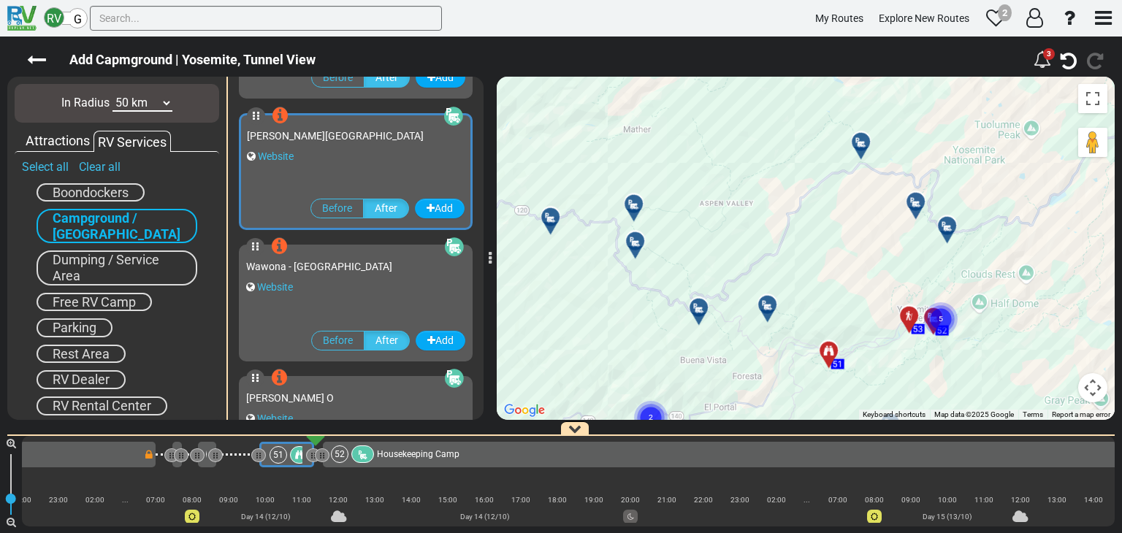
click at [875, 342] on div "To activate drag with keyboard, press Alt + Enter. Once in keyboard drag state,…" at bounding box center [806, 248] width 618 height 343
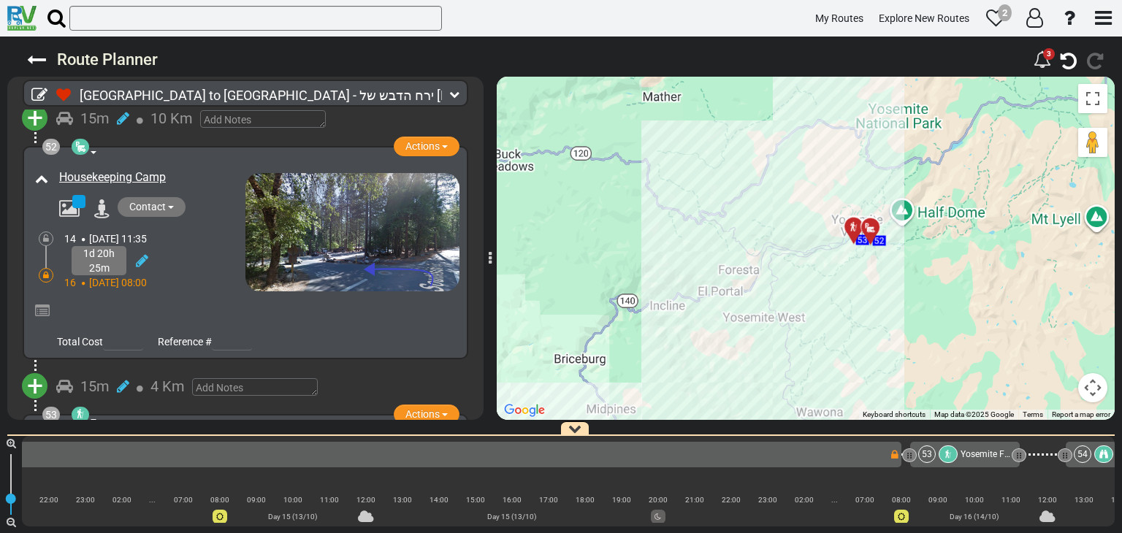
scroll to position [0, 10112]
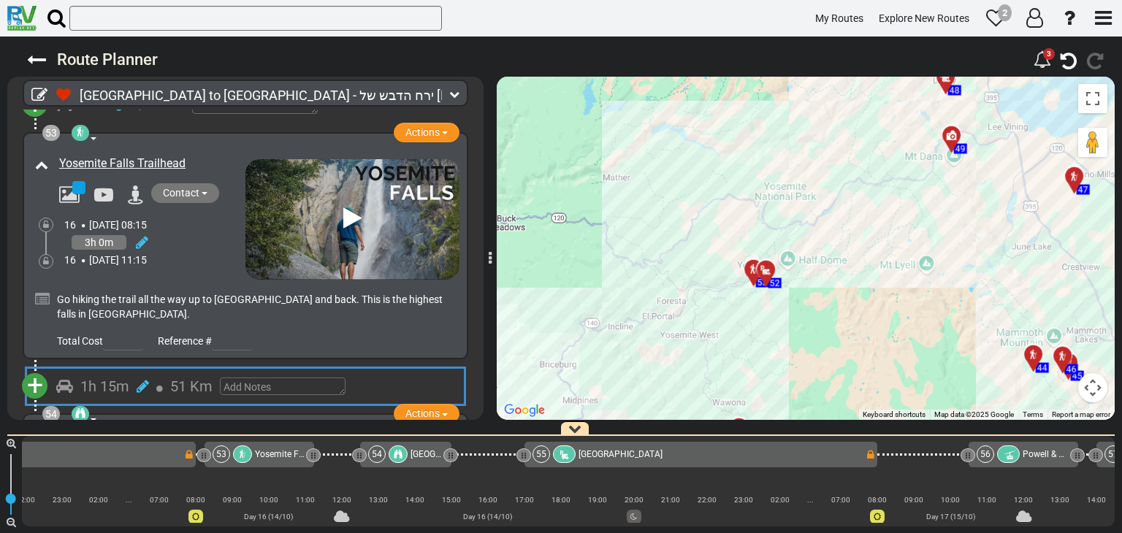
drag, startPoint x: 644, startPoint y: 311, endPoint x: 652, endPoint y: 312, distance: 8.1
click at [652, 312] on div "To activate drag with keyboard, press Alt + Enter. Once in keyboard drag state,…" at bounding box center [806, 248] width 618 height 343
click at [743, 288] on div "To activate drag with keyboard, press Alt + Enter. Once in keyboard drag state,…" at bounding box center [806, 248] width 618 height 343
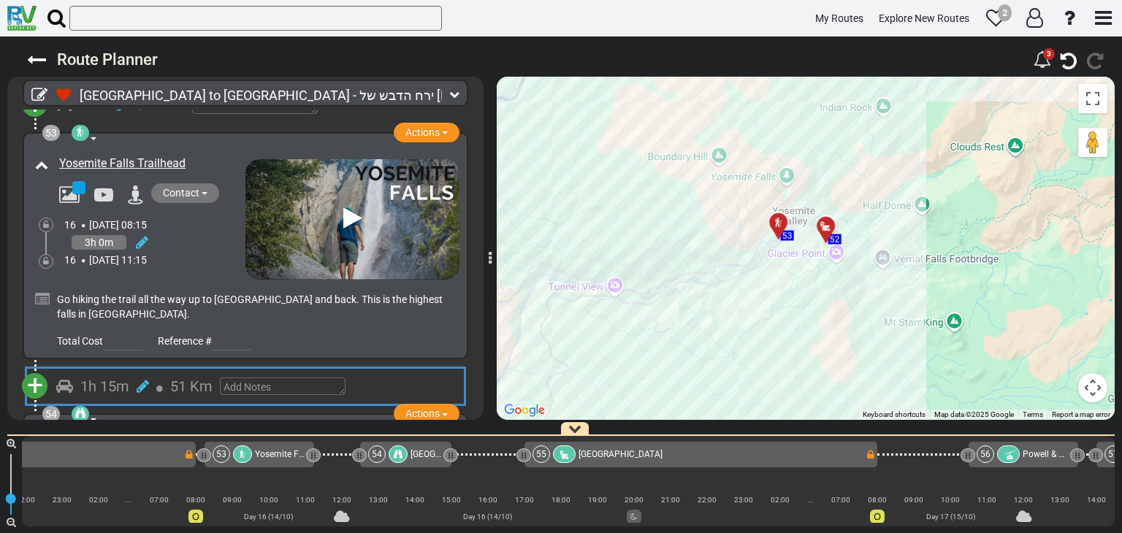
click at [742, 273] on div "To activate drag with keyboard, press Alt + Enter. Once in keyboard drag state,…" at bounding box center [806, 248] width 618 height 343
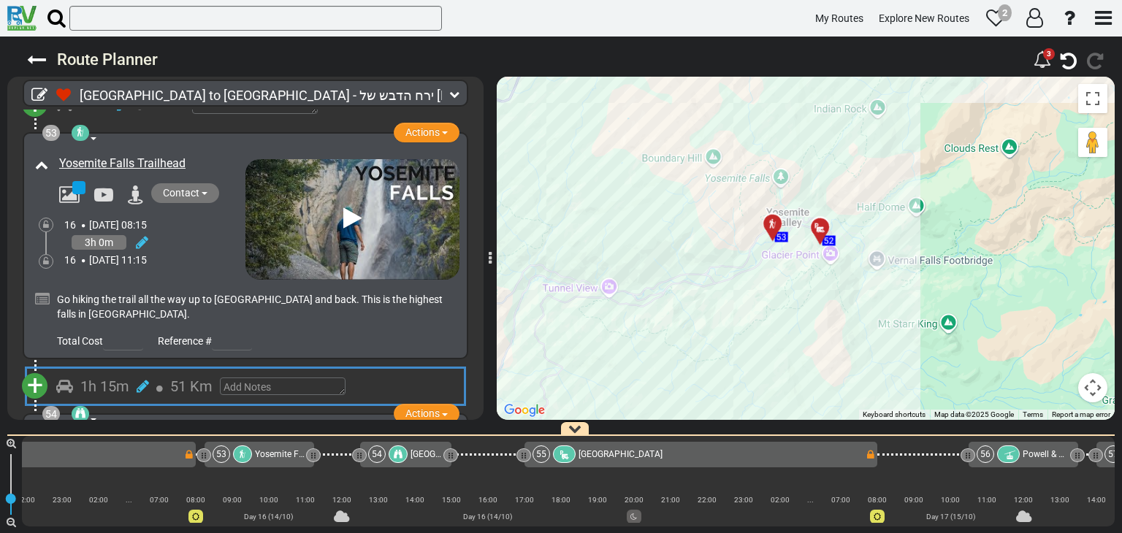
click at [719, 284] on div "To activate drag with keyboard, press Alt + Enter. Once in keyboard drag state,…" at bounding box center [806, 248] width 618 height 343
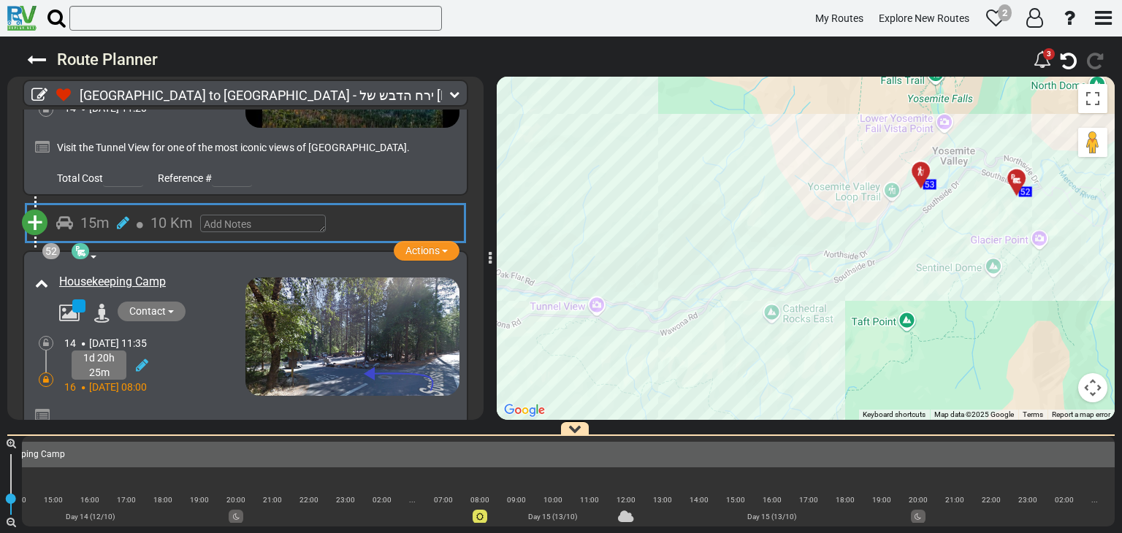
scroll to position [0, 8751]
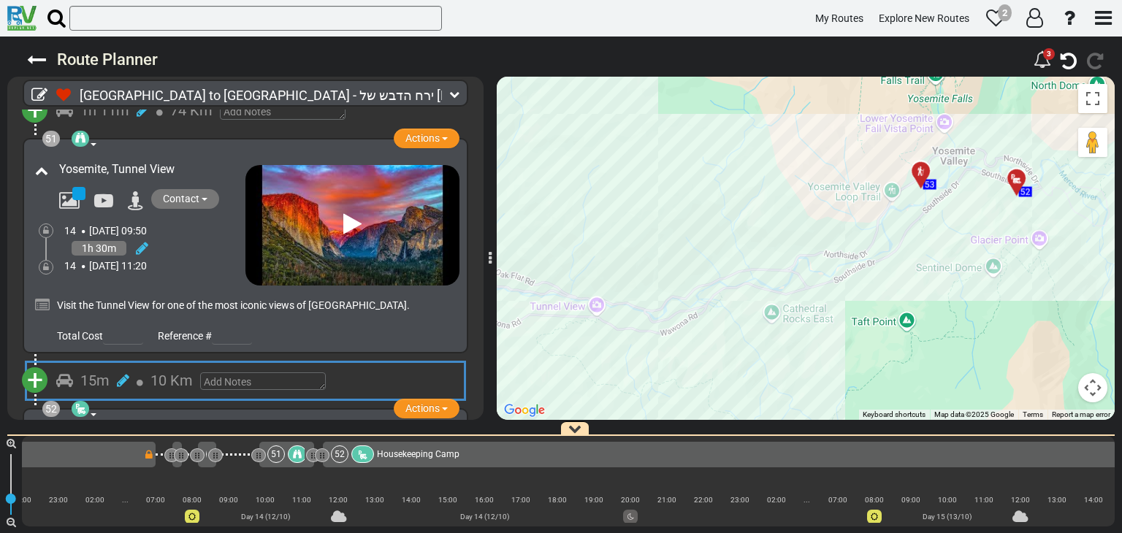
click at [42, 368] on button "+" at bounding box center [35, 381] width 26 height 26
click at [68, 398] on li "Add Atraction" at bounding box center [80, 407] width 115 height 19
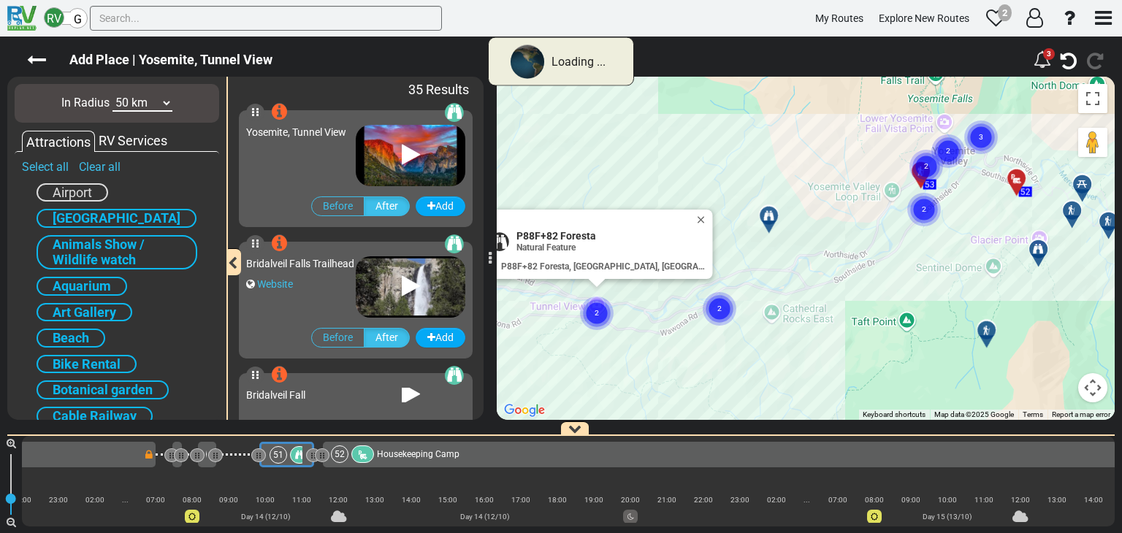
scroll to position [0, 8696]
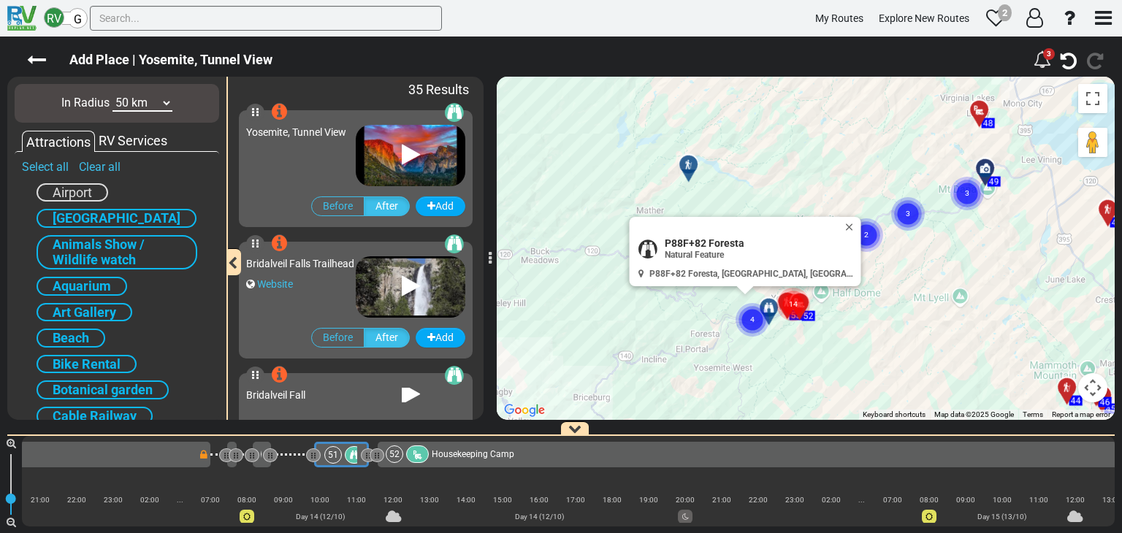
drag, startPoint x: 818, startPoint y: 216, endPoint x: 835, endPoint y: 335, distance: 121.0
click at [835, 335] on div "To activate drag with keyboard, press Alt + Enter. Once in keyboard drag state,…" at bounding box center [806, 248] width 618 height 343
click at [844, 223] on button "Close" at bounding box center [853, 227] width 18 height 20
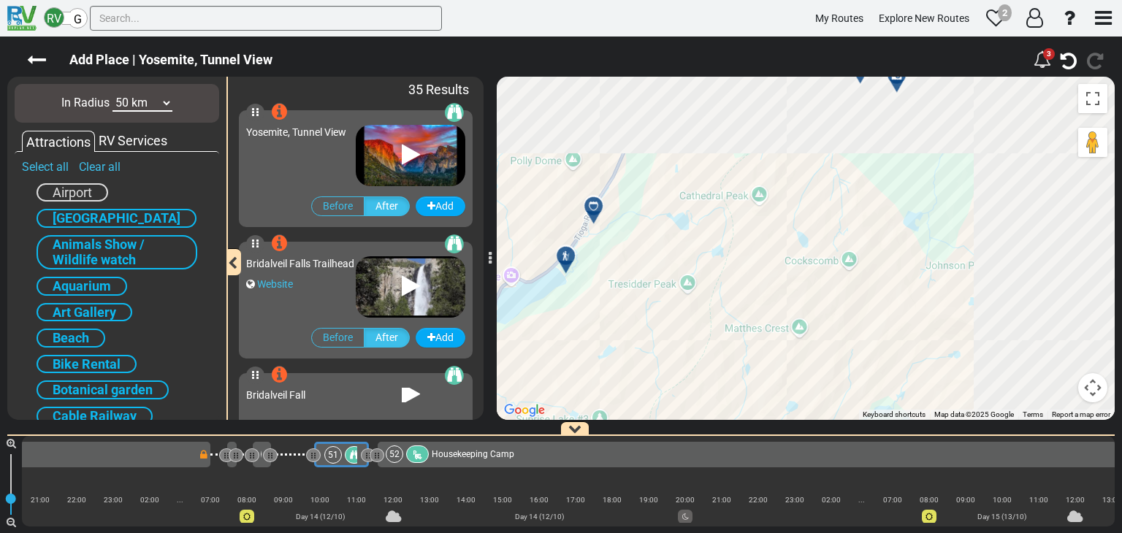
drag, startPoint x: 885, startPoint y: 133, endPoint x: 626, endPoint y: 349, distance: 336.7
click at [626, 349] on div "To activate drag with keyboard, press Alt + Enter. Once in keyboard drag state,…" at bounding box center [806, 248] width 618 height 343
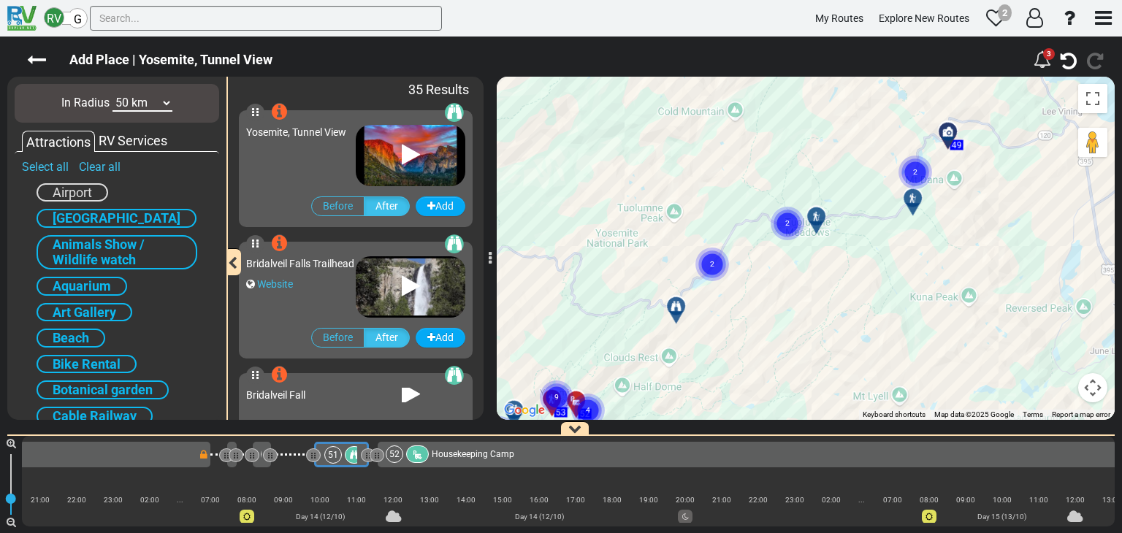
drag, startPoint x: 868, startPoint y: 208, endPoint x: 846, endPoint y: 248, distance: 45.1
click at [846, 248] on div "To activate drag with keyboard, press Alt + Enter. Once in keyboard drag state,…" at bounding box center [806, 248] width 618 height 343
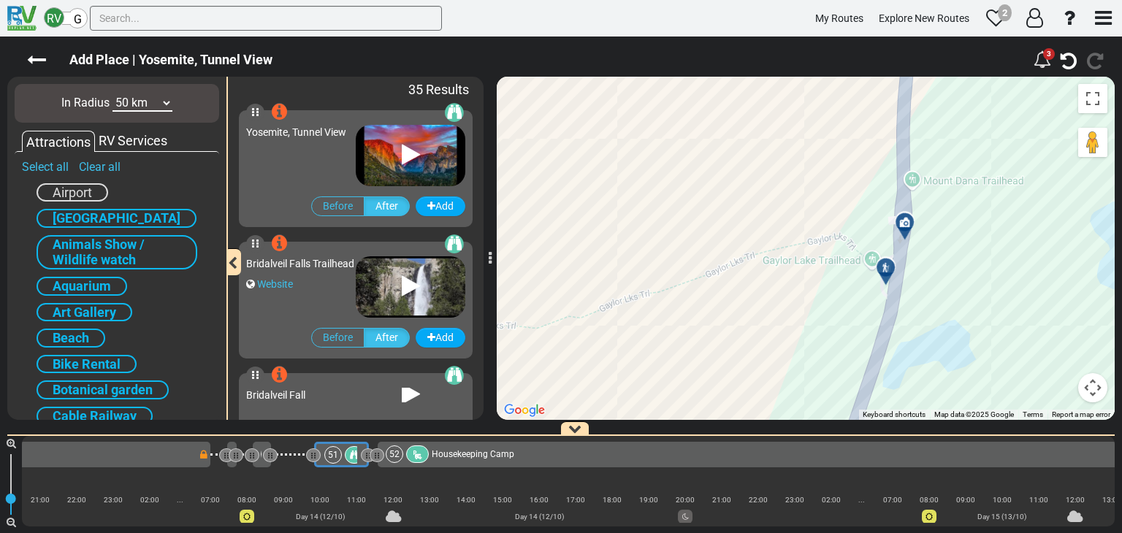
click at [906, 229] on div at bounding box center [910, 229] width 24 height 23
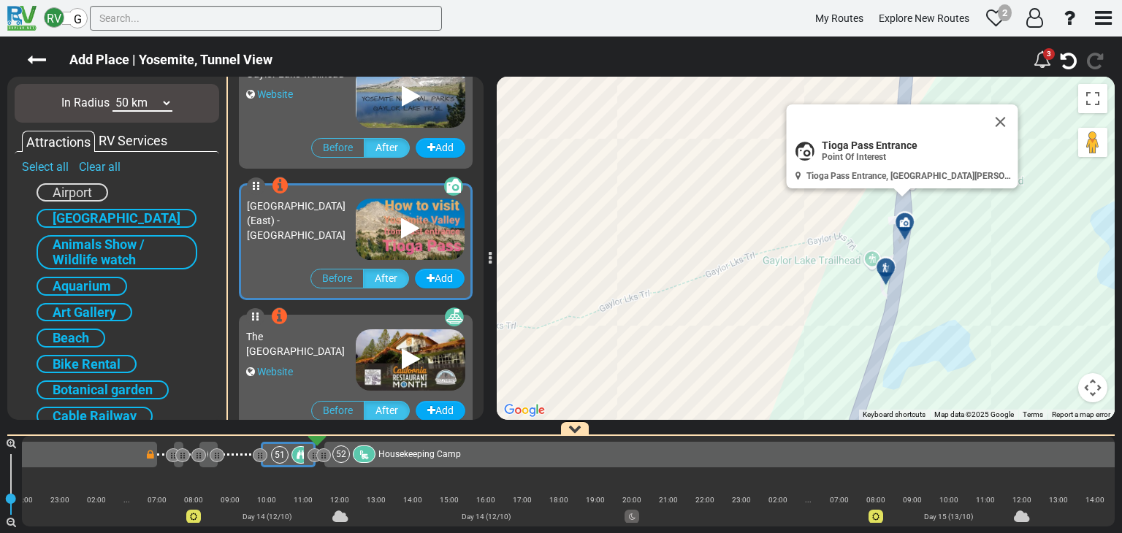
scroll to position [4206, 0]
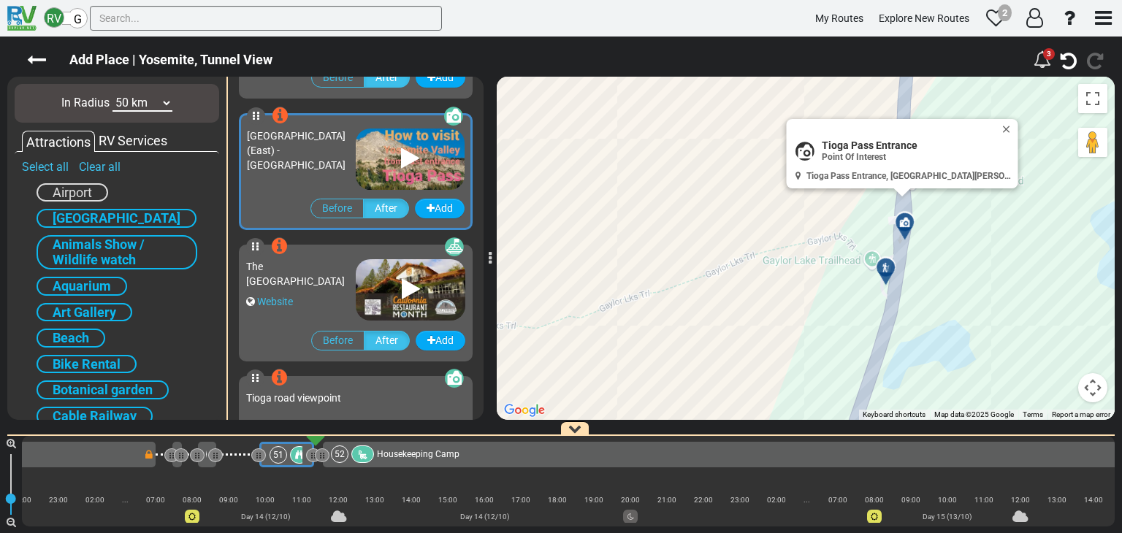
click at [401, 159] on icon at bounding box center [410, 158] width 18 height 23
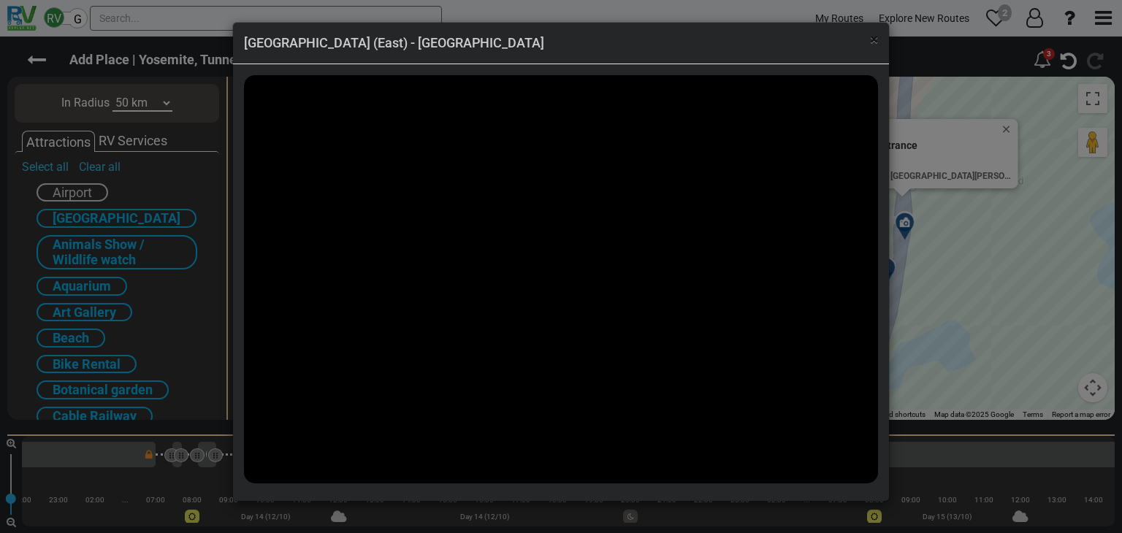
click at [876, 38] on span "×" at bounding box center [874, 40] width 8 height 18
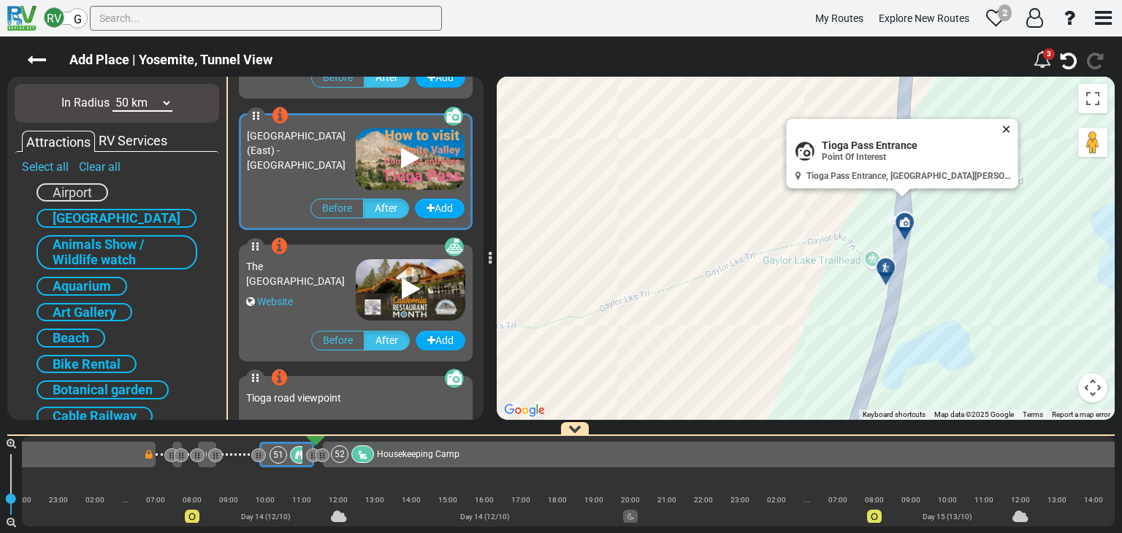
click at [1010, 125] on button "Close" at bounding box center [1010, 129] width 18 height 20
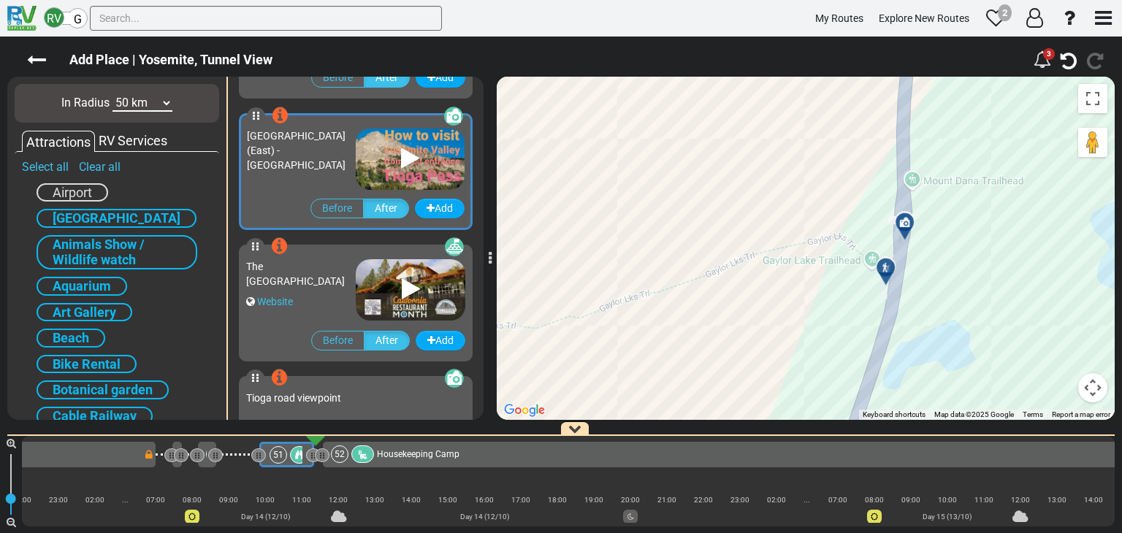
click at [889, 265] on icon at bounding box center [886, 267] width 10 height 10
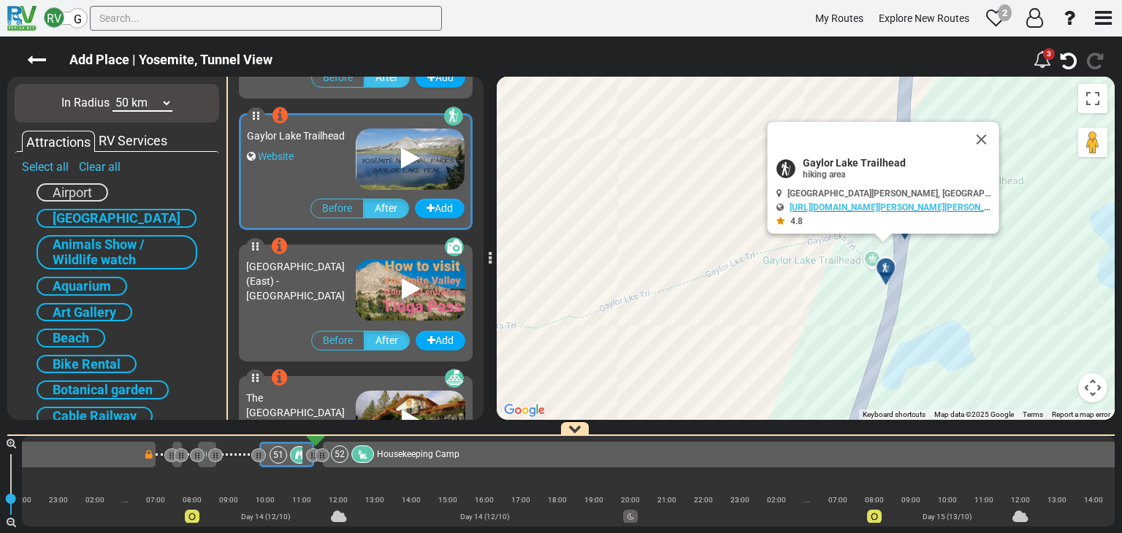
scroll to position [4075, 0]
click at [403, 151] on icon at bounding box center [410, 158] width 18 height 23
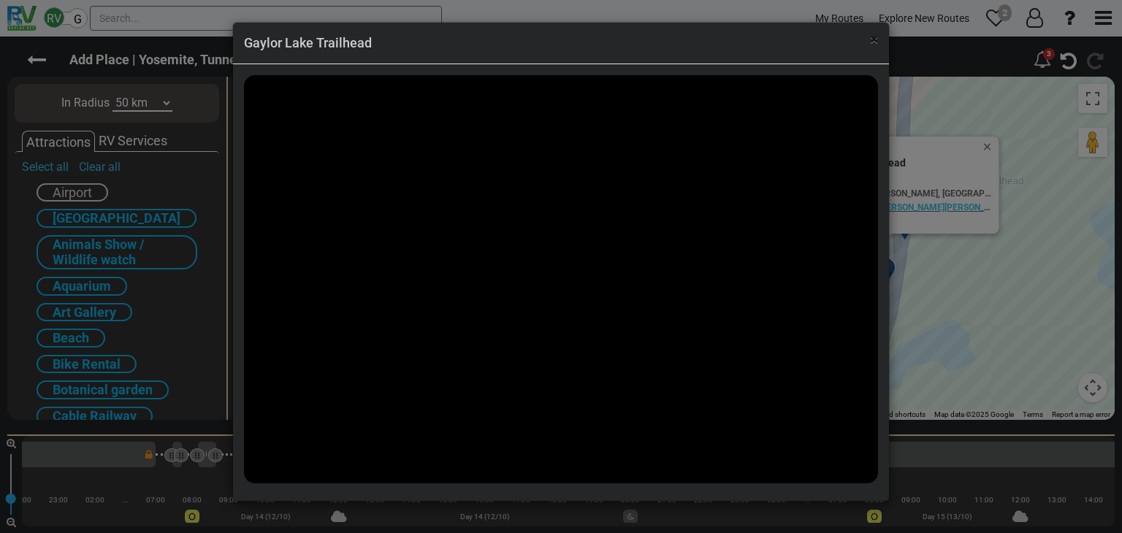
click at [874, 45] on span "×" at bounding box center [874, 40] width 8 height 18
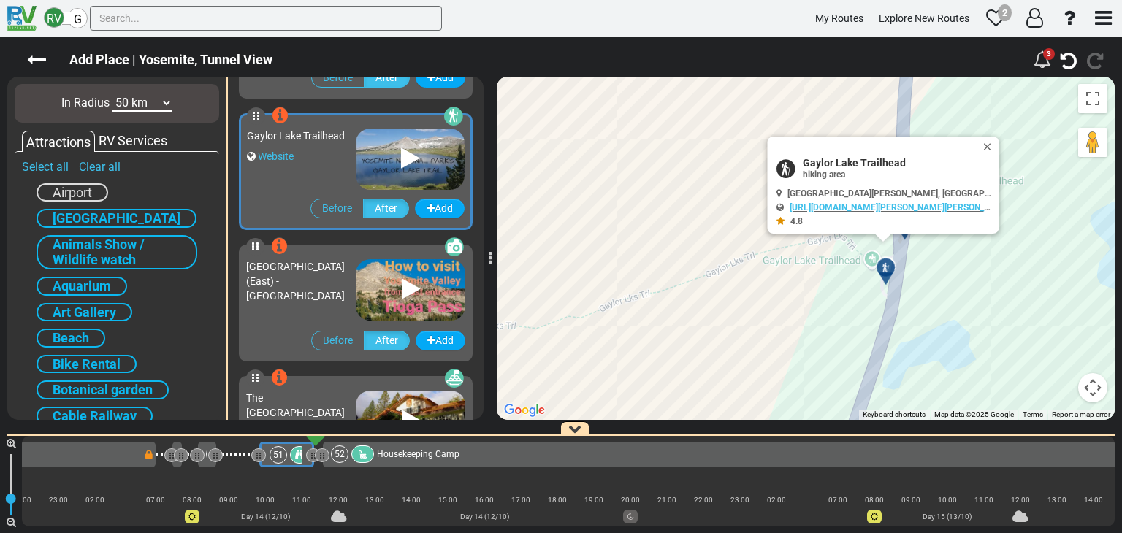
drag, startPoint x: 987, startPoint y: 146, endPoint x: 912, endPoint y: 202, distance: 94.0
click at [987, 145] on button "Close" at bounding box center [991, 147] width 18 height 20
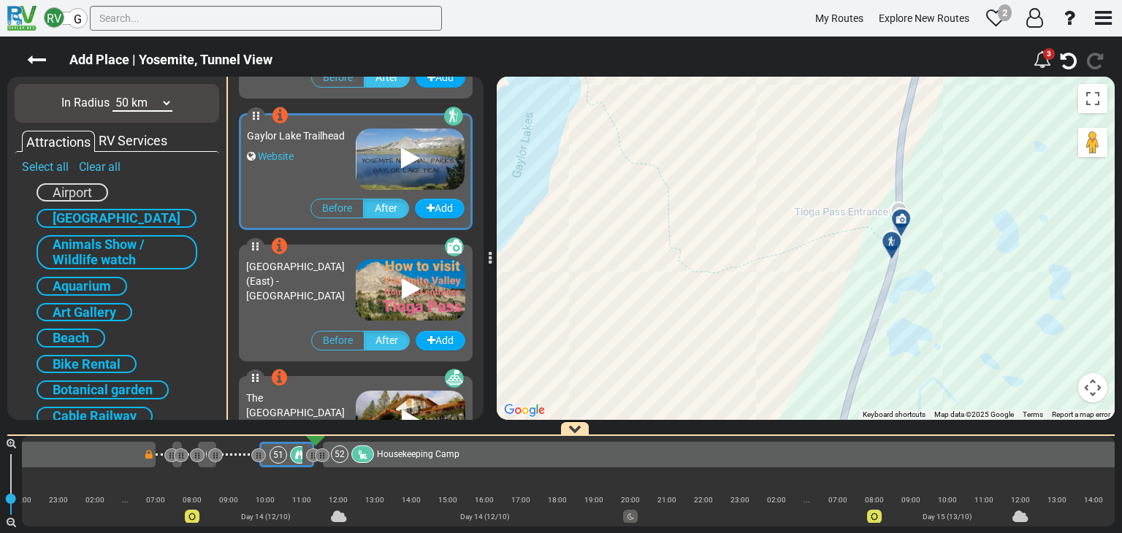
drag, startPoint x: 817, startPoint y: 242, endPoint x: 816, endPoint y: 183, distance: 59.2
click at [816, 183] on div "To navigate, press the arrow keys. To activate drag with keyboard, press Alt + …" at bounding box center [806, 248] width 618 height 343
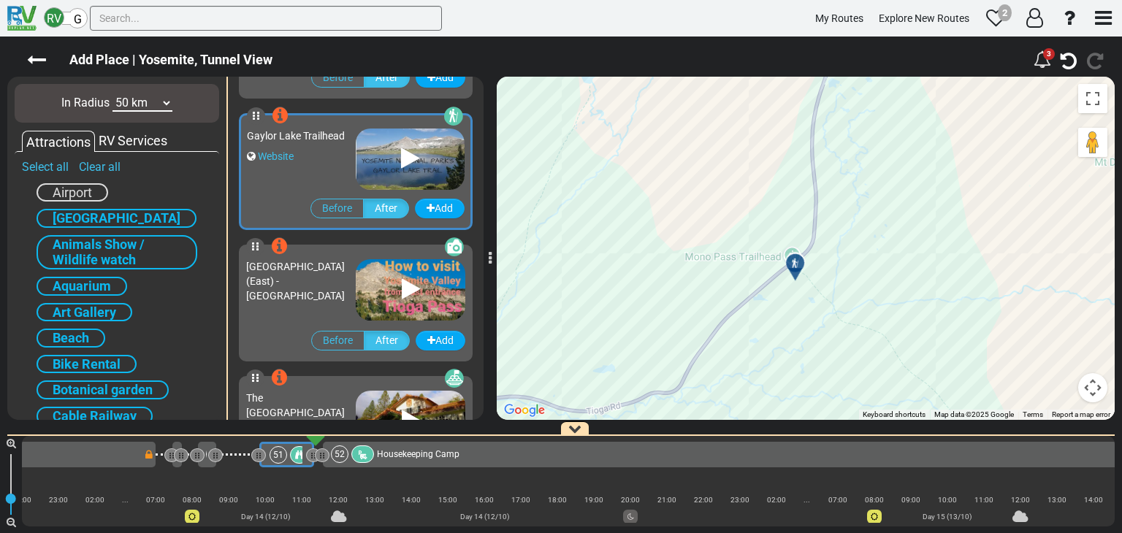
drag, startPoint x: 818, startPoint y: 161, endPoint x: 826, endPoint y: 167, distance: 9.4
click at [824, 151] on div "To activate drag with keyboard, press Alt + Enter. Once in keyboard drag state,…" at bounding box center [806, 248] width 618 height 343
click at [802, 252] on icon at bounding box center [801, 252] width 10 height 10
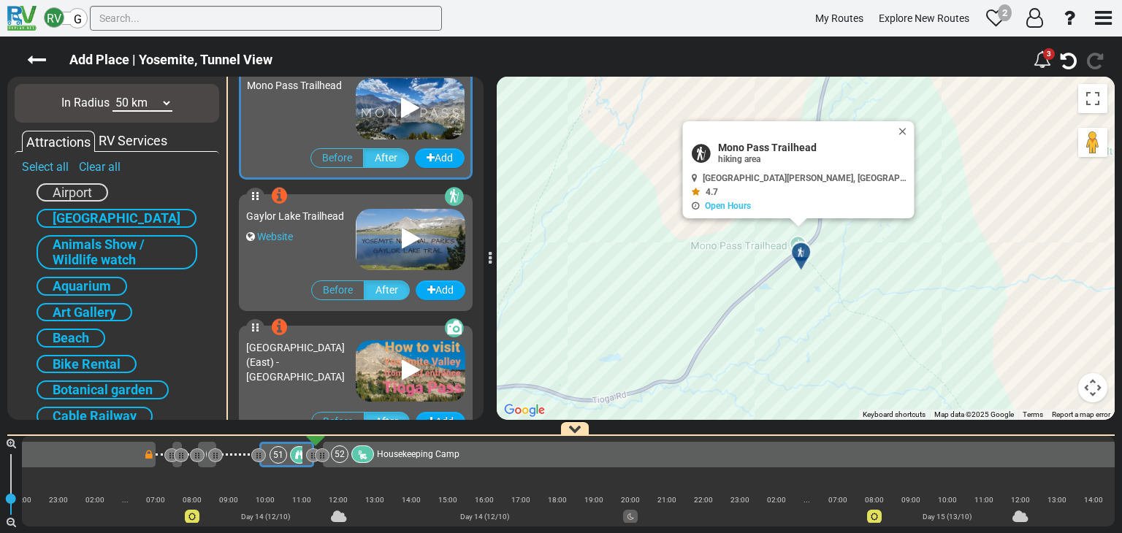
scroll to position [3943, 0]
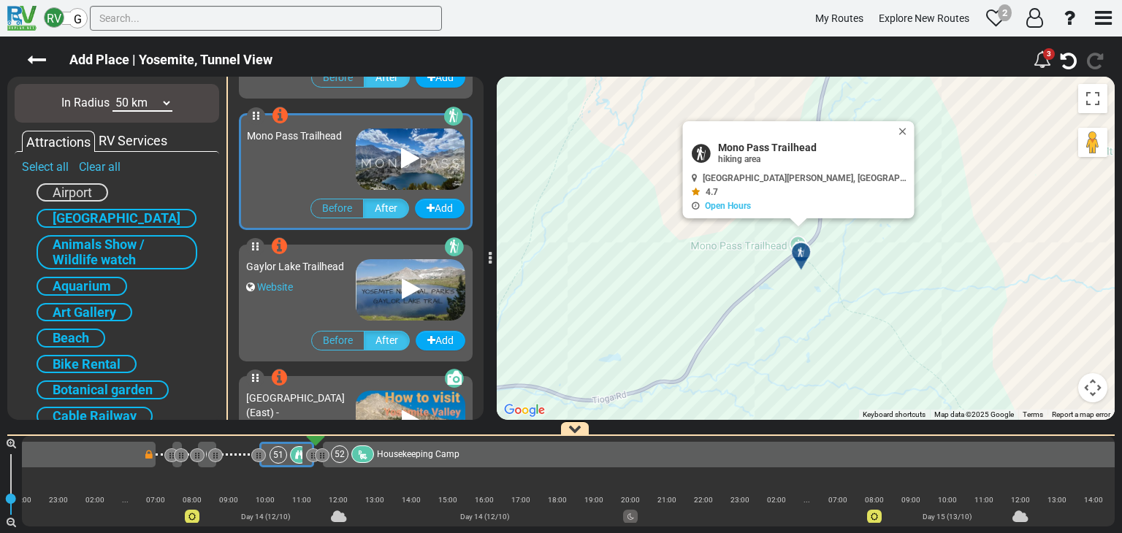
click at [406, 157] on icon at bounding box center [410, 158] width 18 height 23
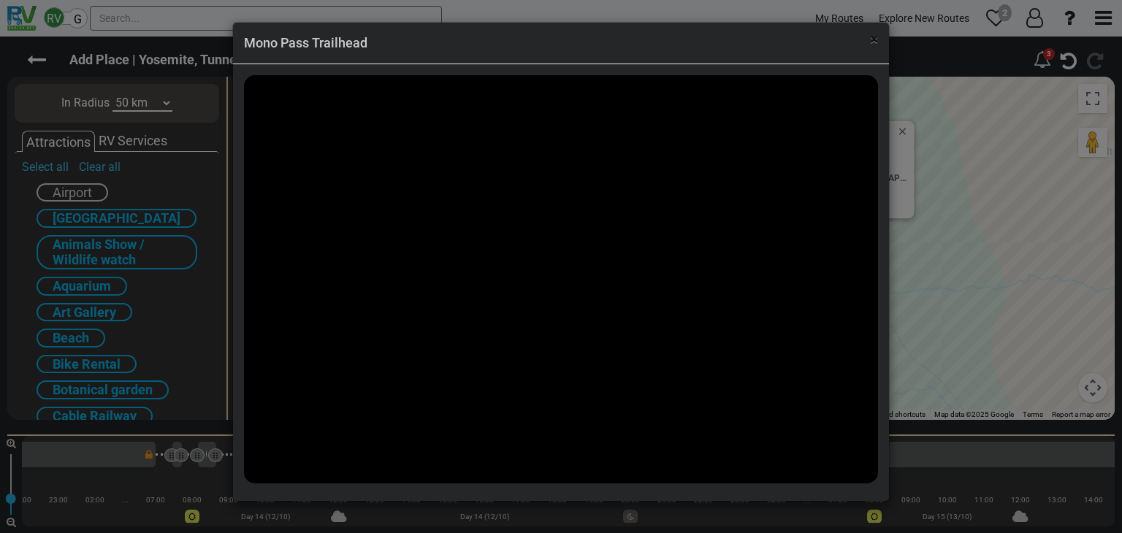
click at [874, 42] on span "×" at bounding box center [874, 40] width 8 height 18
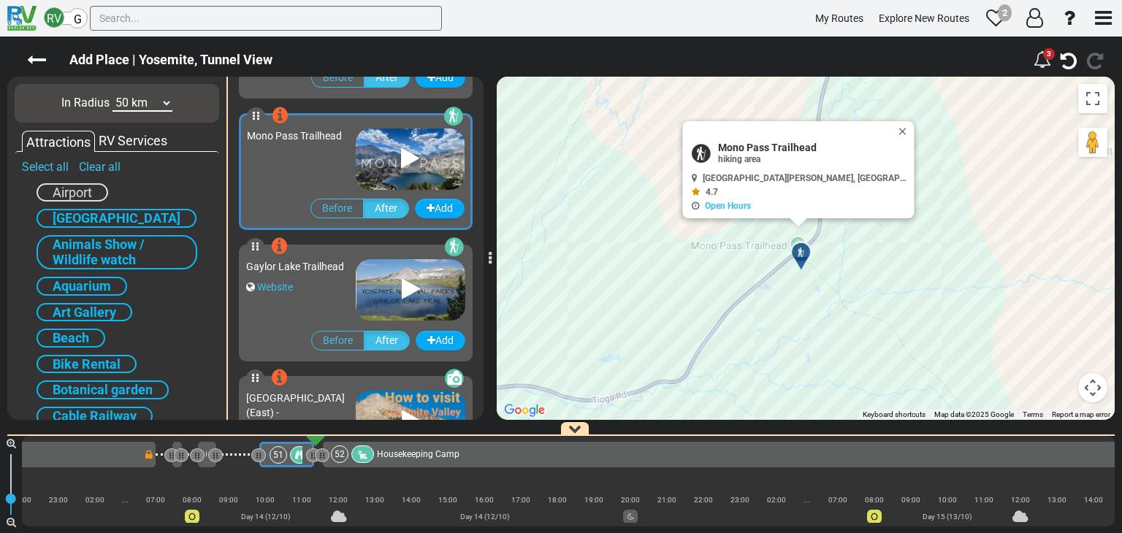
drag, startPoint x: 879, startPoint y: 129, endPoint x: 807, endPoint y: 178, distance: 87.4
click at [897, 128] on button "Close" at bounding box center [906, 131] width 18 height 20
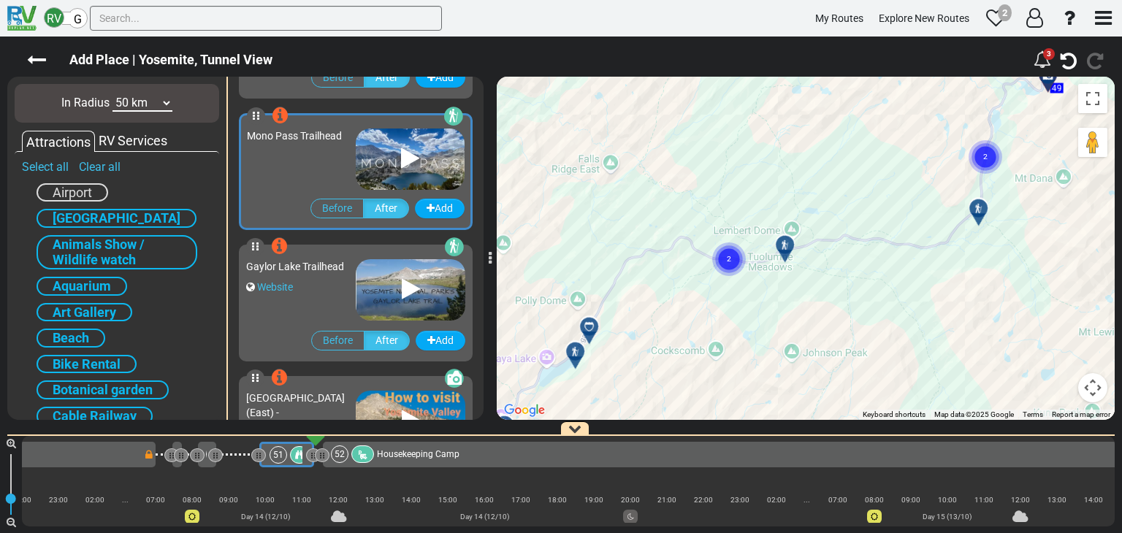
drag, startPoint x: 700, startPoint y: 265, endPoint x: 854, endPoint y: 239, distance: 155.6
click at [854, 239] on div "To activate drag with keyboard, press Alt + Enter. Once in keyboard drag state,…" at bounding box center [806, 248] width 618 height 343
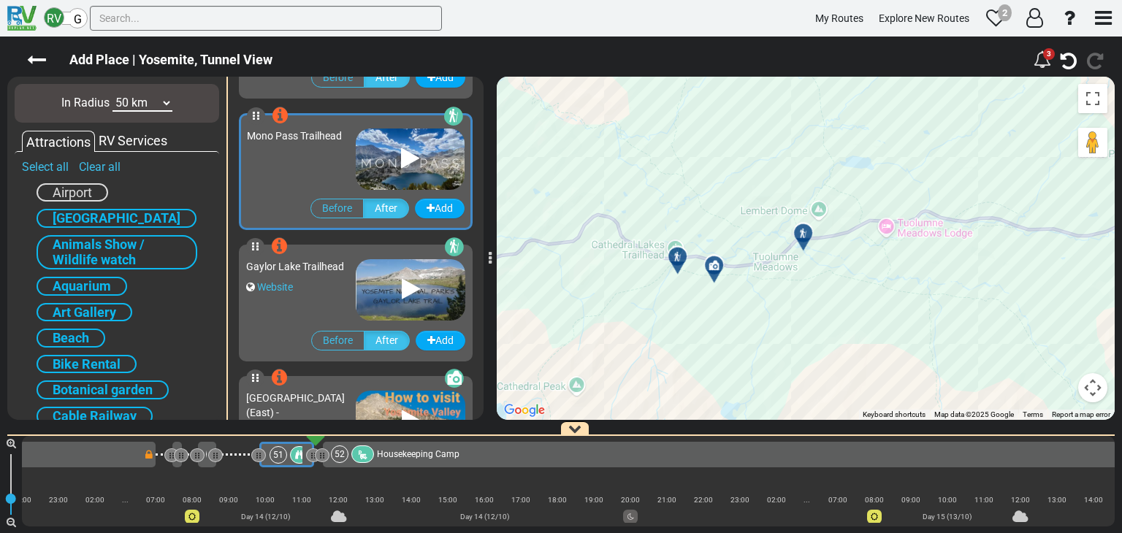
click at [801, 235] on div at bounding box center [809, 240] width 24 height 23
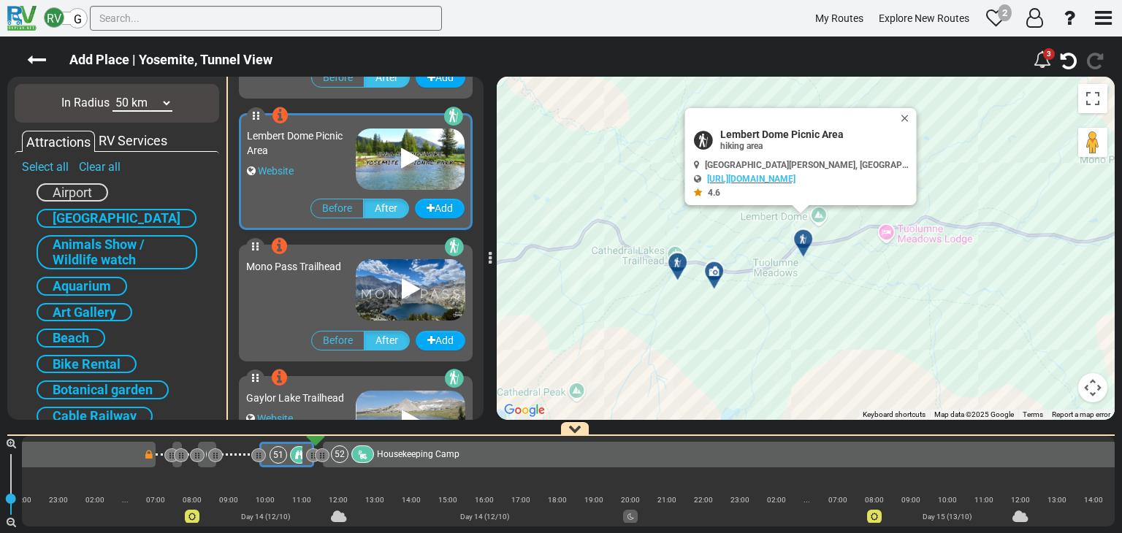
scroll to position [3812, 0]
click at [405, 156] on icon at bounding box center [410, 158] width 18 height 23
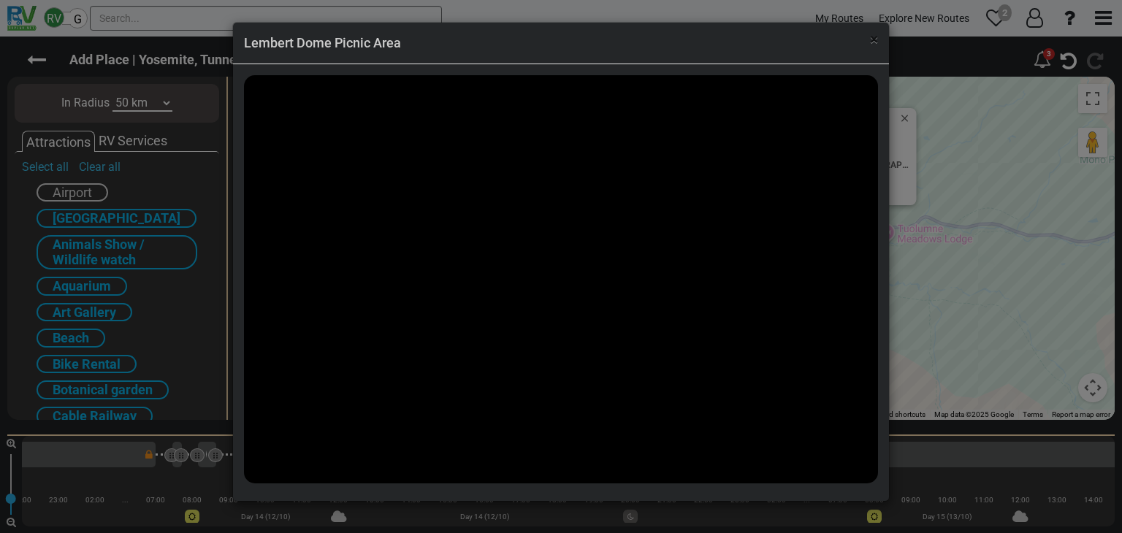
click at [874, 45] on span "×" at bounding box center [874, 40] width 8 height 18
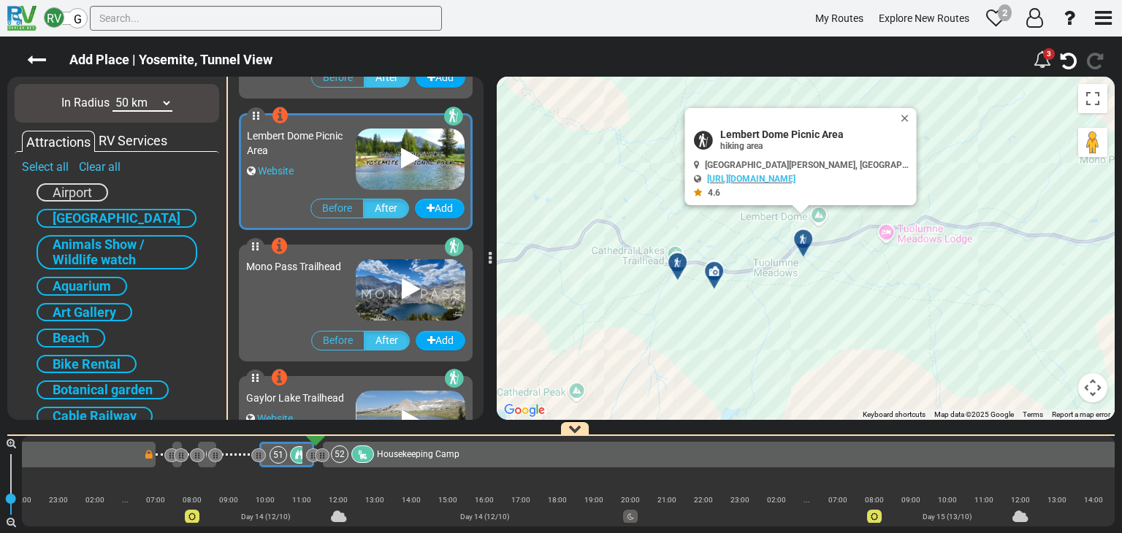
click at [711, 267] on icon at bounding box center [714, 271] width 10 height 10
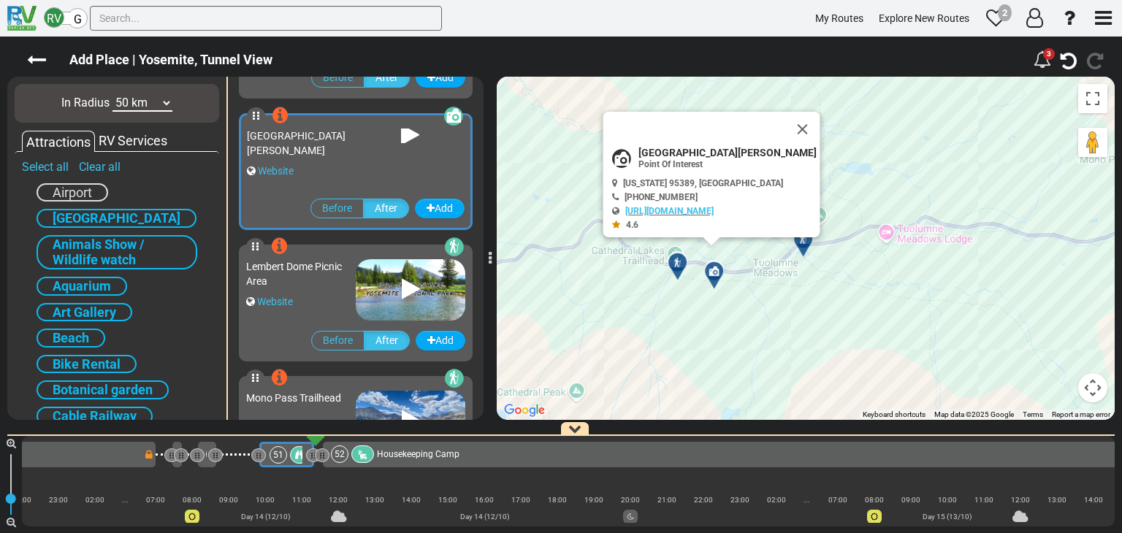
scroll to position [3680, 0]
click at [678, 262] on icon at bounding box center [677, 262] width 10 height 10
click at [680, 262] on div at bounding box center [683, 269] width 24 height 23
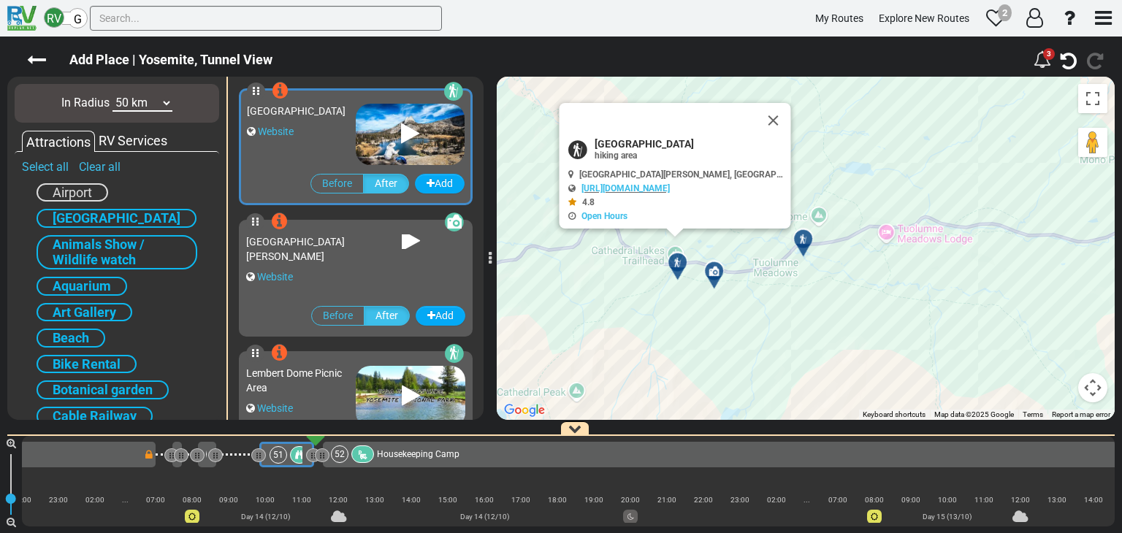
scroll to position [3549, 0]
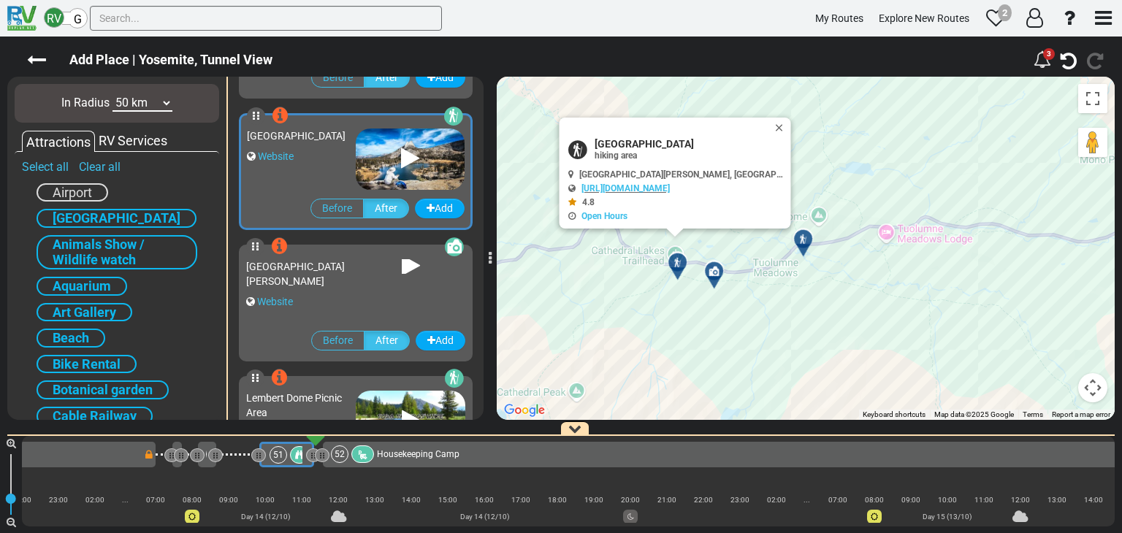
click at [401, 153] on icon at bounding box center [410, 158] width 18 height 23
